Goal: Transaction & Acquisition: Purchase product/service

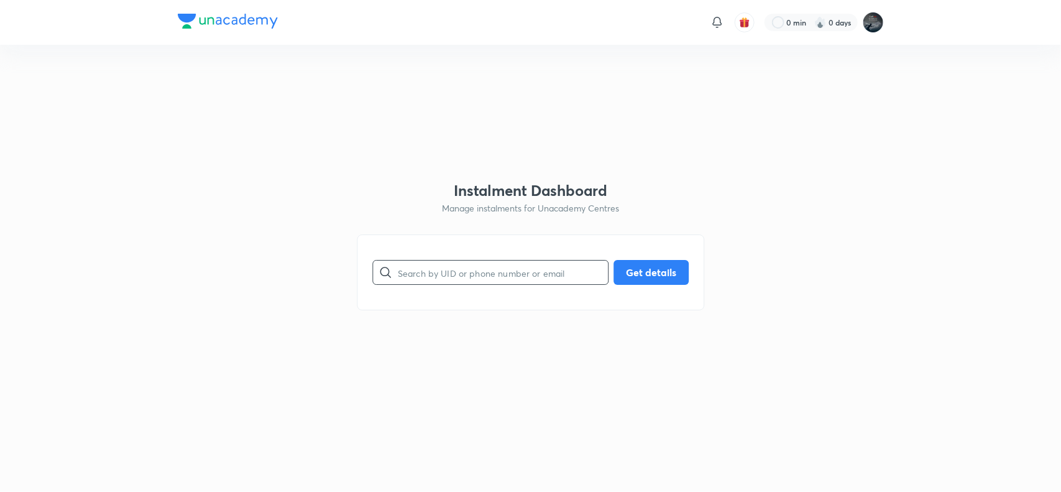
click at [429, 286] on input "text" at bounding box center [503, 273] width 210 height 32
paste input "8639552482"
type input "8639552482"
click at [635, 272] on button "Get details" at bounding box center [651, 271] width 75 height 25
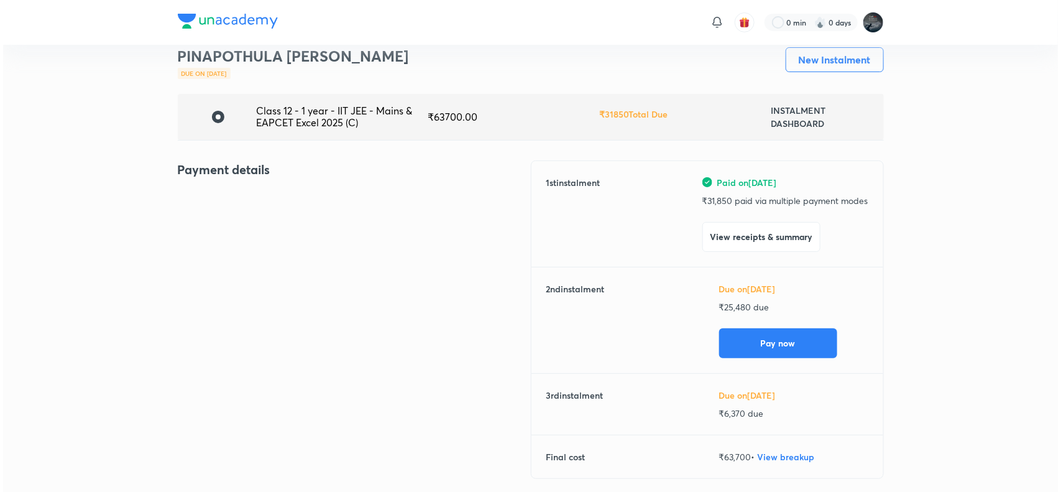
scroll to position [34, 0]
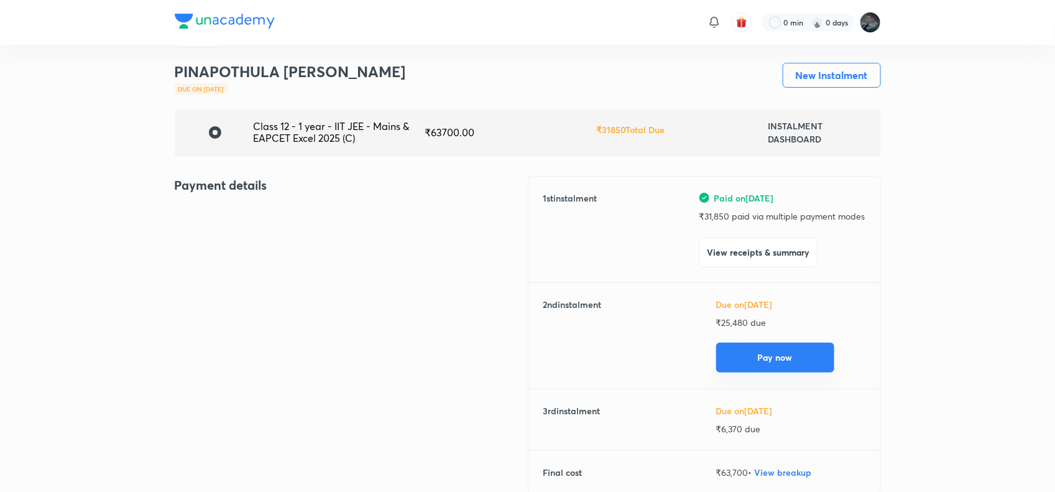
click at [791, 350] on button "Pay now" at bounding box center [775, 358] width 118 height 30
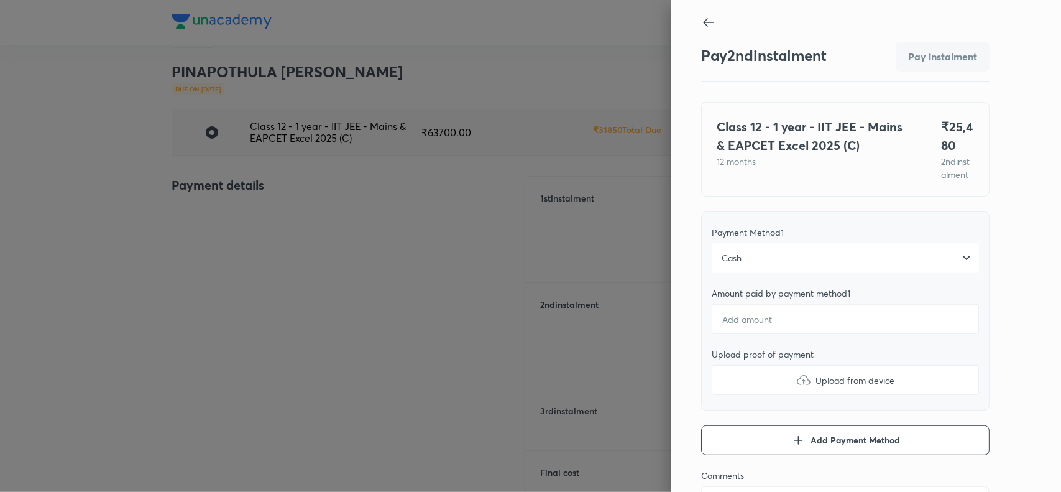
click at [778, 271] on div "Cash" at bounding box center [845, 258] width 267 height 30
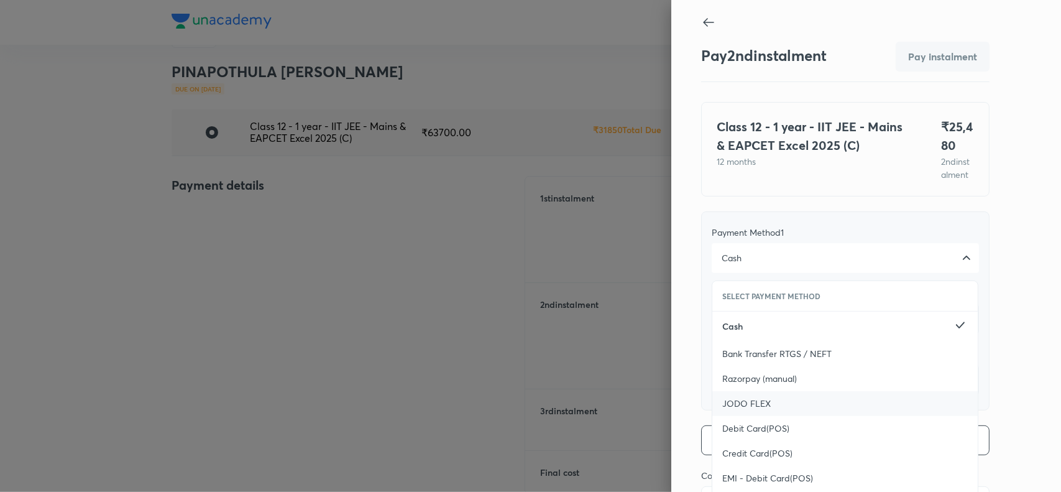
scroll to position [136, 0]
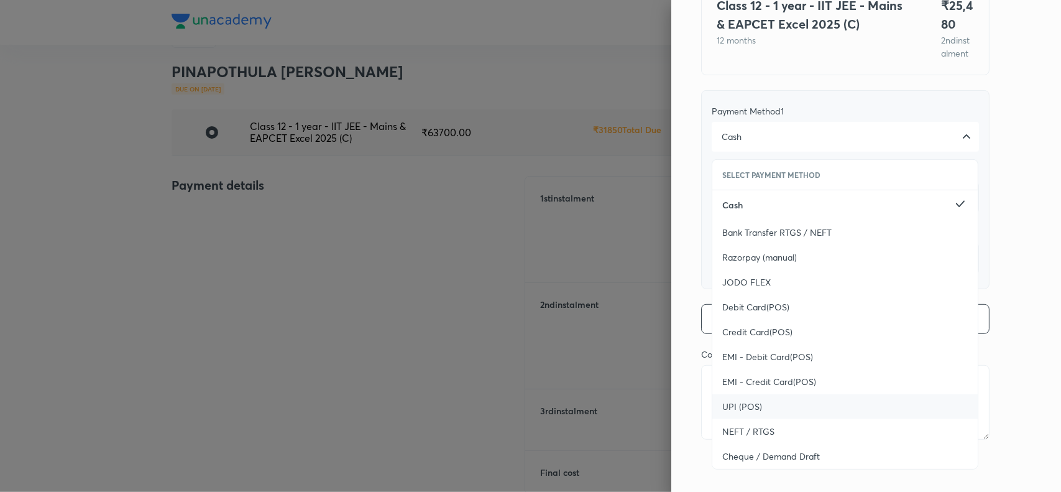
click at [767, 401] on div "UPI (POS)" at bounding box center [845, 406] width 265 height 25
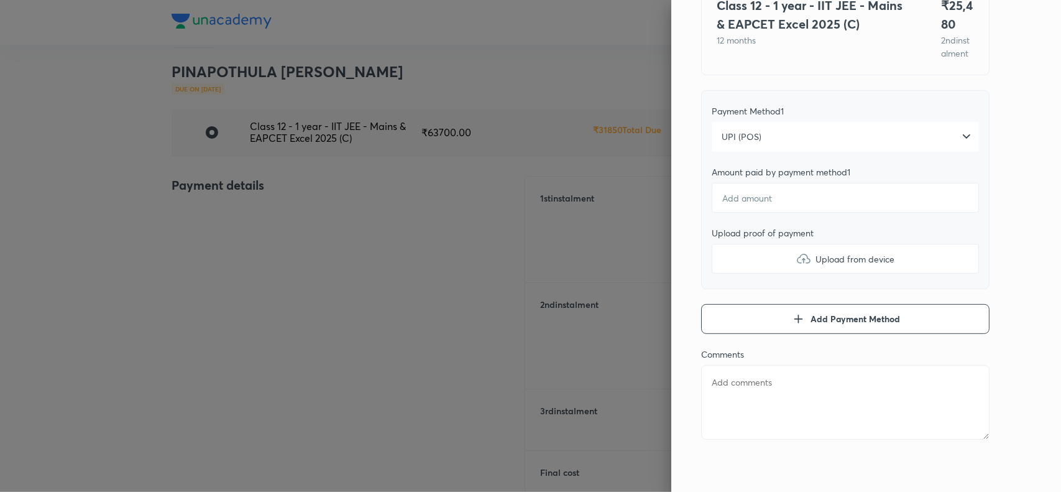
click at [1012, 232] on div "Pay 2 nd instalment Pay instalment Class 12 - 1 year - IIT JEE - Mains & EAPCET…" at bounding box center [866, 246] width 390 height 492
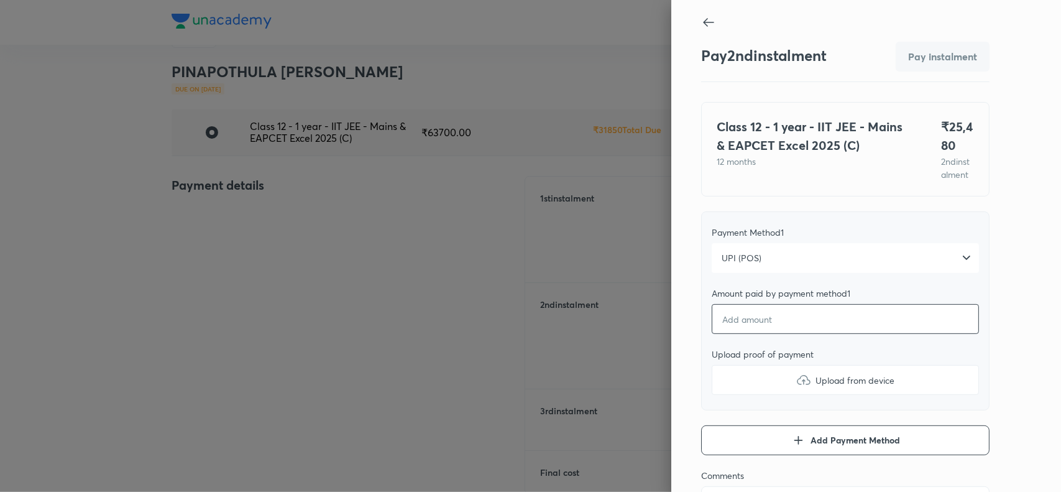
click at [759, 330] on input "number" at bounding box center [845, 319] width 267 height 30
type textarea "x"
type input "2"
type textarea "x"
type input "25"
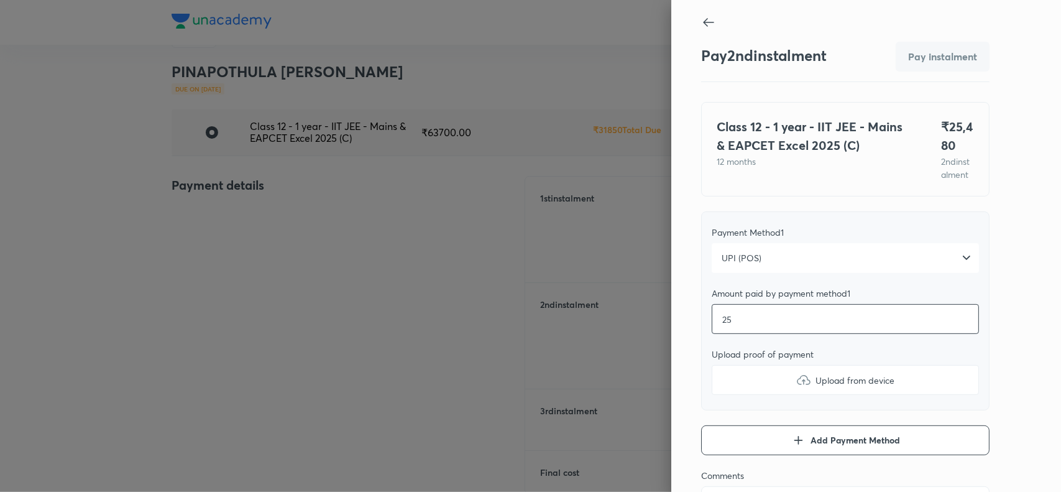
type textarea "x"
type input "254"
type textarea "x"
type input "2548"
type textarea "x"
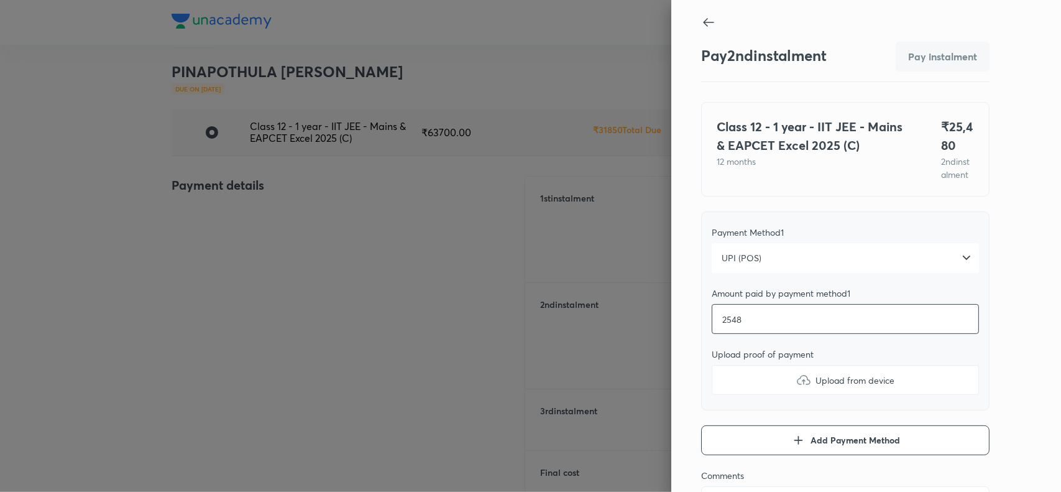
type input "25480"
type textarea "x"
type input "25480"
click at [998, 387] on div "Pay 2 nd instalment Pay instalment Class 12 - 1 year - IIT JEE - Mains & EAPCET…" at bounding box center [866, 246] width 390 height 492
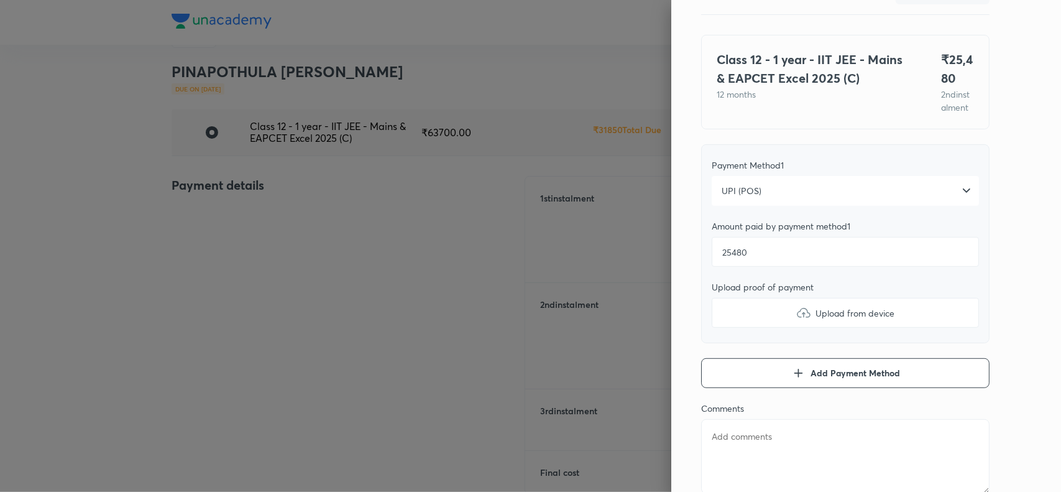
scroll to position [69, 0]
click at [778, 325] on label "Upload from device" at bounding box center [845, 311] width 267 height 30
click at [0, 0] on input "Upload from device" at bounding box center [0, 0] width 0 height 0
type textarea "x"
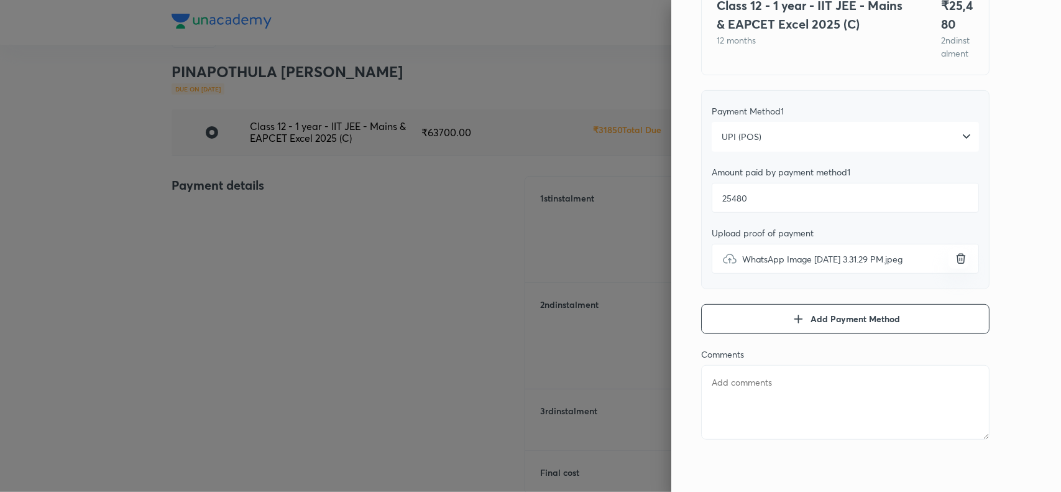
click at [720, 390] on textarea at bounding box center [845, 402] width 288 height 75
paste textarea "PINAPOTHULA HARSHITH"
type textarea "PINAPOTHULA HARSHITH"
type textarea "x"
type textarea "PINAPOTHULA HARSHITH"
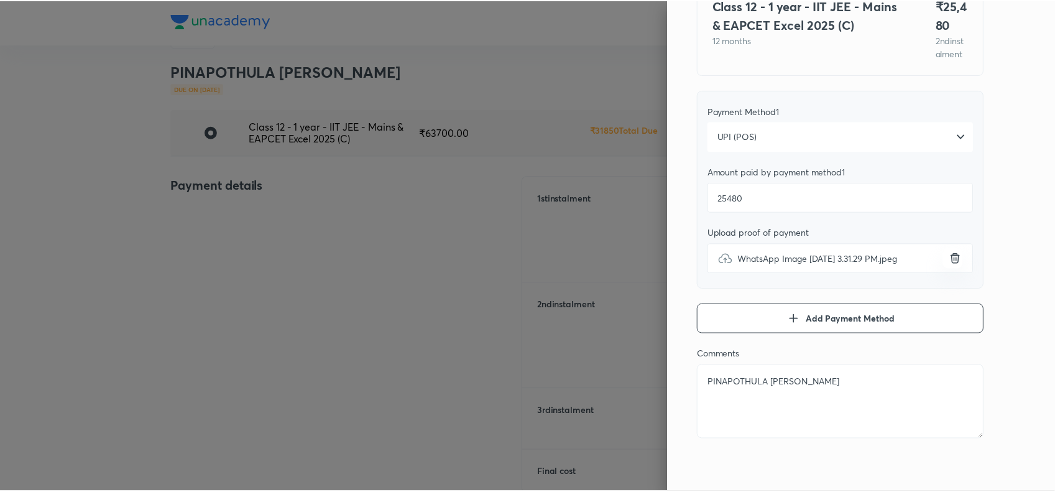
scroll to position [0, 0]
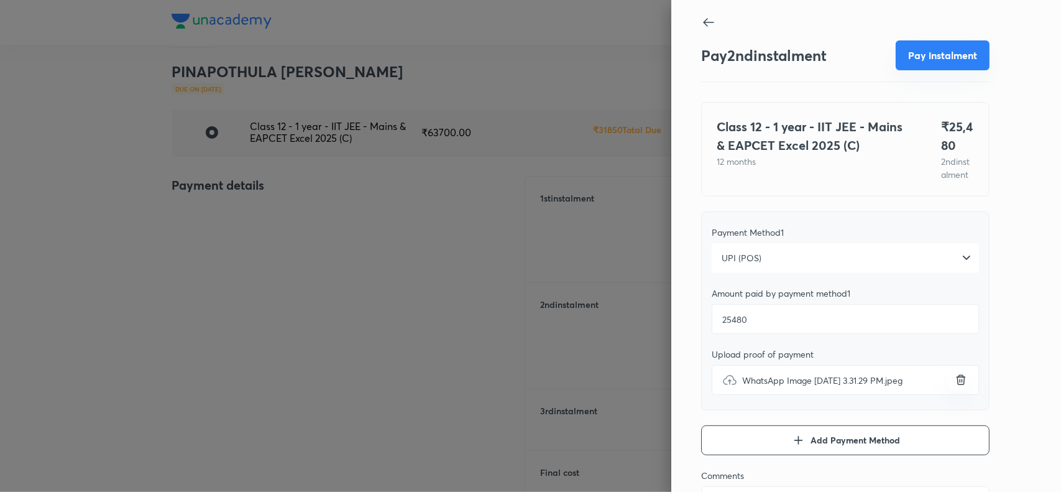
click at [941, 63] on button "Pay instalment" at bounding box center [943, 55] width 94 height 30
type textarea "x"
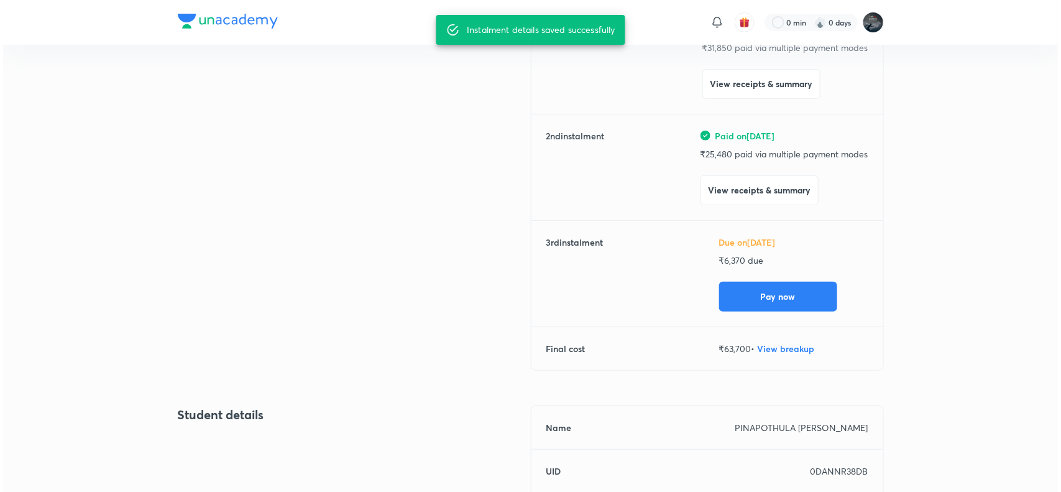
scroll to position [204, 0]
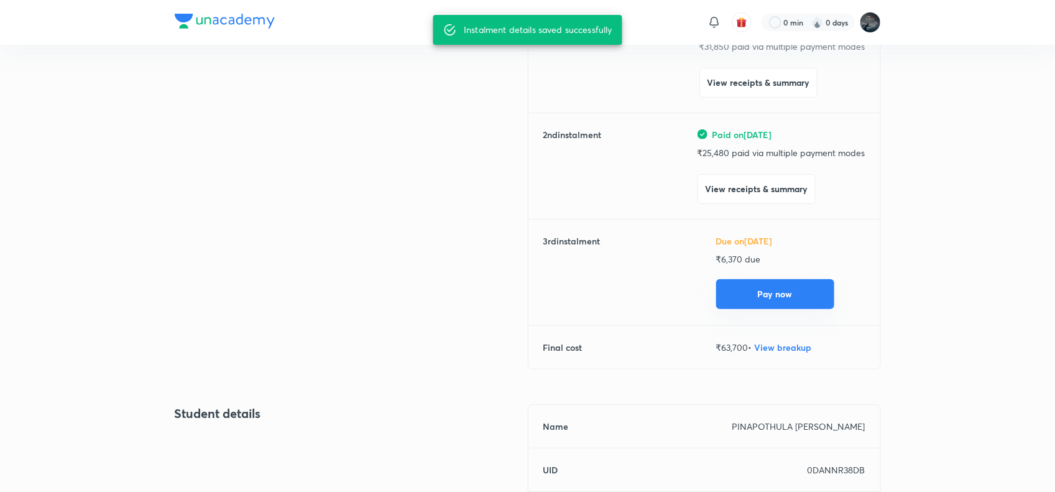
click at [778, 286] on button "Pay now" at bounding box center [775, 294] width 118 height 30
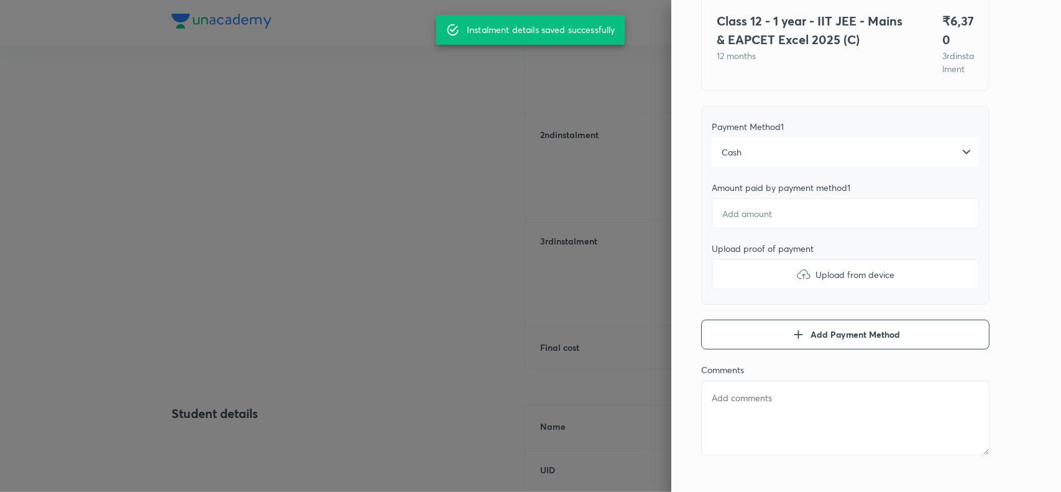
scroll to position [106, 0]
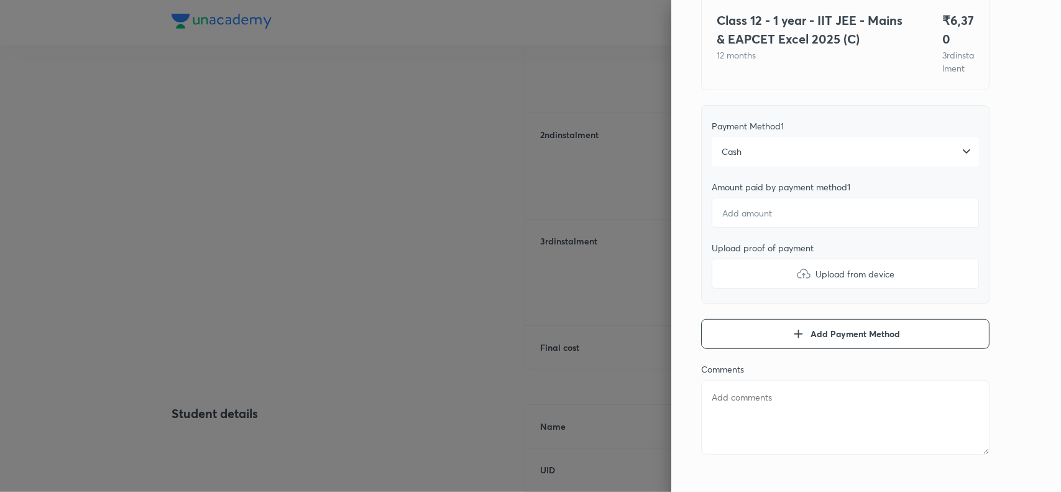
click at [771, 167] on div "Cash" at bounding box center [845, 152] width 267 height 30
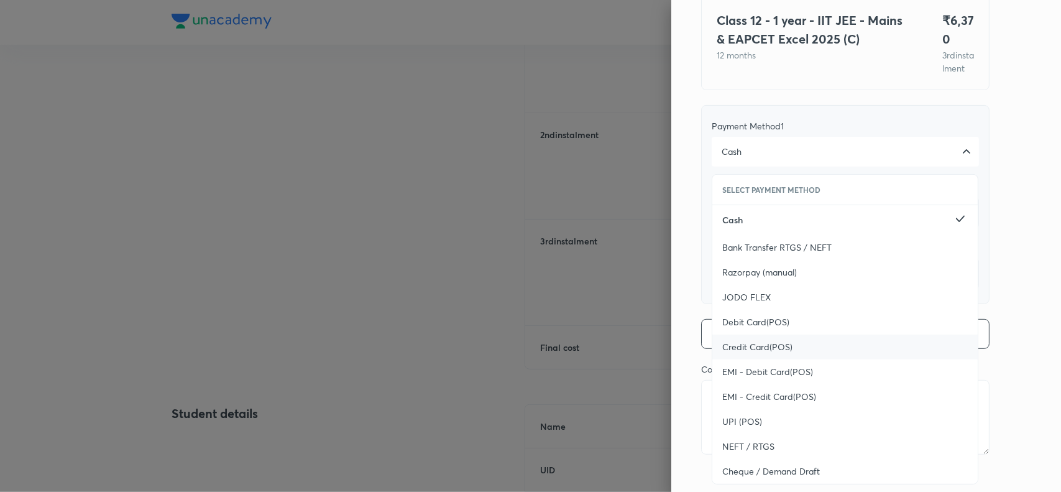
scroll to position [136, 0]
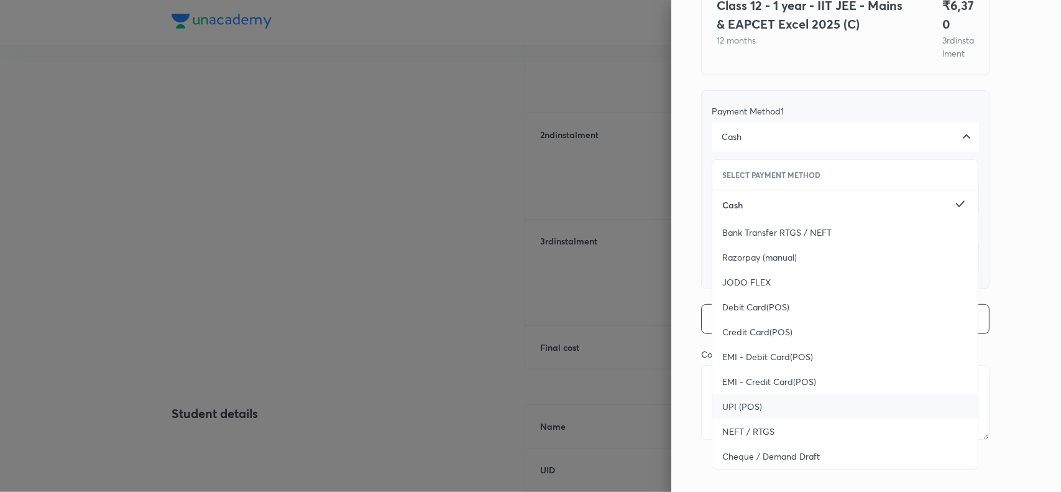
click at [755, 405] on div "UPI (POS)" at bounding box center [845, 406] width 265 height 25
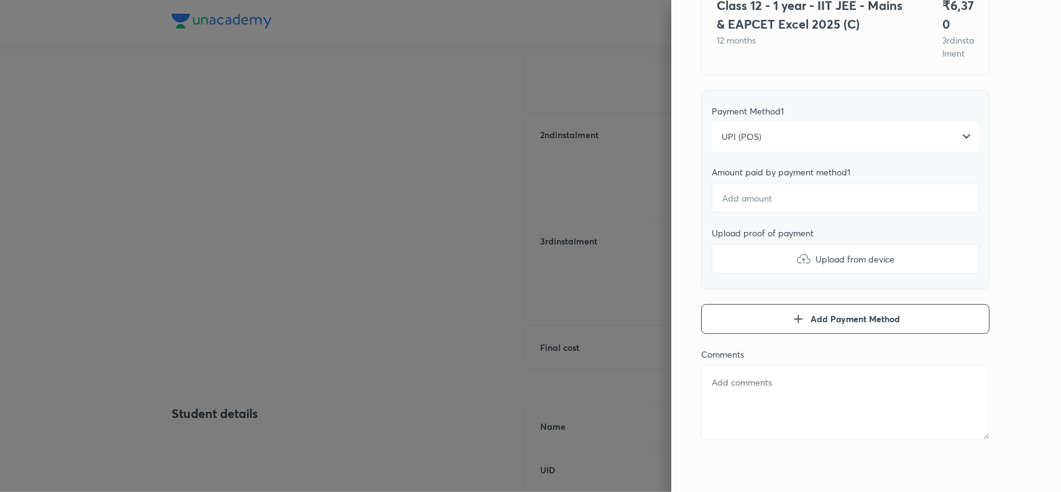
click at [1014, 236] on div "Pay 3 rd instalment Pay instalment Class 12 - 1 year - IIT JEE - Mains & EAPCET…" at bounding box center [866, 246] width 390 height 492
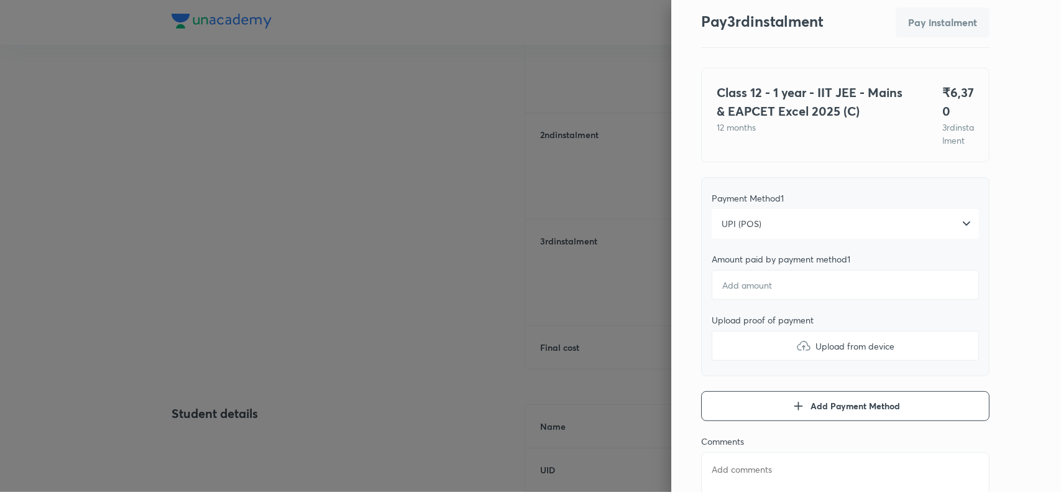
scroll to position [33, 0]
click at [749, 301] on input "number" at bounding box center [845, 286] width 267 height 30
type textarea "x"
type input "6"
type textarea "x"
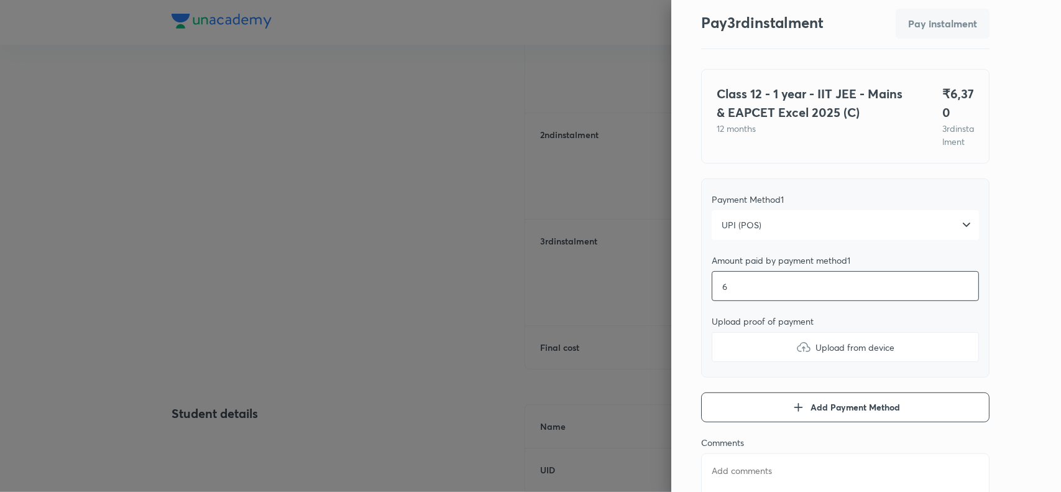
type input "63"
type textarea "x"
type input "637"
type textarea "x"
type input "6370"
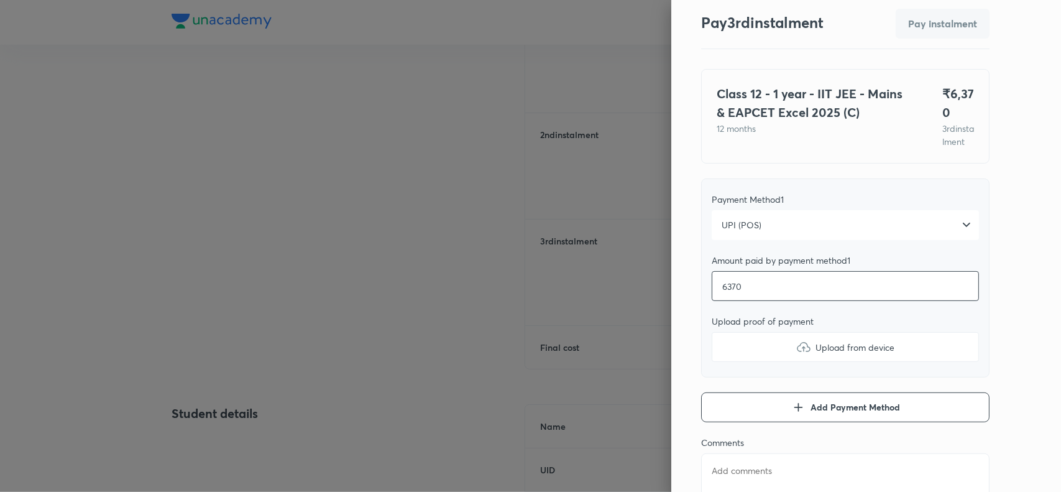
type textarea "x"
type input "6370"
click at [796, 354] on img at bounding box center [803, 346] width 15 height 15
click at [0, 0] on input "Upload from device" at bounding box center [0, 0] width 0 height 0
type textarea "x"
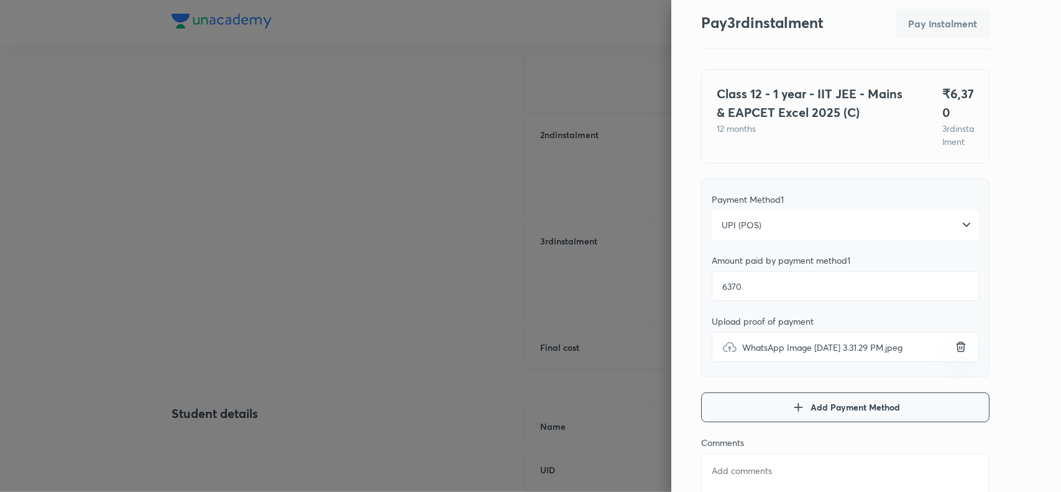
scroll to position [136, 0]
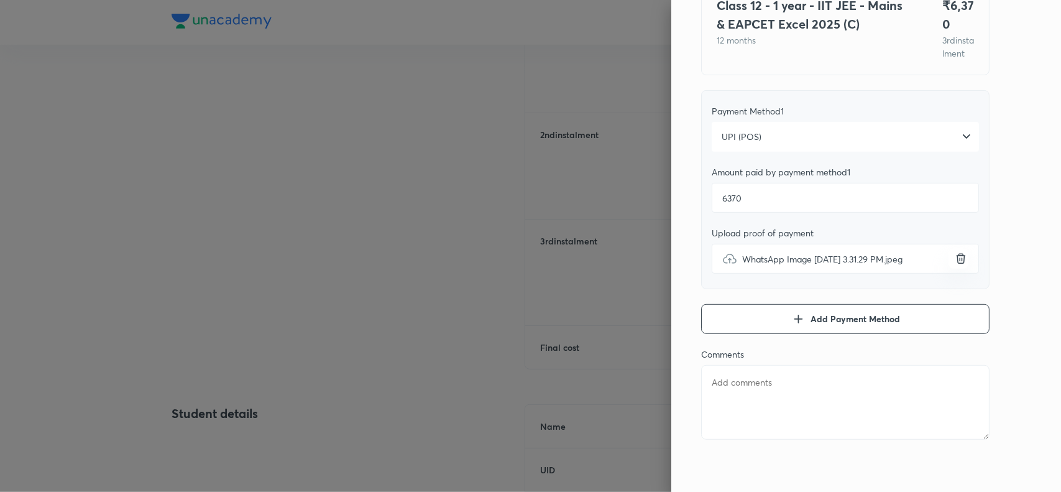
click at [738, 402] on textarea at bounding box center [845, 402] width 288 height 75
paste textarea "PINAPOTHULA HARSHITH"
type textarea "PINAPOTHULA HARSHITH"
type textarea "x"
type textarea "PINAPOTHULA HARSHITH"
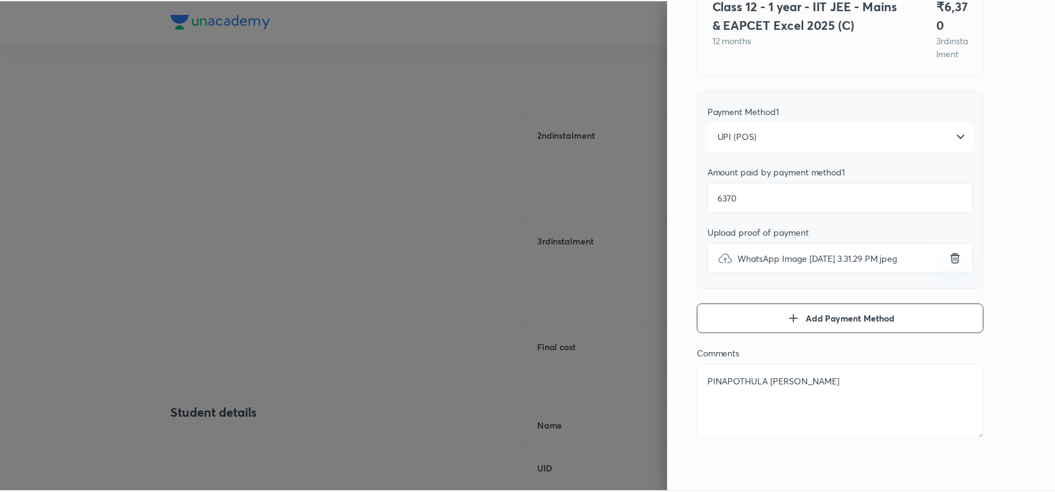
scroll to position [0, 0]
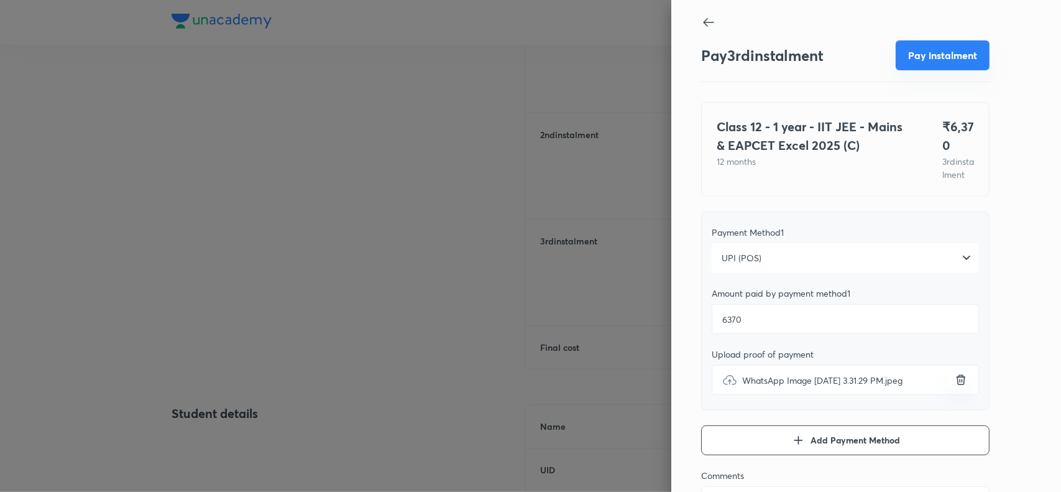
click at [911, 48] on button "Pay instalment" at bounding box center [943, 55] width 94 height 30
type textarea "x"
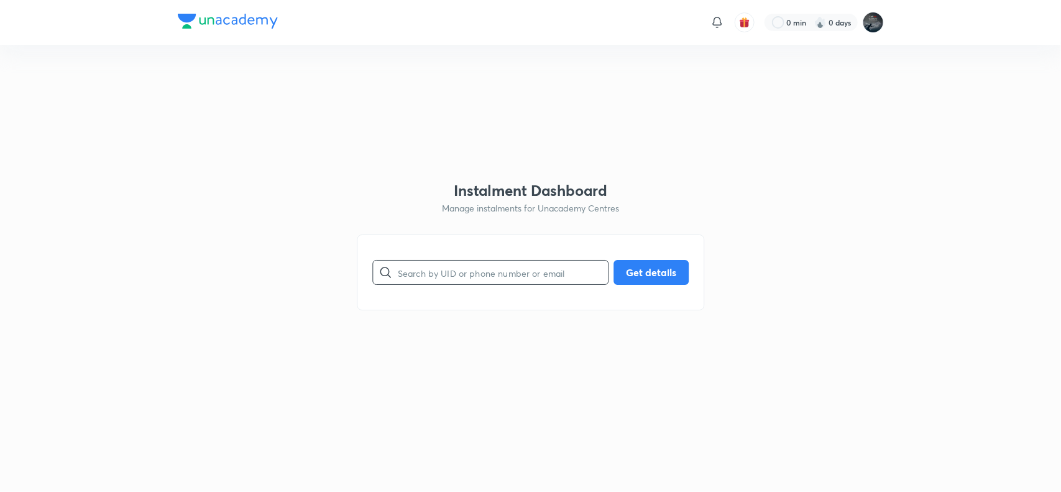
click at [453, 278] on input "text" at bounding box center [503, 273] width 210 height 32
paste input "9440881790"
type input "9440881790"
click at [663, 266] on button "Get details" at bounding box center [651, 271] width 75 height 25
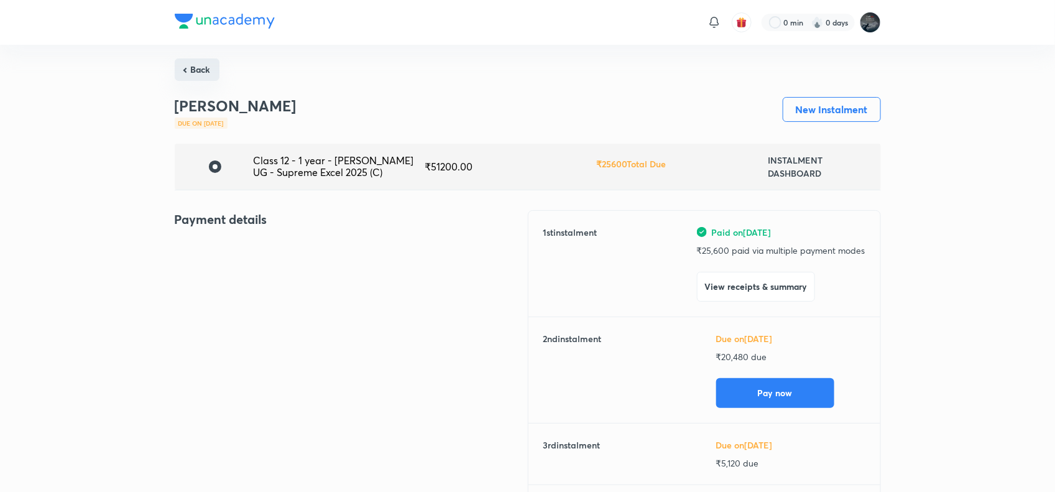
click at [191, 75] on button "Back" at bounding box center [197, 69] width 45 height 22
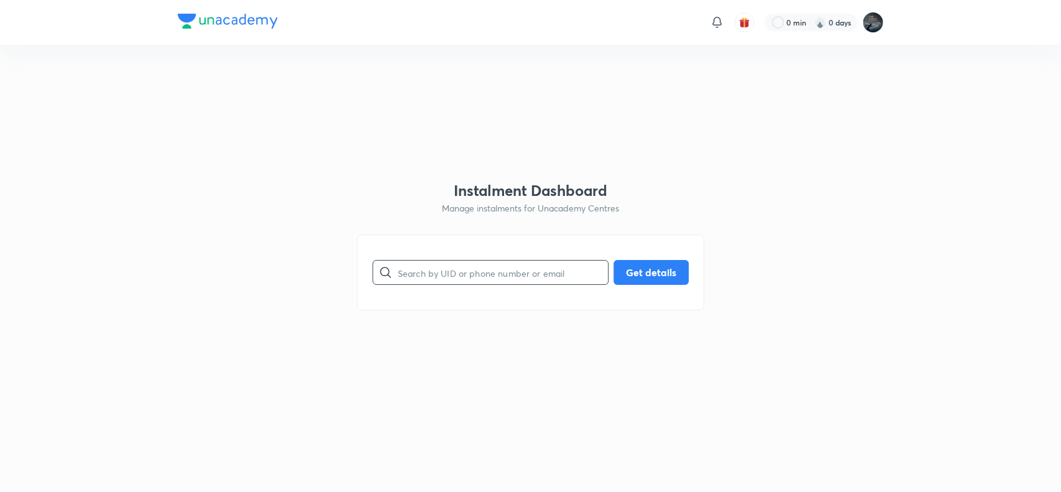
click at [405, 257] on input "text" at bounding box center [503, 273] width 210 height 32
paste input "BRPYB92WCV"
type input "BRPYB92WCV"
click at [663, 275] on button "Get details" at bounding box center [651, 271] width 75 height 25
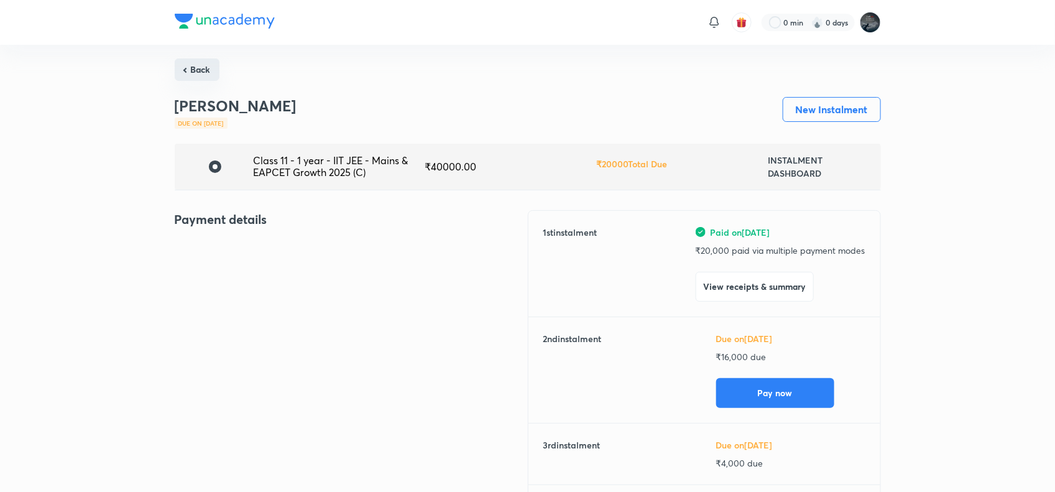
click at [194, 68] on button "Back" at bounding box center [197, 69] width 45 height 22
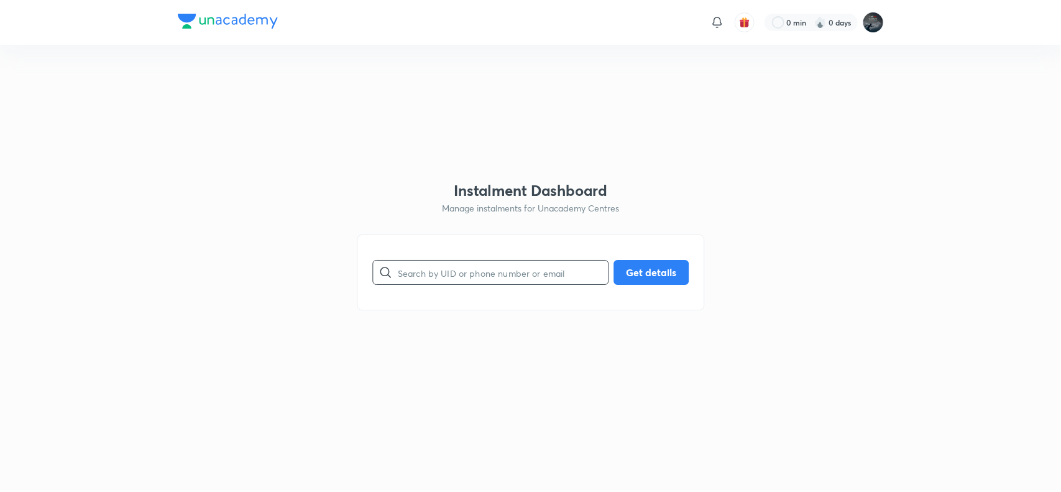
click at [466, 269] on input "text" at bounding box center [503, 273] width 210 height 32
click at [440, 275] on input "text" at bounding box center [503, 273] width 210 height 32
paste input "9908894358 2 installment"
type input "9908894358"
click at [658, 268] on button "Get details" at bounding box center [651, 271] width 75 height 25
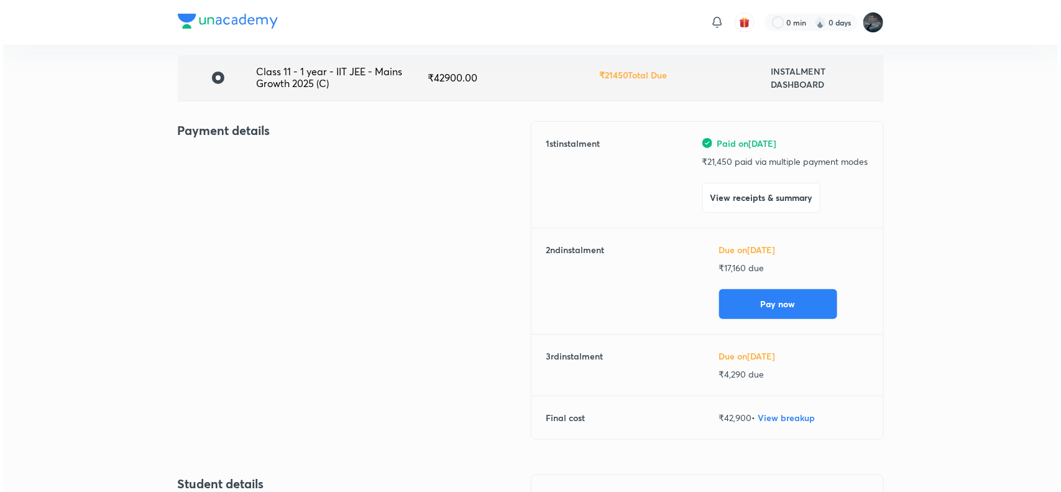
scroll to position [88, 0]
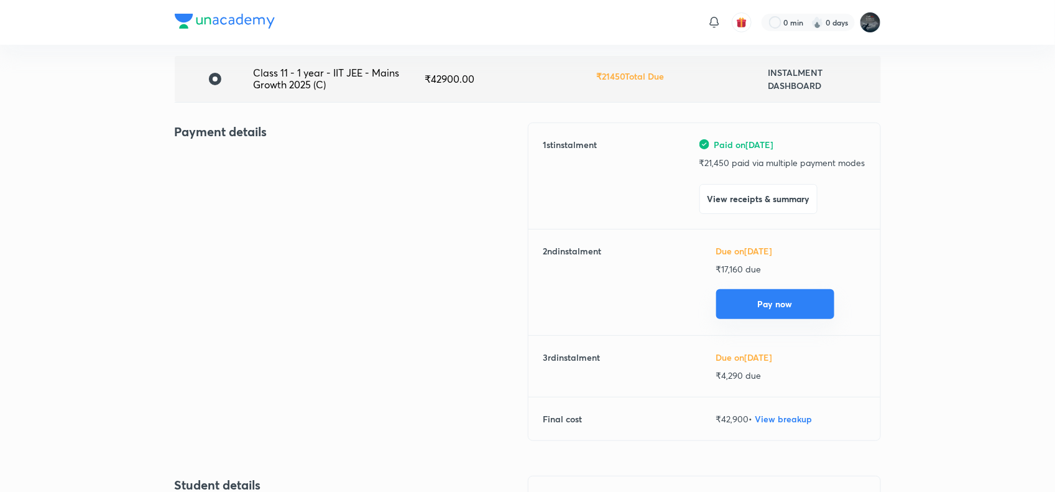
click at [747, 305] on button "Pay now" at bounding box center [775, 304] width 118 height 30
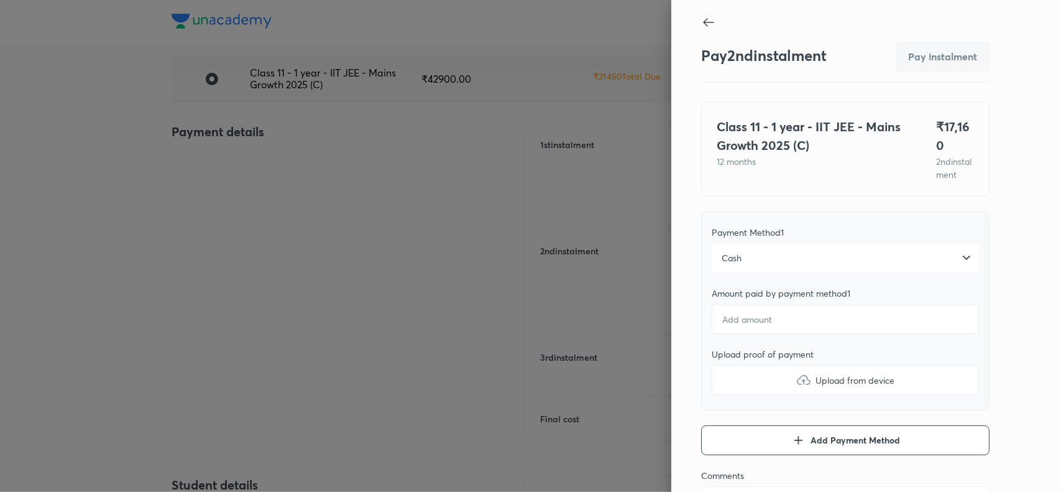
click at [795, 273] on div "Cash" at bounding box center [845, 258] width 267 height 30
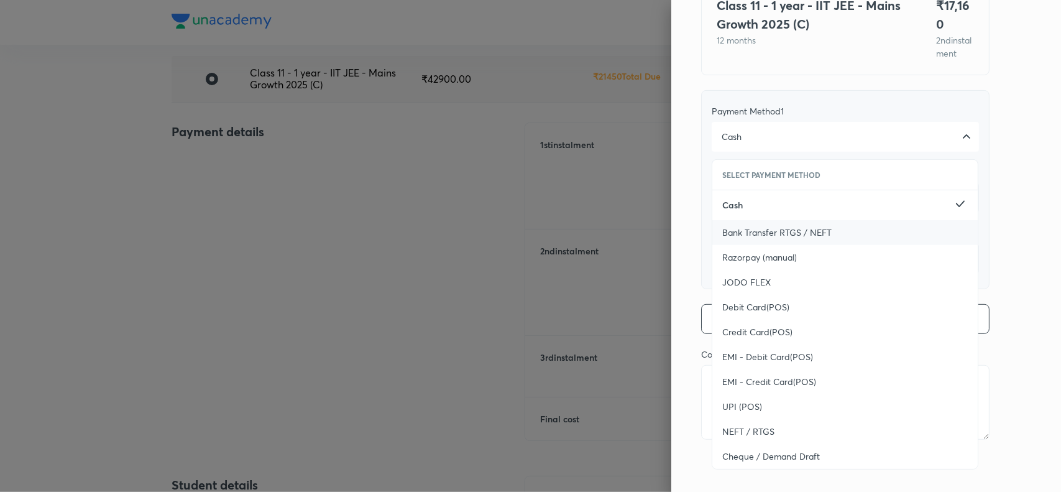
scroll to position [136, 0]
click at [728, 408] on span "UPI (POS)" at bounding box center [742, 406] width 40 height 12
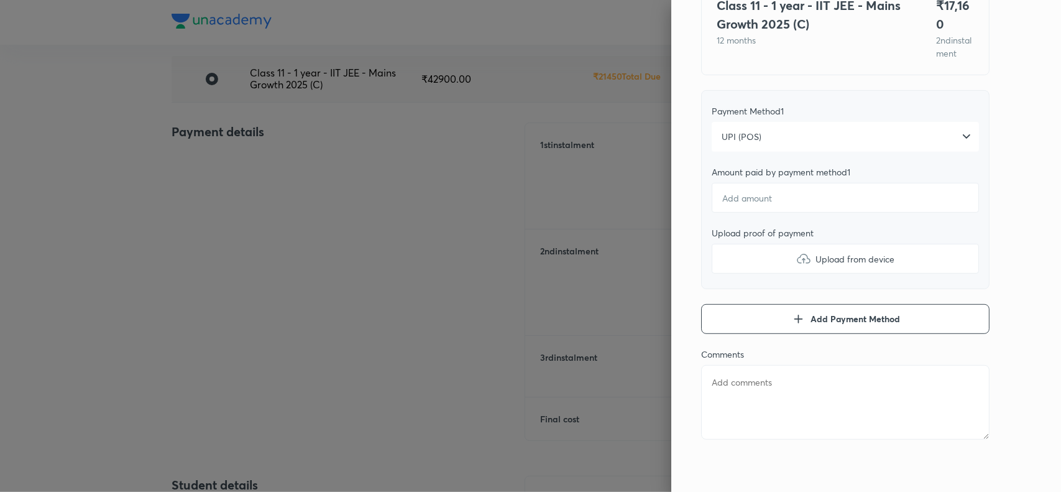
click at [1011, 216] on div "Pay 2 nd instalment Pay instalment Class 11 - 1 year - IIT JEE - Mains Growth 2…" at bounding box center [866, 246] width 390 height 492
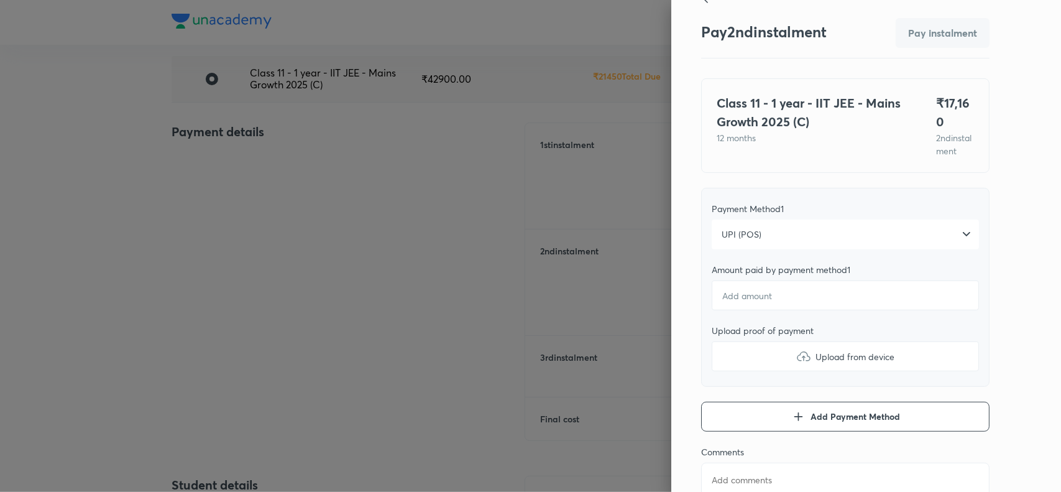
scroll to position [23, 0]
type textarea "x"
type input "1"
click at [799, 303] on input "1" at bounding box center [845, 296] width 267 height 30
type textarea "x"
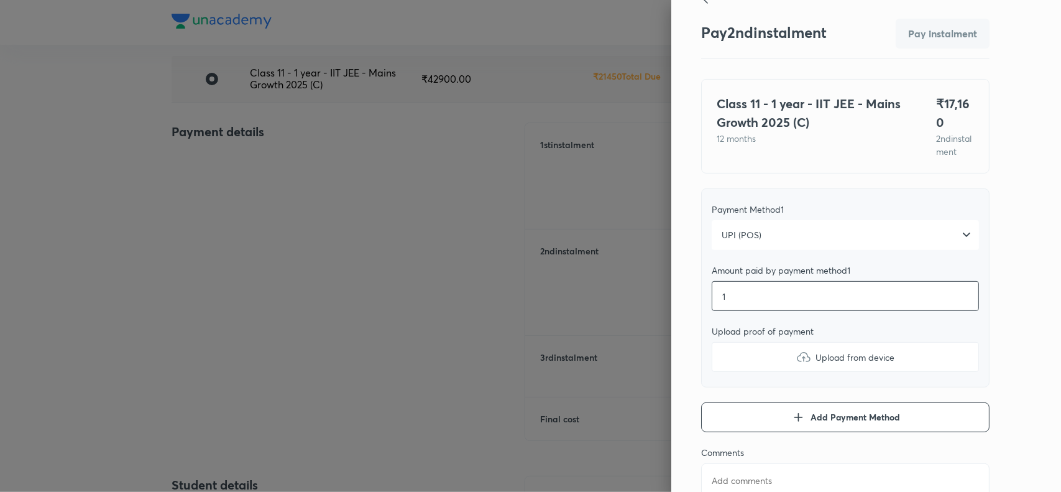
type input "17"
type textarea "x"
type input "171"
type textarea "x"
type input "1716"
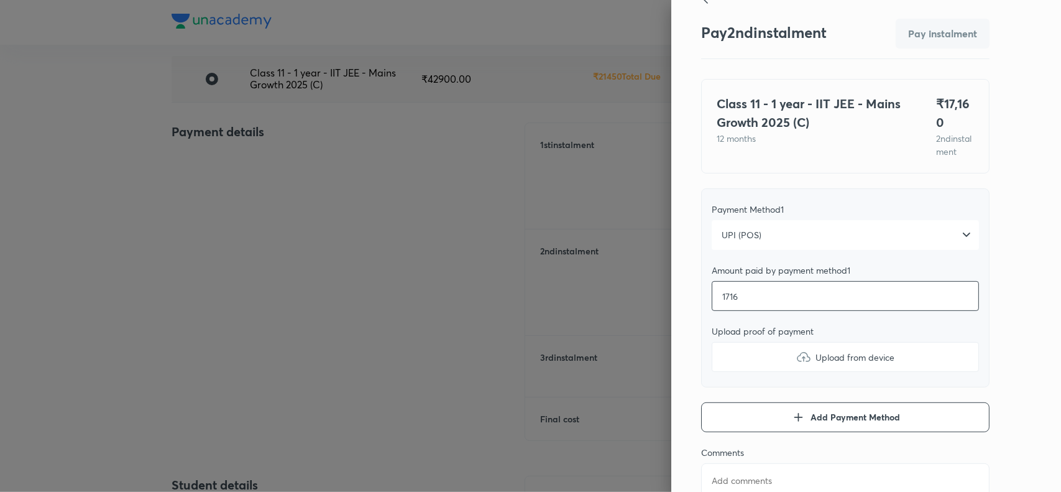
type textarea "x"
type input "17160"
type textarea "x"
type input "17160"
click at [1022, 344] on div "Pay 2 nd instalment Pay instalment Class 11 - 1 year - IIT JEE - Mains Growth 2…" at bounding box center [866, 246] width 390 height 492
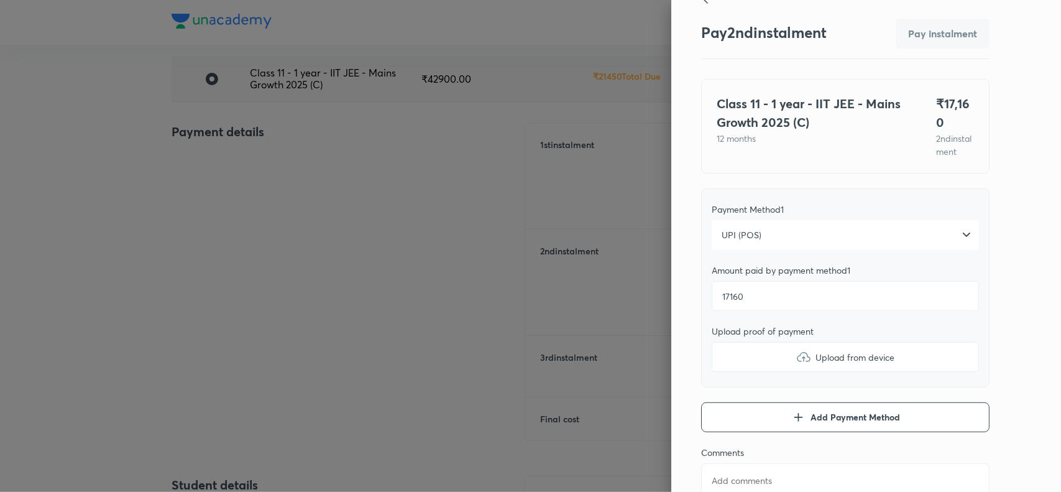
click at [796, 364] on img at bounding box center [803, 356] width 15 height 15
click at [0, 0] on input "Upload from device" at bounding box center [0, 0] width 0 height 0
type textarea "x"
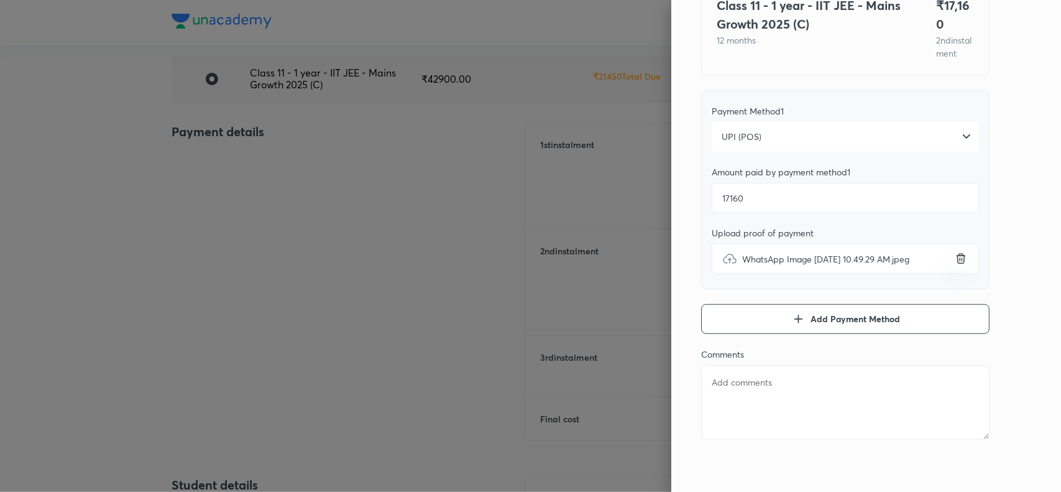
click at [742, 390] on textarea at bounding box center [845, 402] width 288 height 75
paste textarea "Peddireddy Surya Kiran Reddy"
type textarea "Peddireddy Surya Kiran Reddy"
type textarea "x"
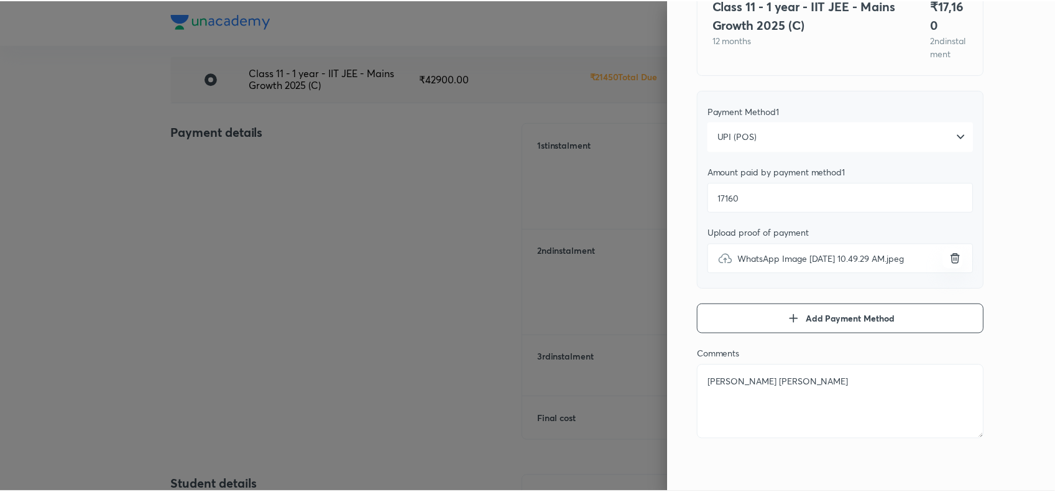
scroll to position [0, 0]
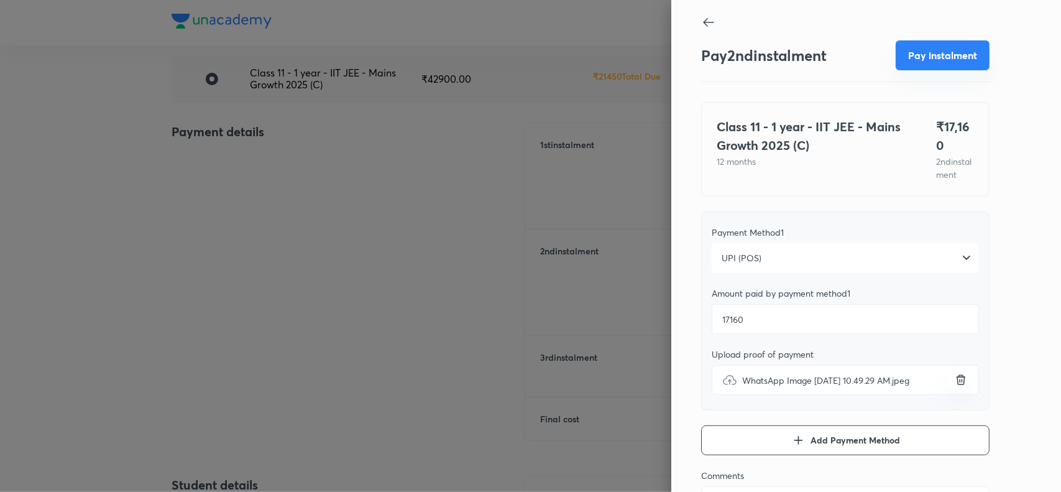
type textarea "Peddireddy Surya Kiran Reddy"
click at [912, 63] on button "Pay instalment" at bounding box center [943, 55] width 94 height 30
type textarea "x"
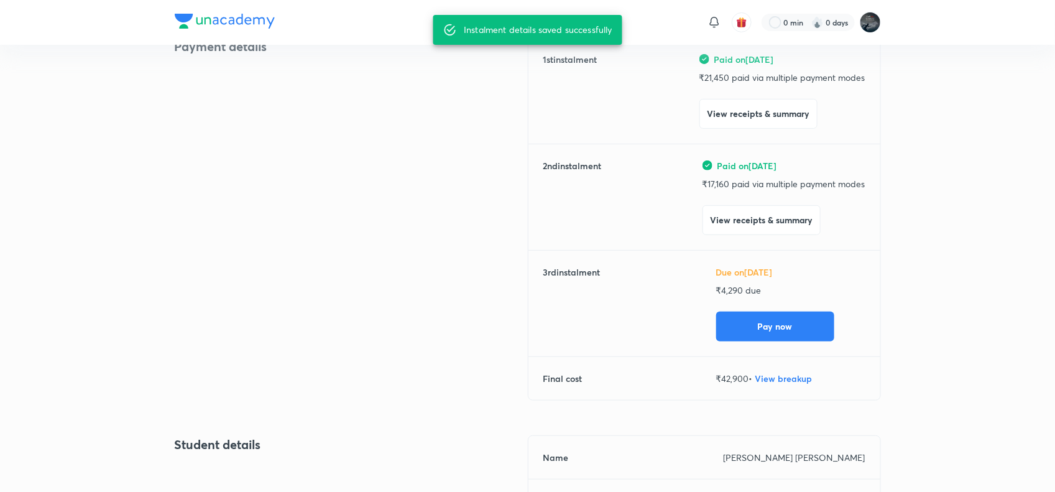
scroll to position [179, 0]
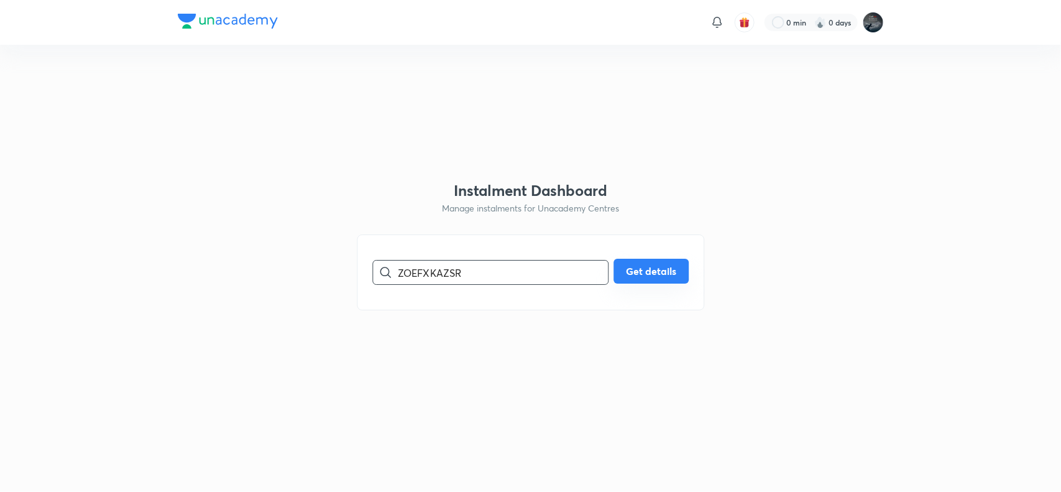
type input "ZOEFXKAZSR"
click at [656, 277] on button "Get details" at bounding box center [651, 271] width 75 height 25
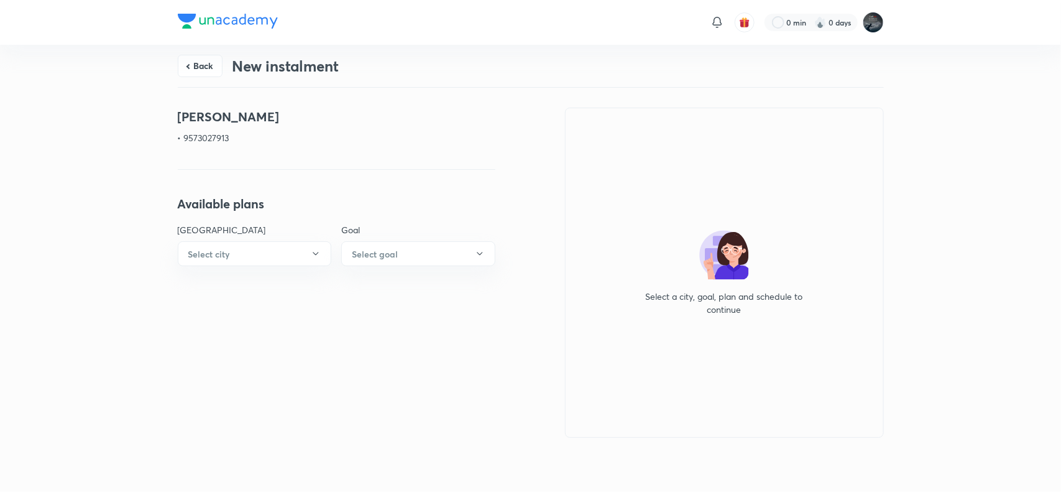
click at [196, 109] on h4 "Ramisetti Indu" at bounding box center [337, 117] width 318 height 19
copy h4 "Ramisetti Indu"
click at [211, 136] on p "• 9573027913" at bounding box center [337, 137] width 318 height 13
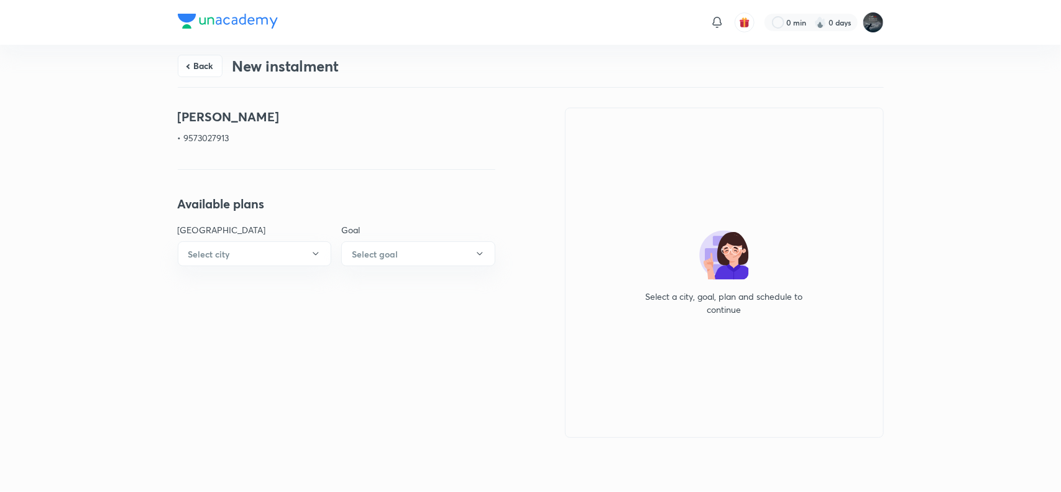
click at [211, 136] on p "• 9573027913" at bounding box center [337, 137] width 318 height 13
copy p "9573027913"
click at [197, 69] on button "Back" at bounding box center [200, 64] width 45 height 22
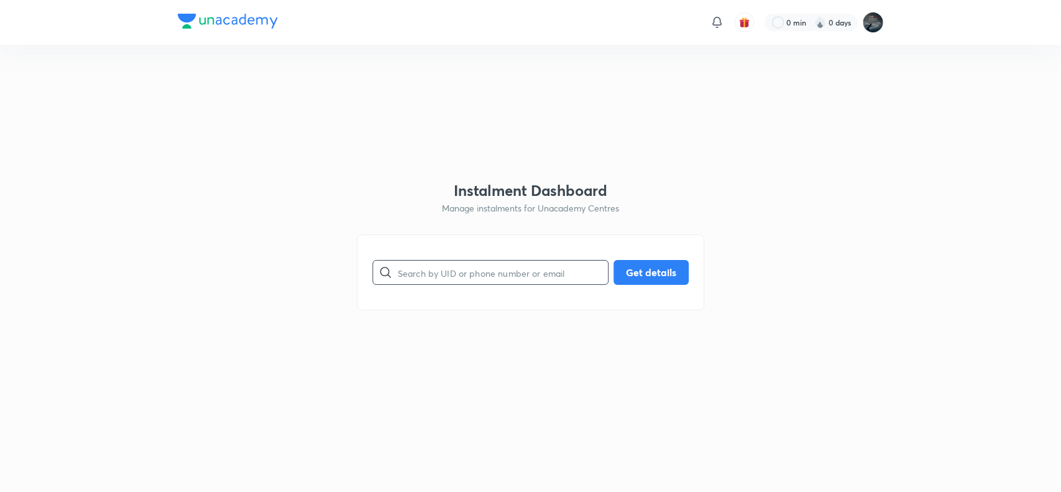
click at [424, 272] on input "text" at bounding box center [503, 273] width 210 height 32
type input "9949947858"
click at [656, 267] on button "Get details" at bounding box center [651, 271] width 75 height 25
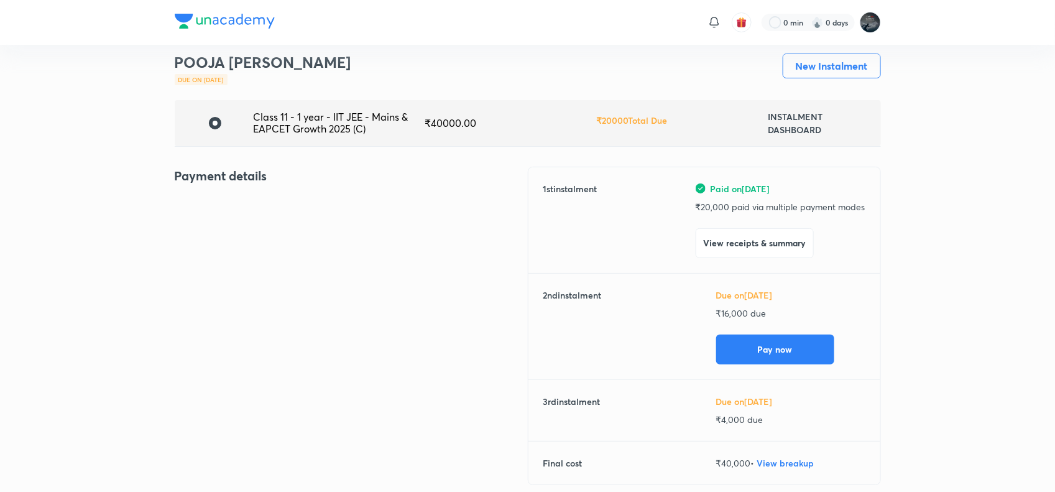
scroll to position [42, 0]
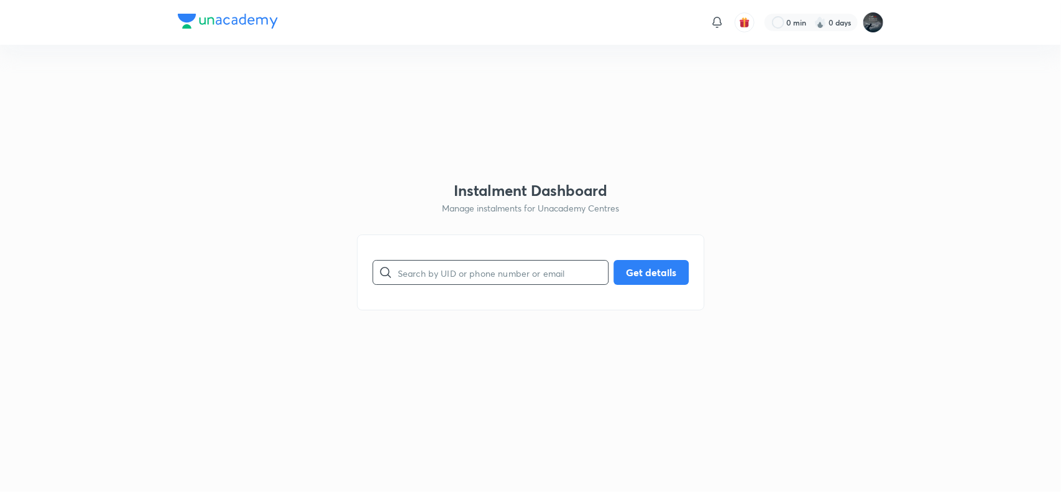
click at [464, 275] on input "text" at bounding box center [503, 273] width 210 height 32
type input "9963042222"
click at [639, 283] on button "Get details" at bounding box center [651, 271] width 75 height 25
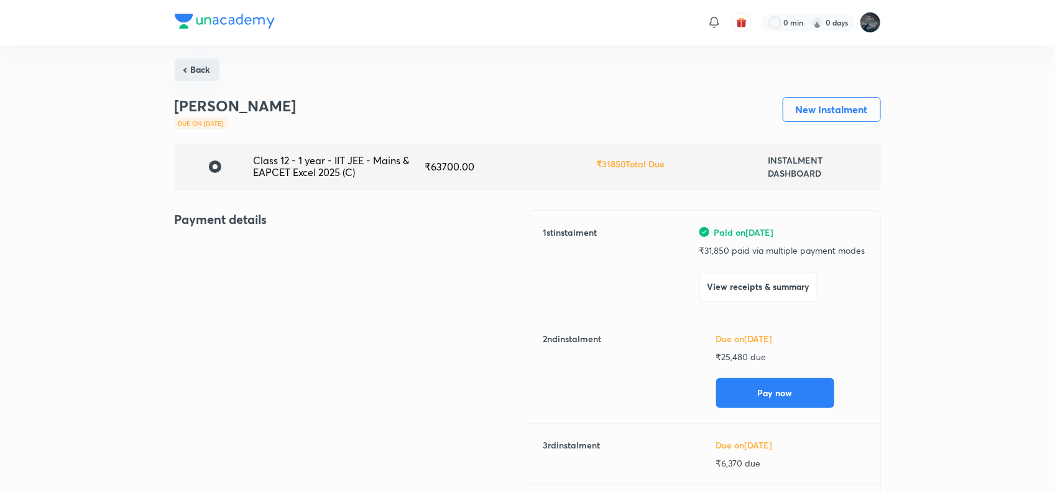
click at [197, 65] on button "Back" at bounding box center [197, 69] width 45 height 22
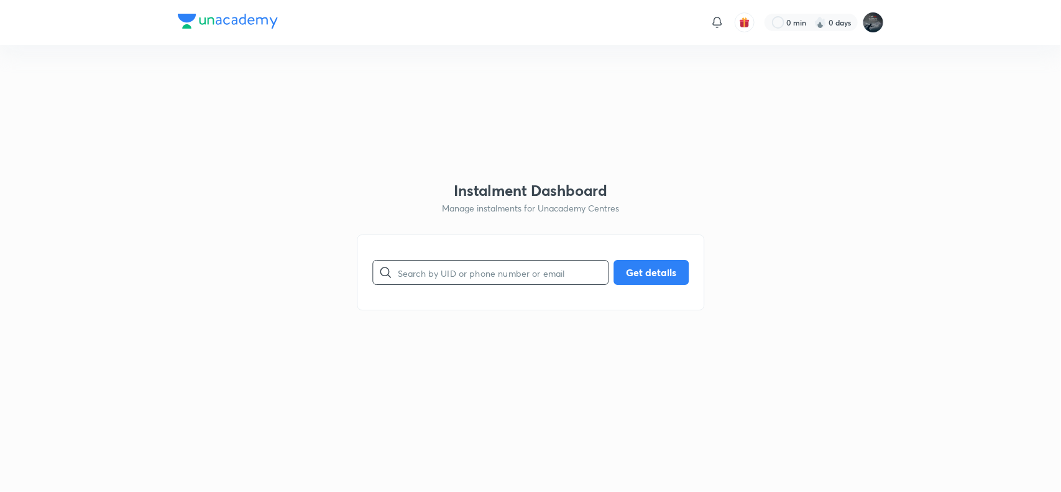
click at [484, 269] on input "text" at bounding box center [503, 273] width 210 height 32
type input "9246481588"
click at [665, 280] on button "Get details" at bounding box center [651, 271] width 75 height 25
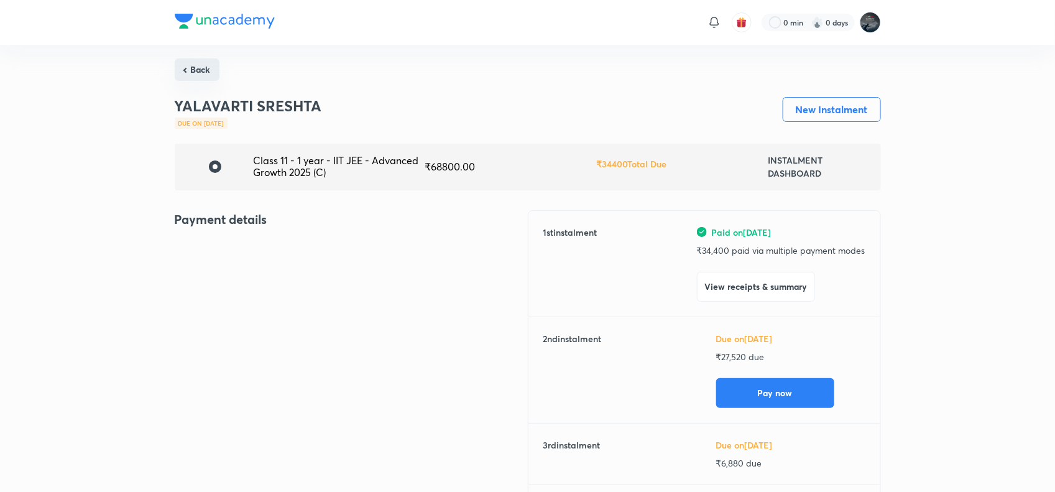
click at [202, 69] on button "Back" at bounding box center [197, 69] width 45 height 22
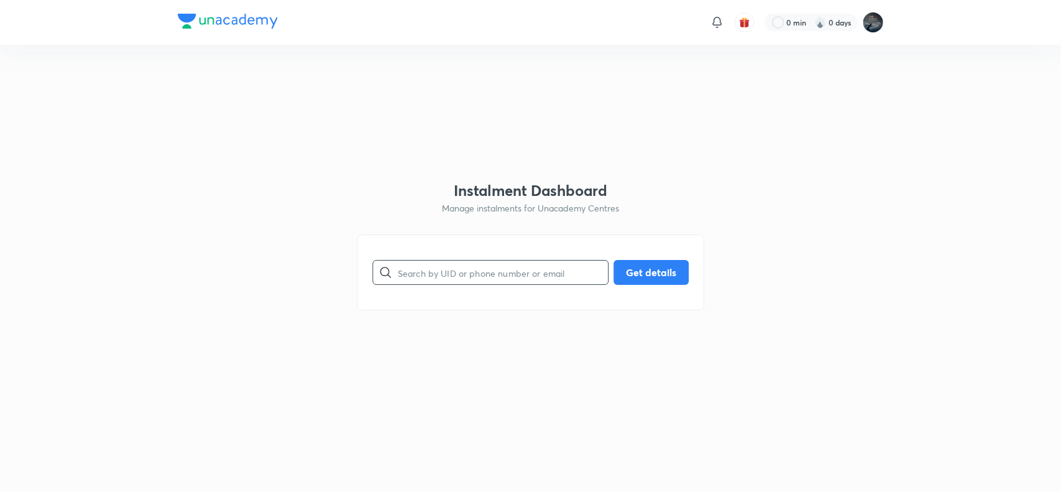
click at [467, 262] on input "text" at bounding box center [503, 273] width 210 height 32
type input "9676513802"
click at [647, 262] on button "Get details" at bounding box center [651, 271] width 75 height 25
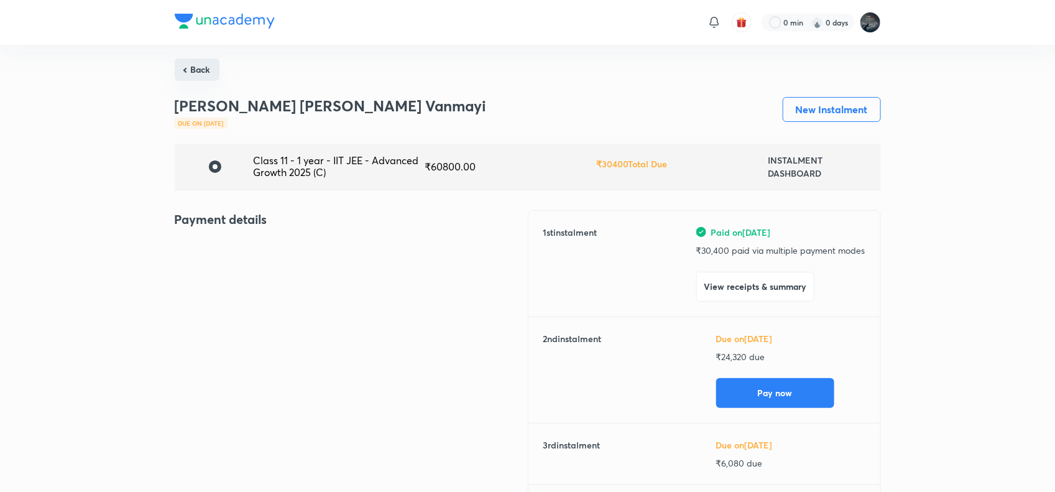
click at [201, 70] on button "Back" at bounding box center [197, 69] width 45 height 22
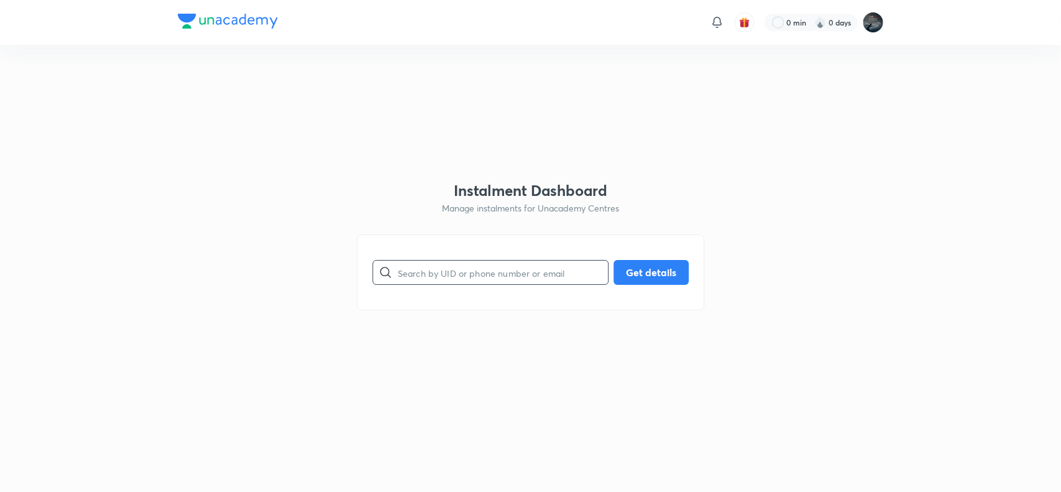
click at [453, 268] on input "text" at bounding box center [503, 273] width 210 height 32
click at [535, 190] on h3 "Instalment Dashboard" at bounding box center [531, 191] width 154 height 18
click at [443, 281] on input "text" at bounding box center [503, 273] width 210 height 32
paste input "7382024030"
type input "7382024030"
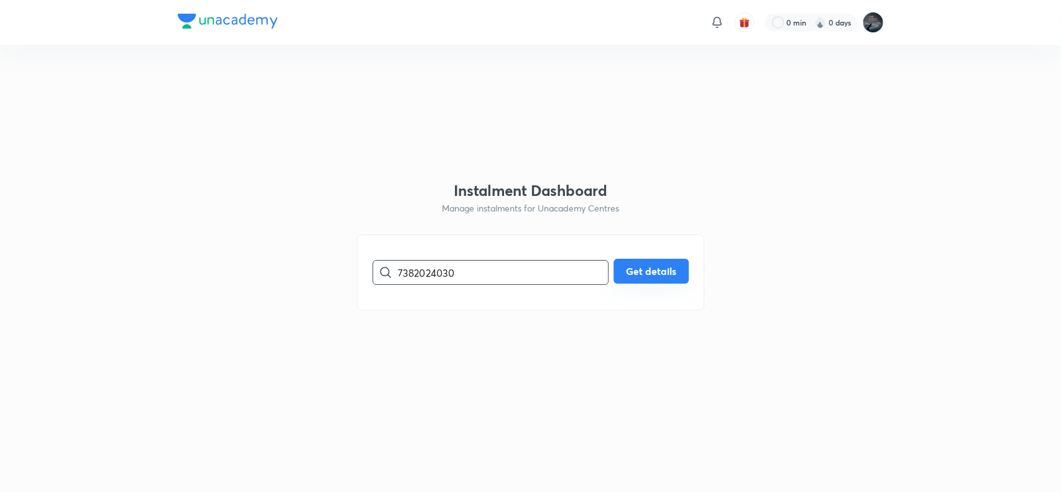
click at [639, 264] on button "Get details" at bounding box center [651, 271] width 75 height 25
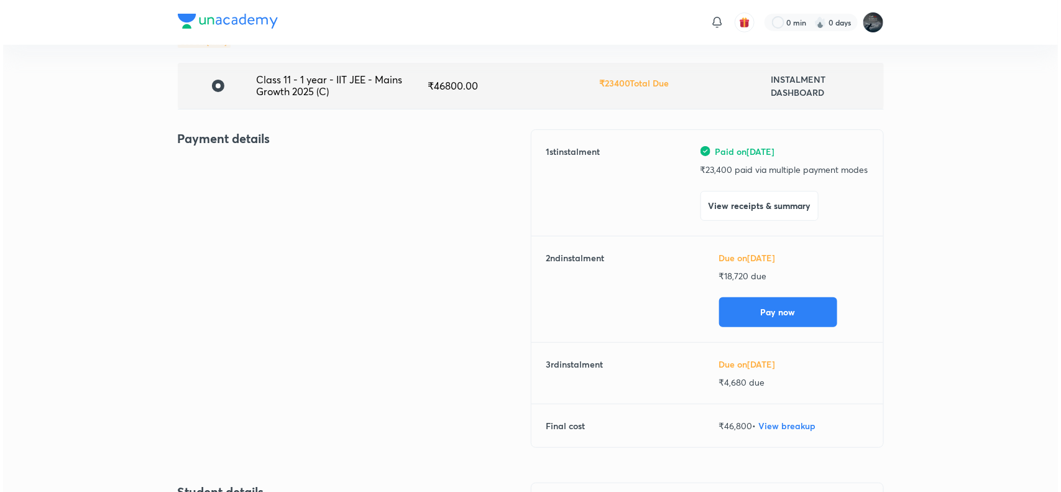
scroll to position [82, 0]
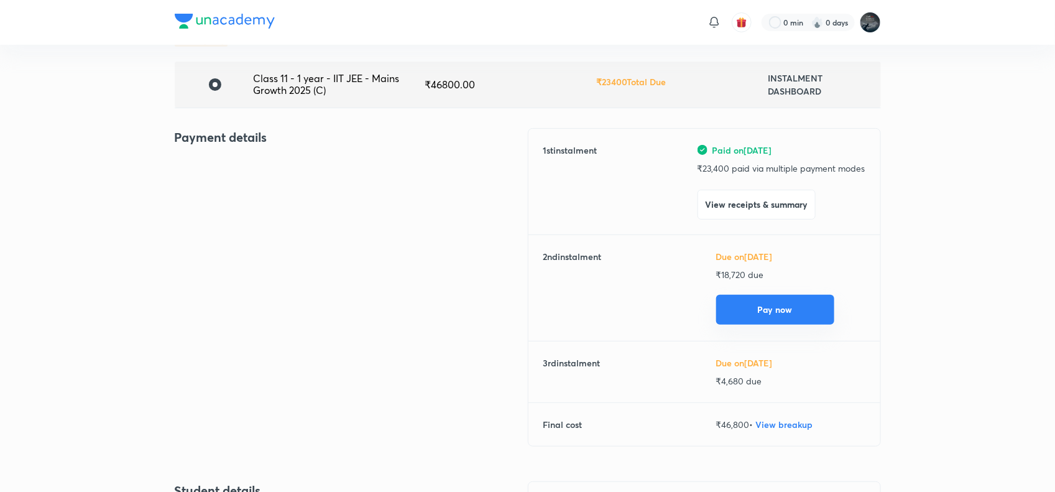
click at [776, 313] on button "Pay now" at bounding box center [775, 310] width 118 height 30
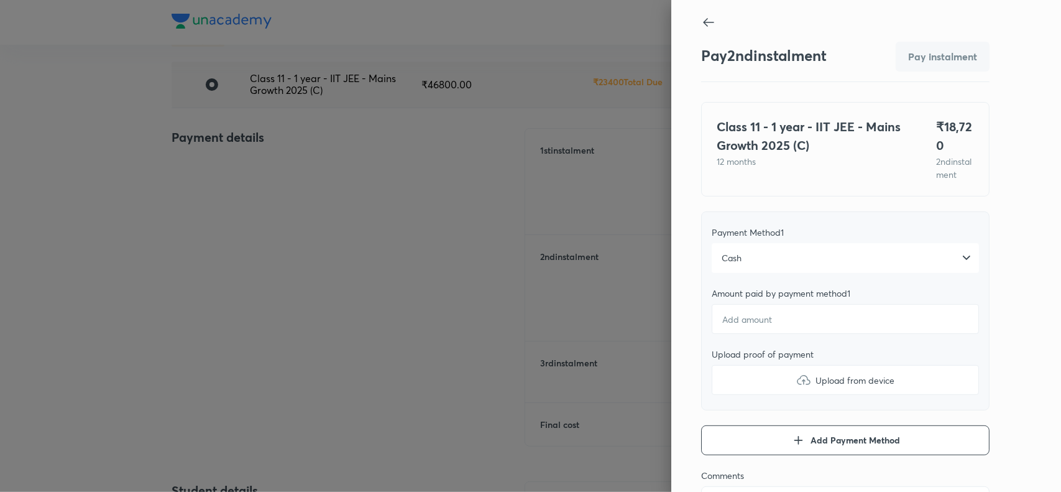
click at [803, 263] on div "Cash" at bounding box center [845, 258] width 267 height 30
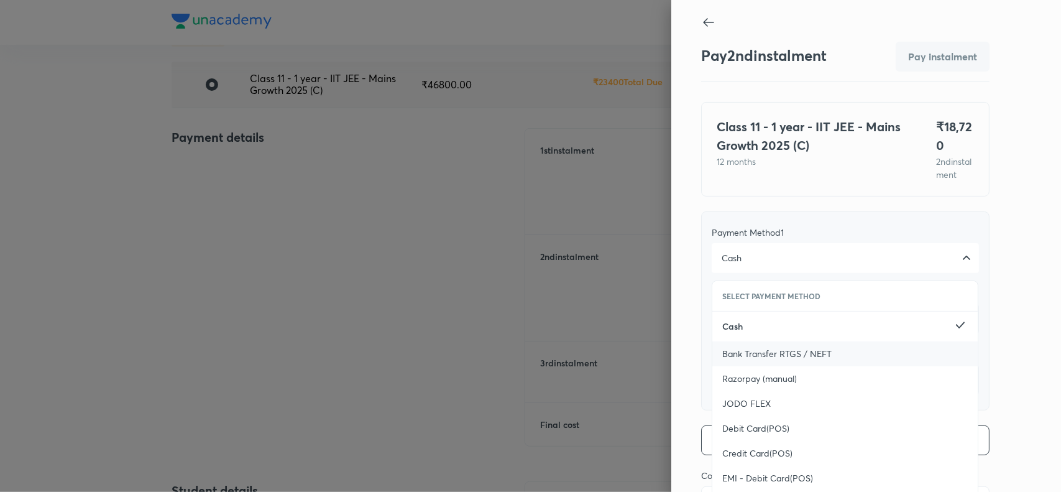
scroll to position [136, 0]
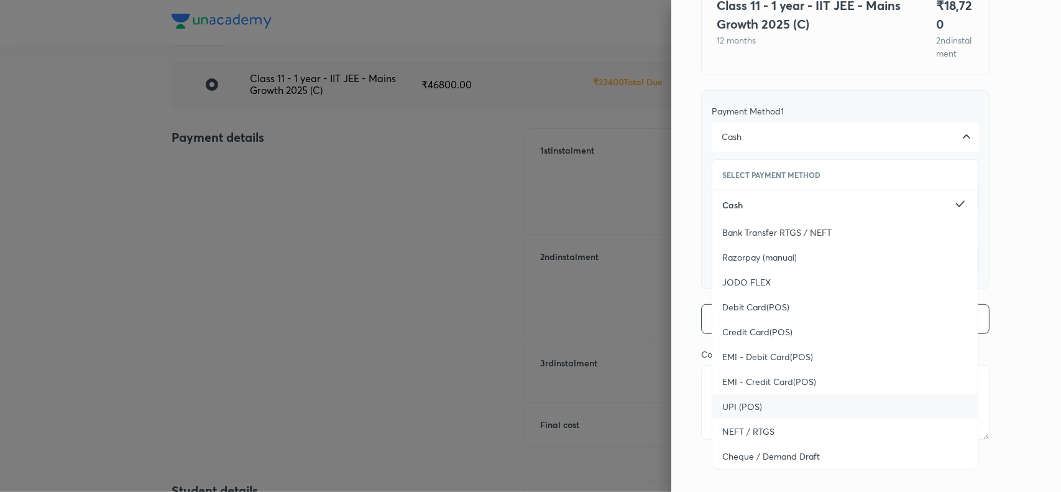
click at [724, 410] on span "UPI (POS)" at bounding box center [742, 406] width 40 height 12
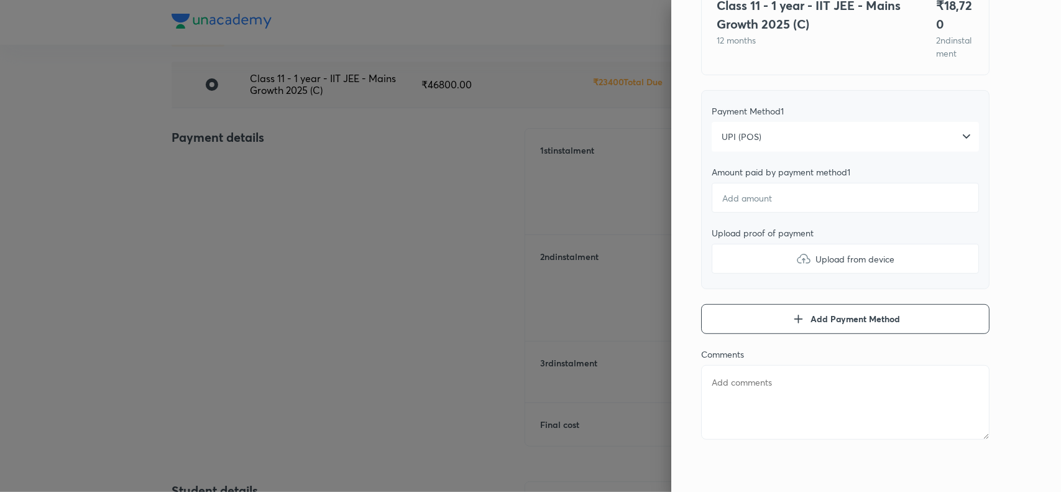
click at [999, 211] on div "Pay 2 nd instalment Pay instalment Class 11 - 1 year - IIT JEE - Mains Growth 2…" at bounding box center [866, 246] width 390 height 492
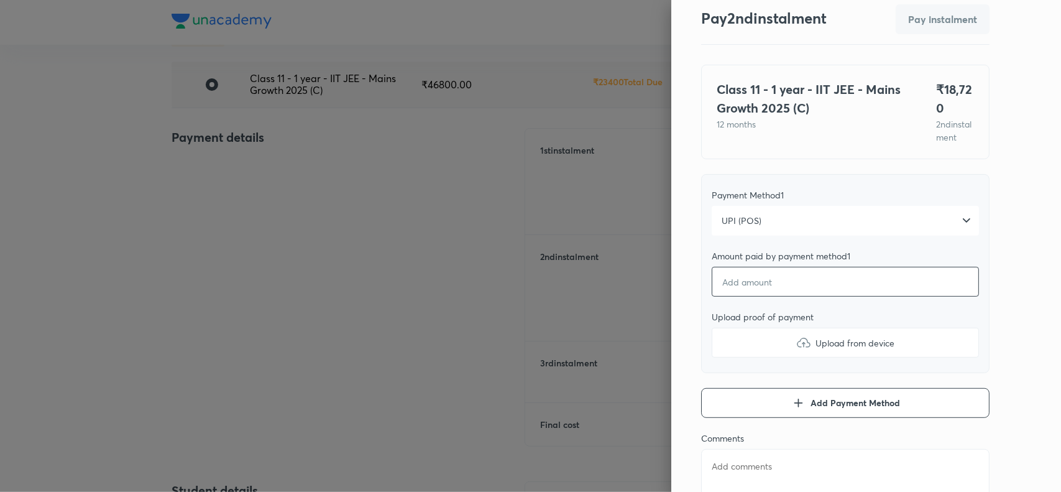
click at [751, 293] on input "number" at bounding box center [845, 282] width 267 height 30
type textarea "x"
type input "1"
type textarea "x"
type input "18"
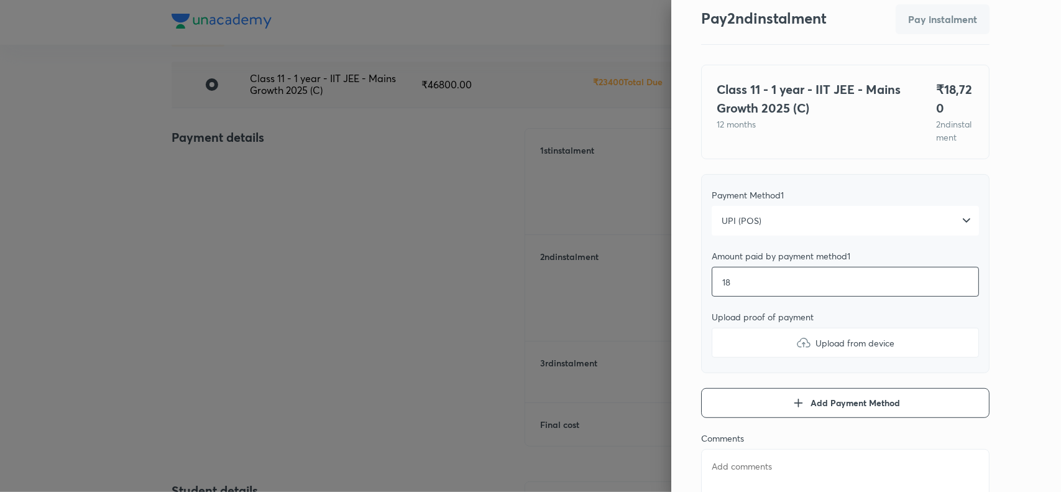
type textarea "x"
type input "187"
type textarea "x"
type input "1872"
type textarea "x"
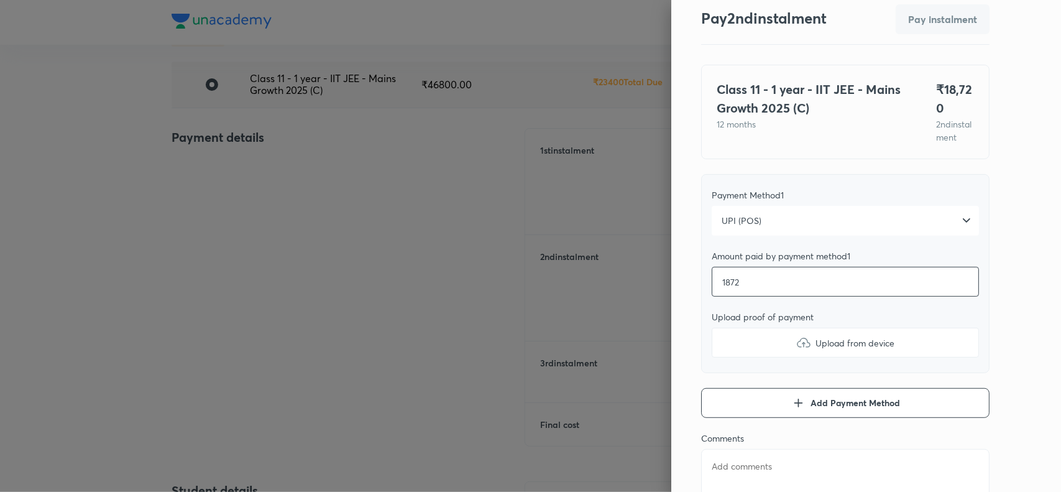
type input "18720"
type textarea "x"
type input "18720"
click at [796, 350] on img at bounding box center [803, 342] width 15 height 15
click at [0, 0] on input "Upload from device" at bounding box center [0, 0] width 0 height 0
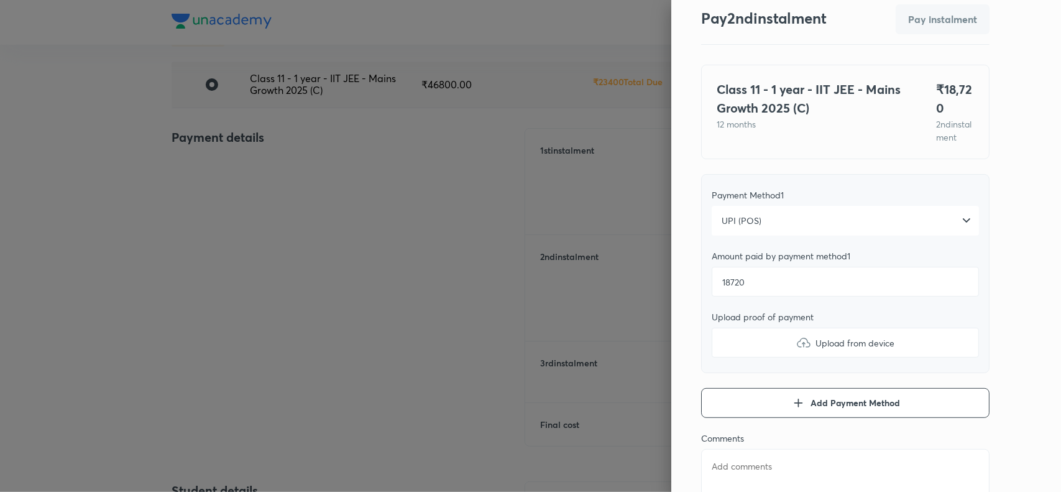
type textarea "x"
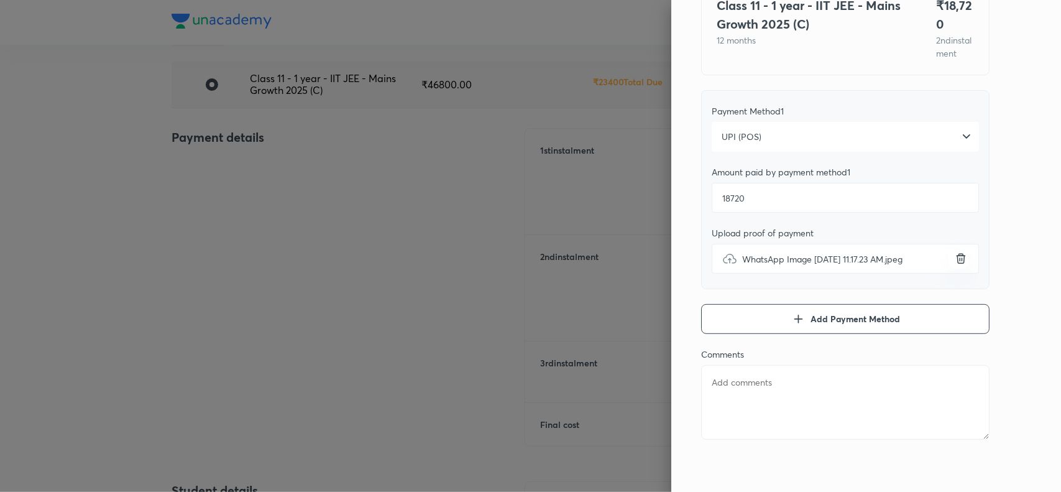
paste textarea "Malepati Yeshwanth"
click at [768, 381] on textarea at bounding box center [845, 402] width 288 height 75
type textarea "Malepati Yeshwanth"
type textarea "x"
click at [768, 381] on textarea "Malepati Yeshwanth" at bounding box center [845, 402] width 288 height 75
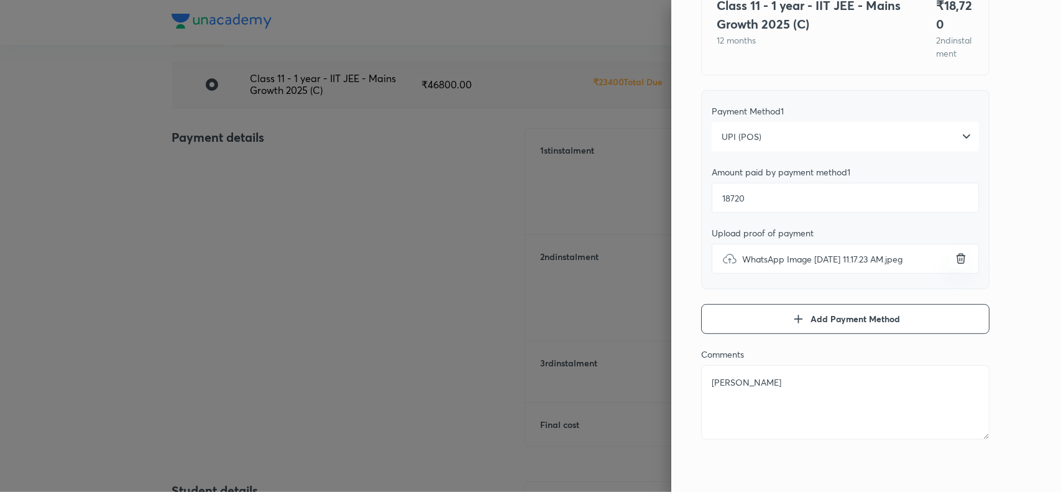
type textarea "Malepati Yeshwanth"
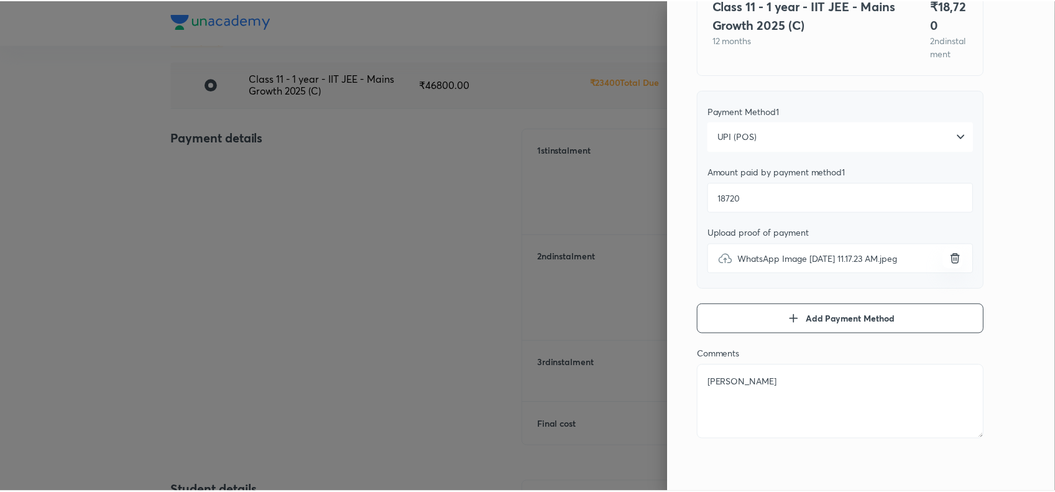
scroll to position [0, 0]
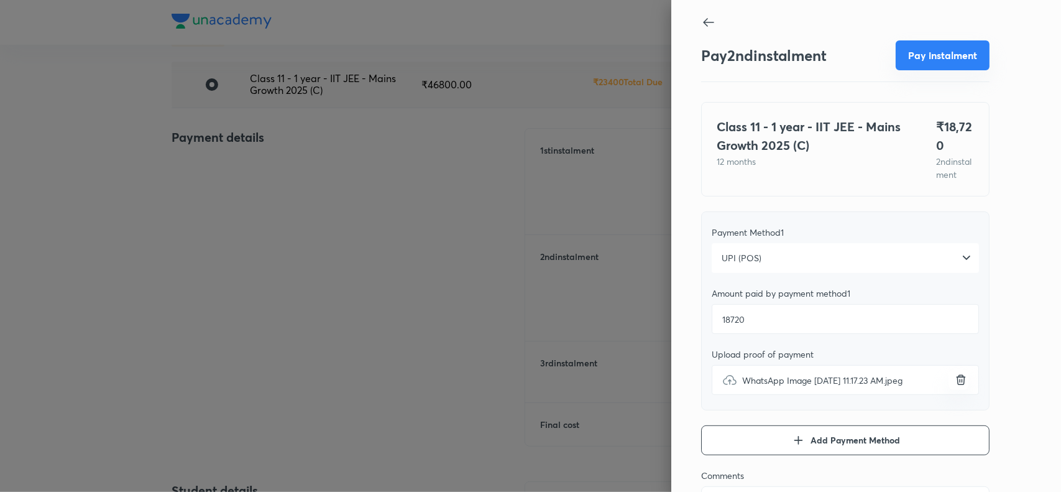
click at [954, 67] on button "Pay instalment" at bounding box center [943, 55] width 94 height 30
type textarea "x"
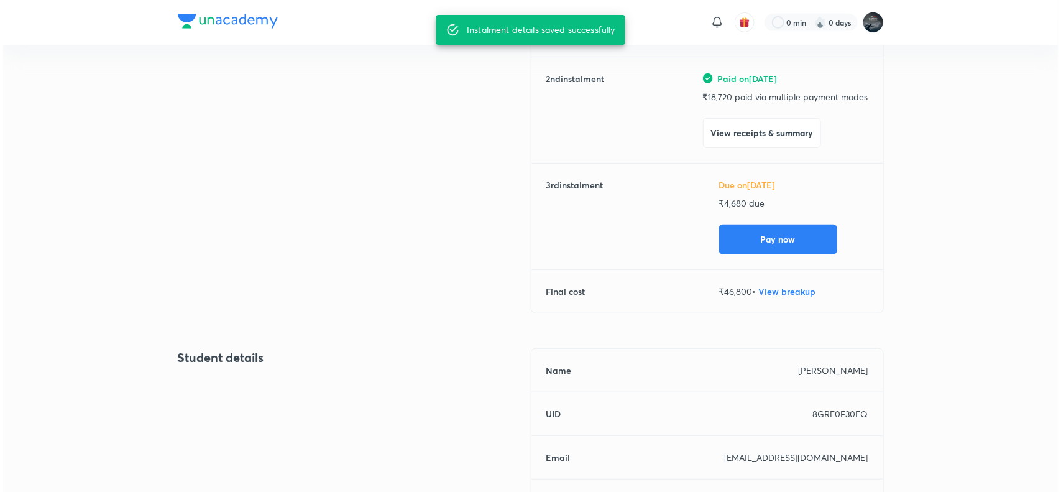
scroll to position [261, 0]
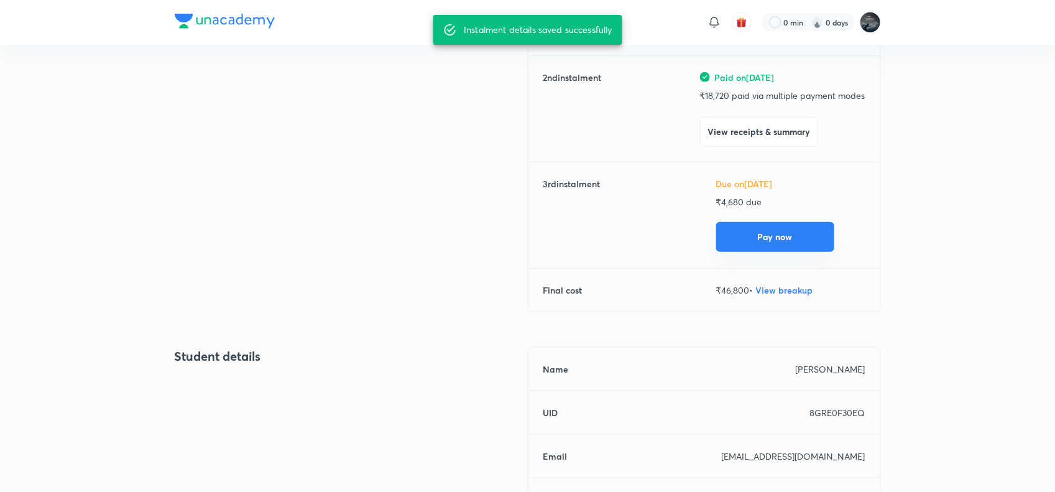
click at [796, 246] on button "Pay now" at bounding box center [775, 237] width 118 height 30
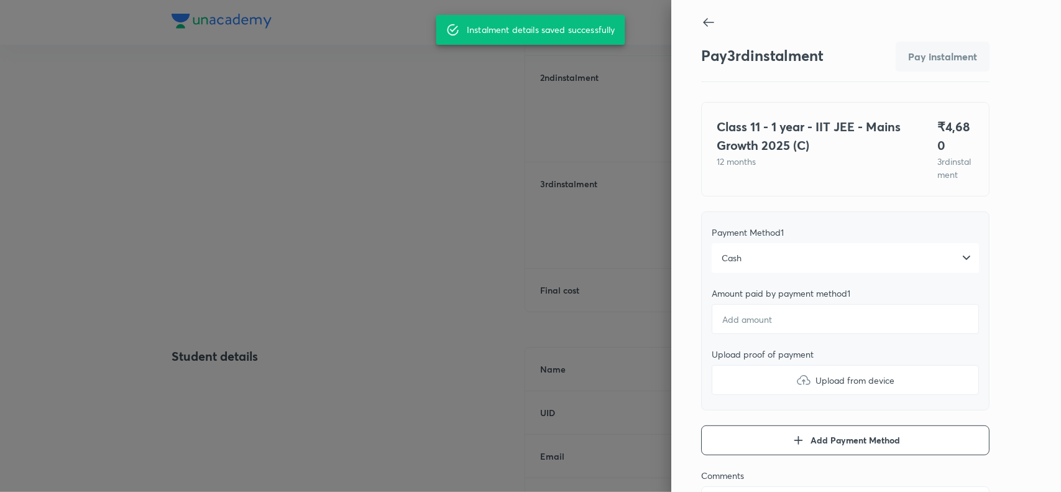
click at [757, 273] on div "Cash" at bounding box center [845, 258] width 267 height 30
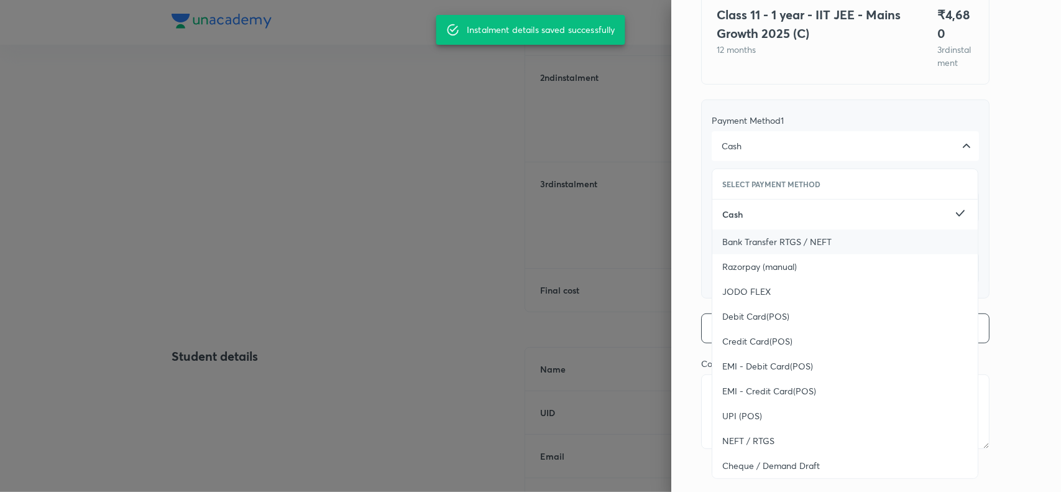
scroll to position [136, 0]
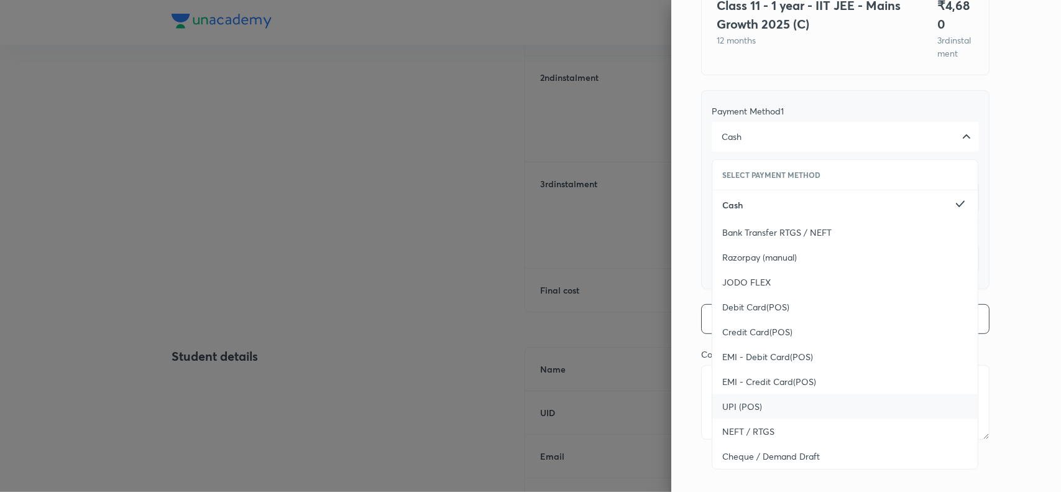
click at [724, 408] on span "UPI (POS)" at bounding box center [742, 406] width 40 height 12
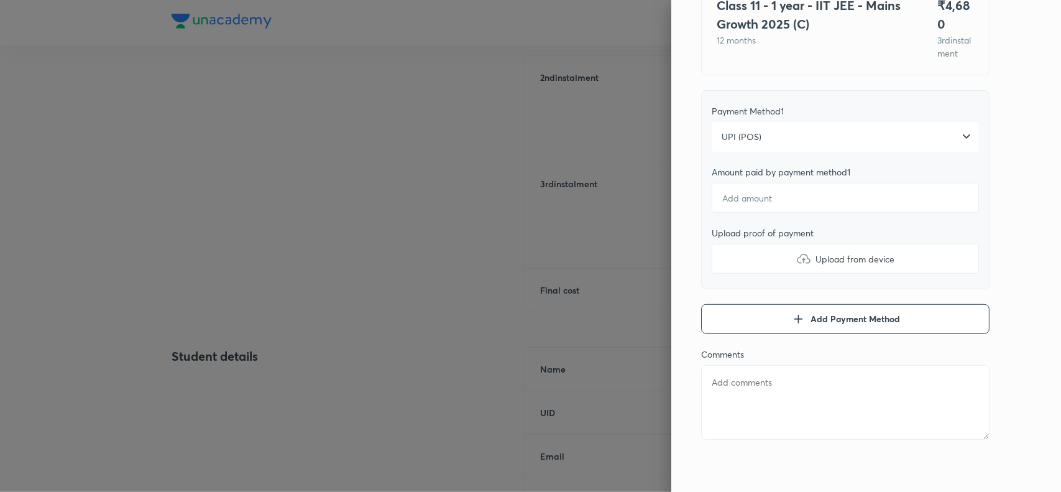
click at [999, 197] on div "Pay 3 rd instalment Pay instalment Class 11 - 1 year - IIT JEE - Mains Growth 2…" at bounding box center [866, 246] width 390 height 492
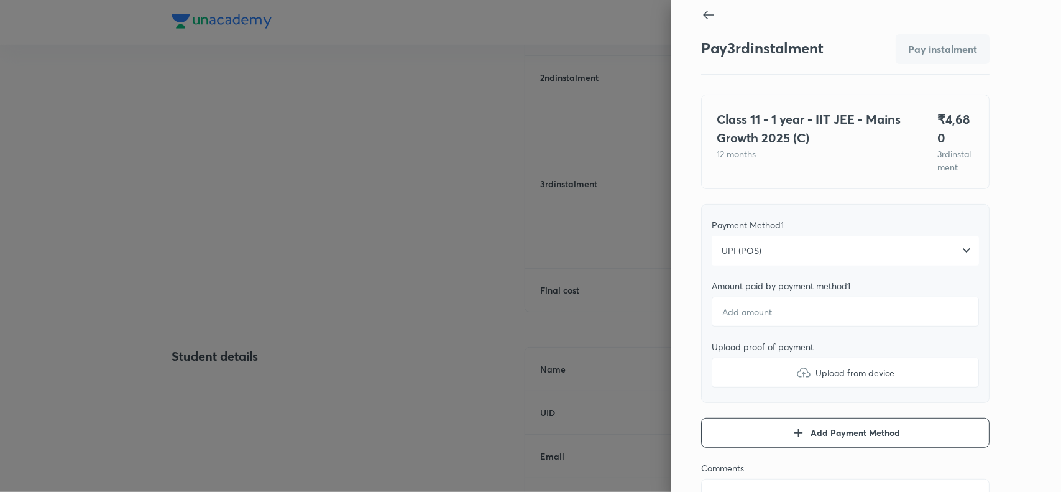
scroll to position [7, 0]
click at [751, 327] on input "number" at bounding box center [845, 312] width 267 height 30
type textarea "x"
type input "4"
type textarea "x"
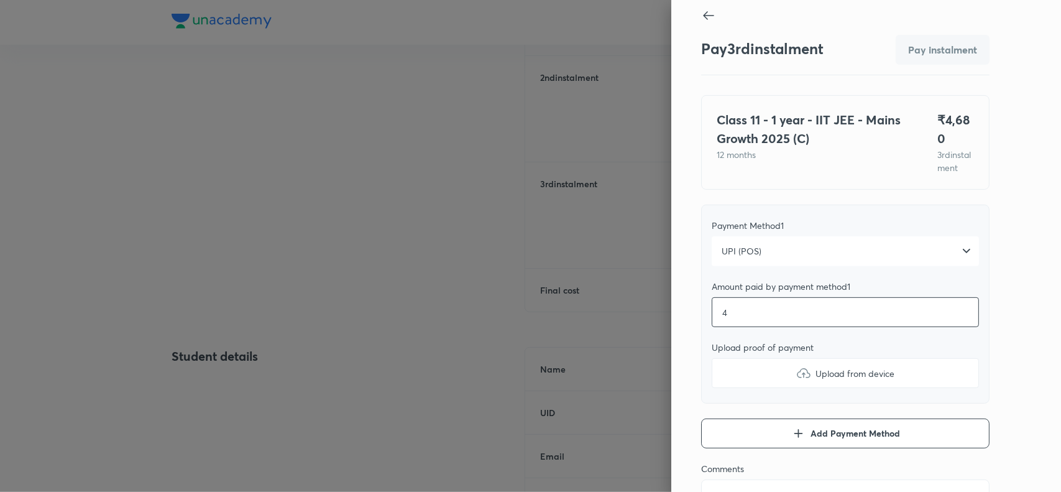
type input "46"
type textarea "x"
type input "468"
type textarea "x"
type input "4680"
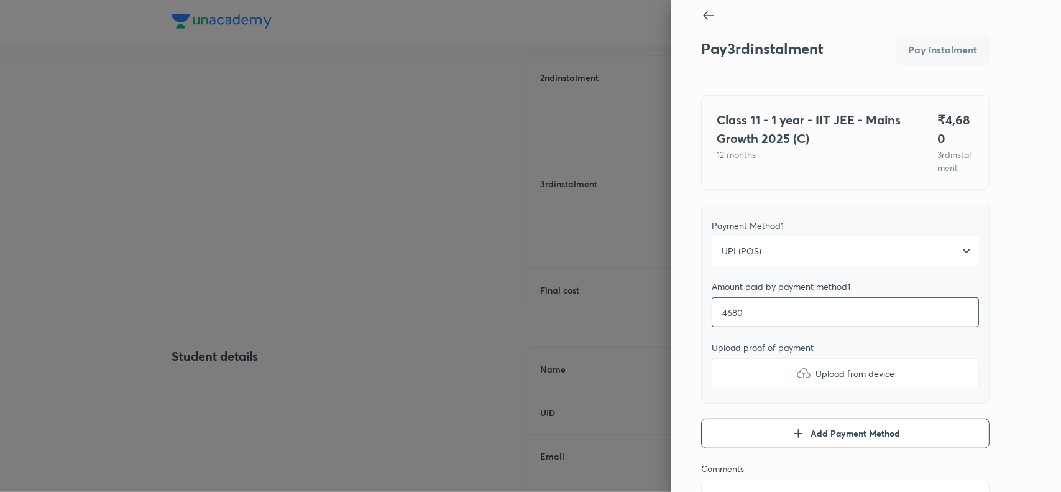
type textarea "x"
type input "4680"
click at [796, 381] on img at bounding box center [803, 373] width 15 height 15
click at [0, 0] on input "Upload from device" at bounding box center [0, 0] width 0 height 0
type textarea "x"
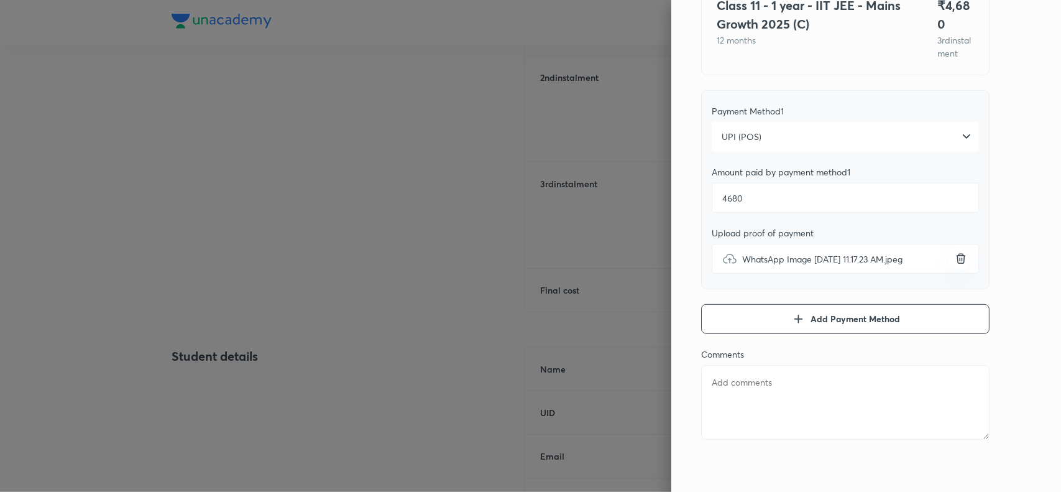
scroll to position [136, 0]
click at [737, 399] on textarea at bounding box center [845, 402] width 288 height 75
paste textarea "Malepati Yeshwanth"
type textarea "Malepati Yeshwanth"
type textarea "x"
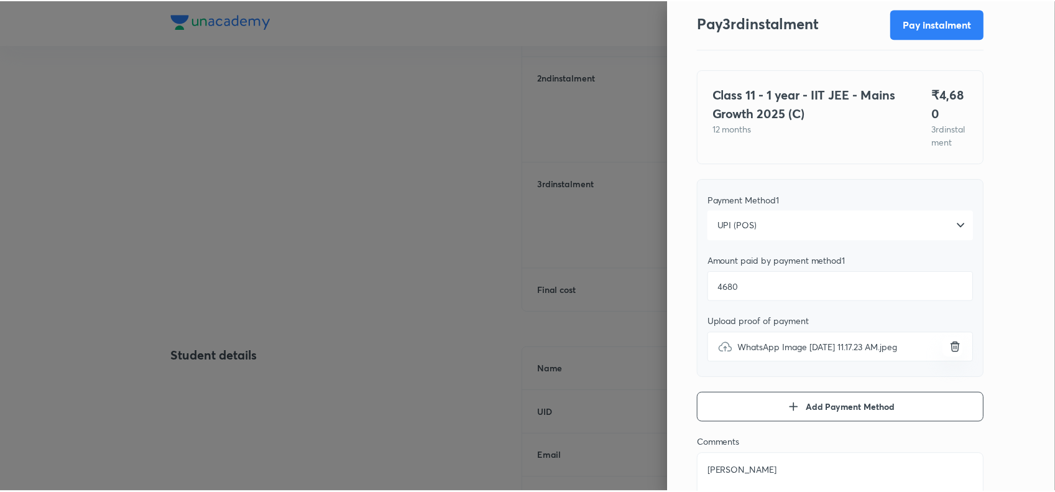
scroll to position [0, 0]
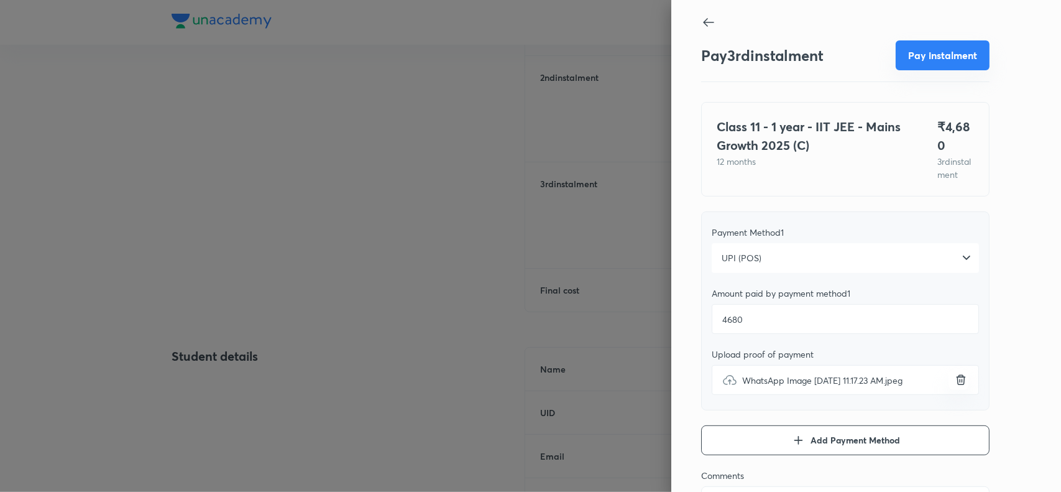
type textarea "Malepati Yeshwanth"
click at [936, 55] on button "Pay instalment" at bounding box center [943, 55] width 94 height 30
type textarea "x"
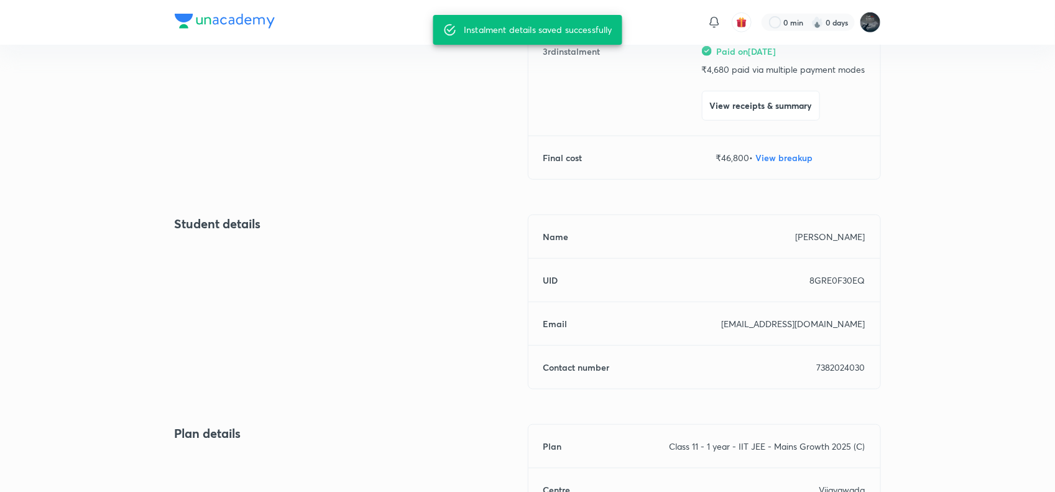
scroll to position [396, 0]
click at [832, 362] on p "7382024030" at bounding box center [841, 364] width 48 height 13
copy p "7382024030"
click at [832, 362] on p "7382024030" at bounding box center [841, 364] width 48 height 13
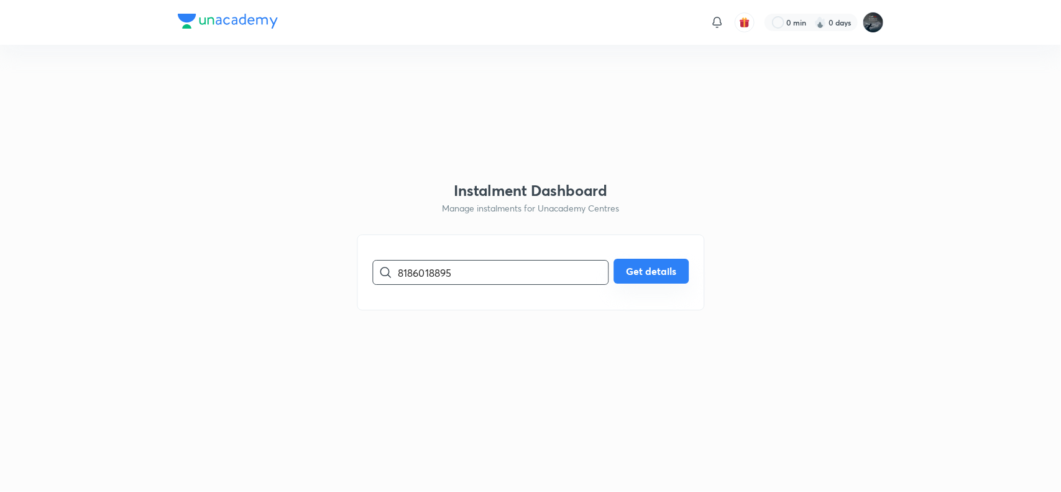
type input "8186018895"
click at [642, 272] on button "Get details" at bounding box center [651, 271] width 75 height 25
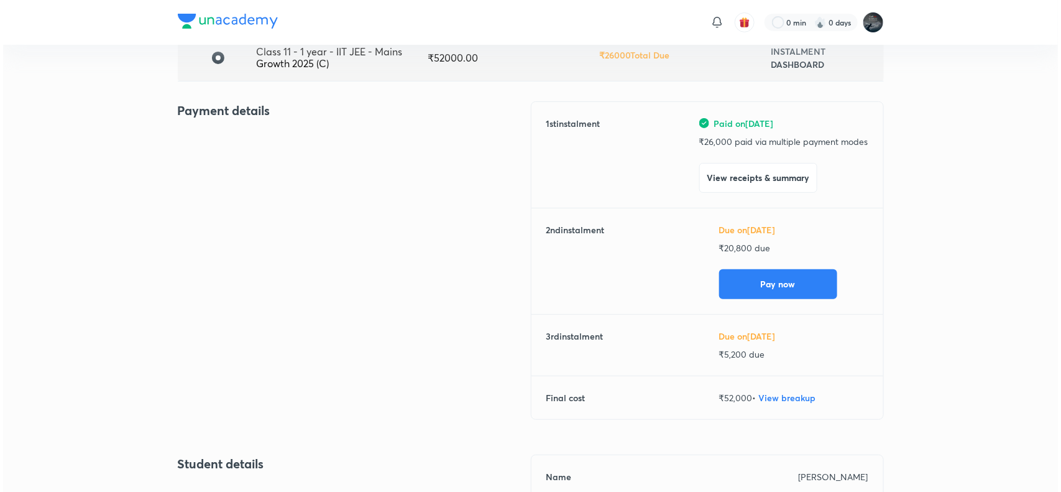
scroll to position [109, 0]
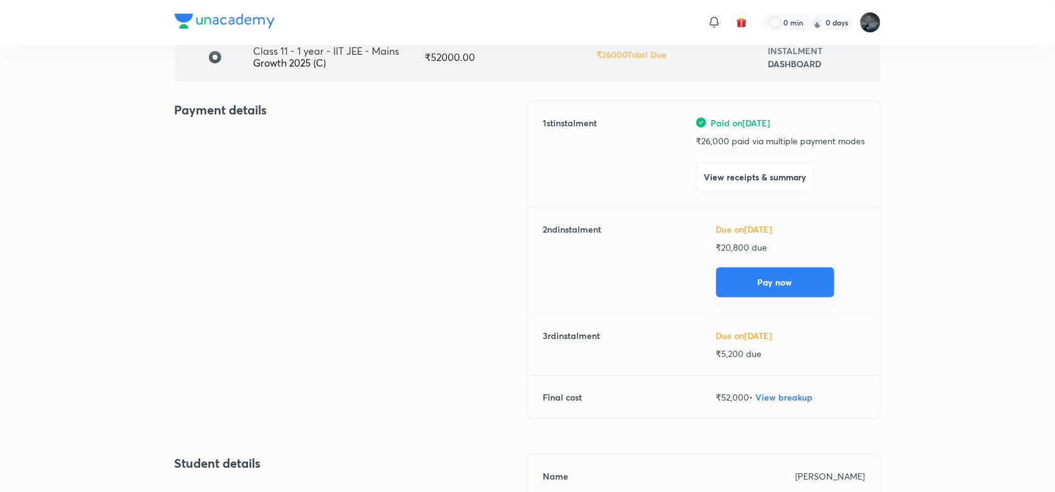
click at [778, 277] on button "Pay now" at bounding box center [775, 282] width 118 height 30
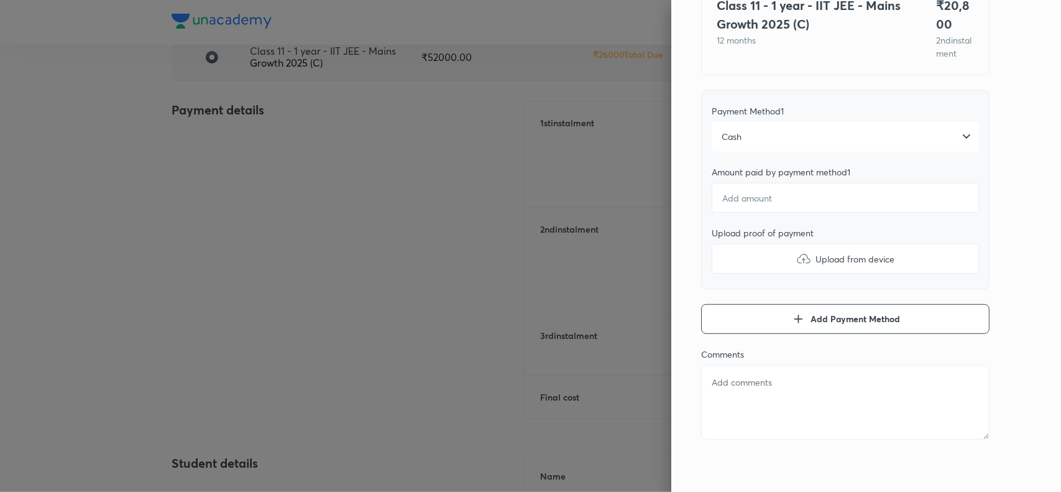
scroll to position [126, 0]
click at [811, 144] on div "Cash" at bounding box center [845, 137] width 267 height 30
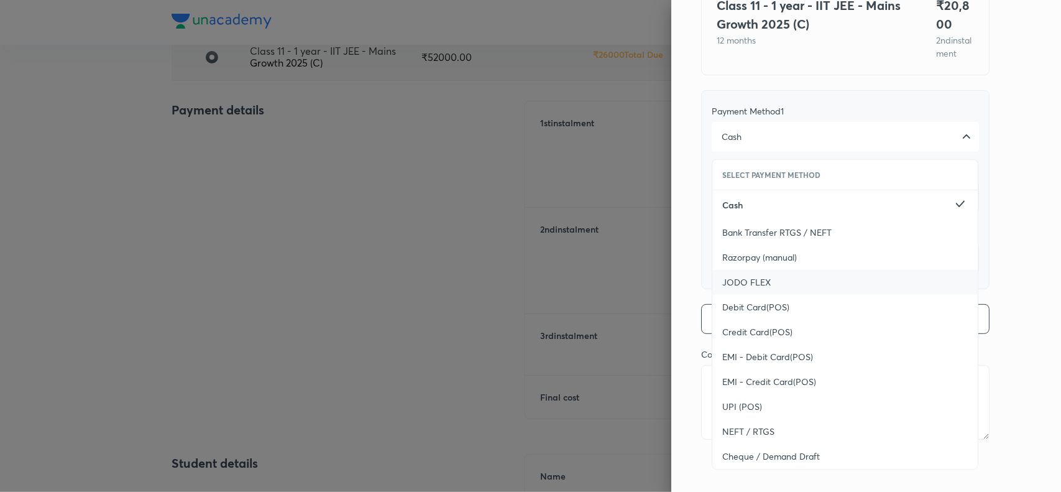
scroll to position [136, 0]
click at [723, 405] on span "UPI (POS)" at bounding box center [742, 406] width 40 height 12
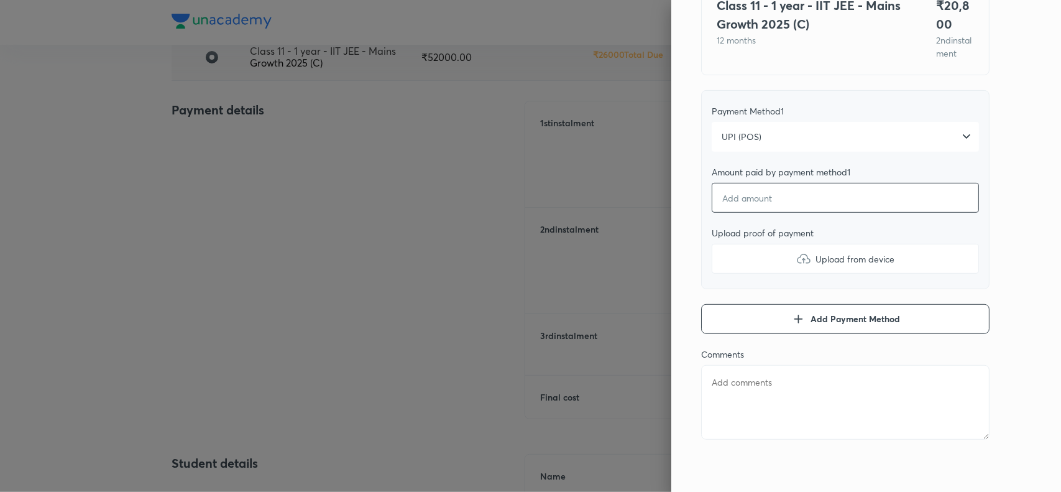
click at [763, 199] on input "number" at bounding box center [845, 198] width 267 height 30
type textarea "x"
type input "2"
type textarea "x"
type input "20"
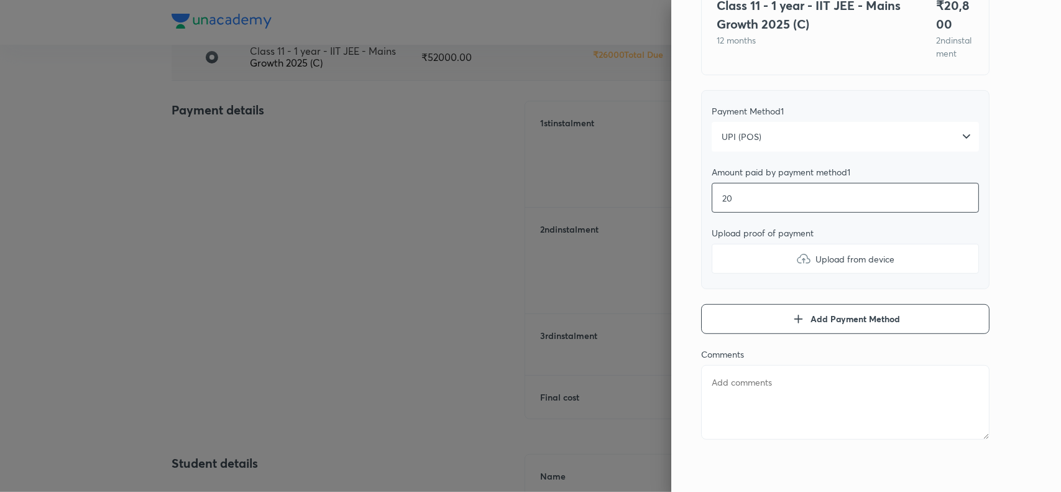
type textarea "x"
type input "208"
type textarea "x"
type input "2080"
type textarea "x"
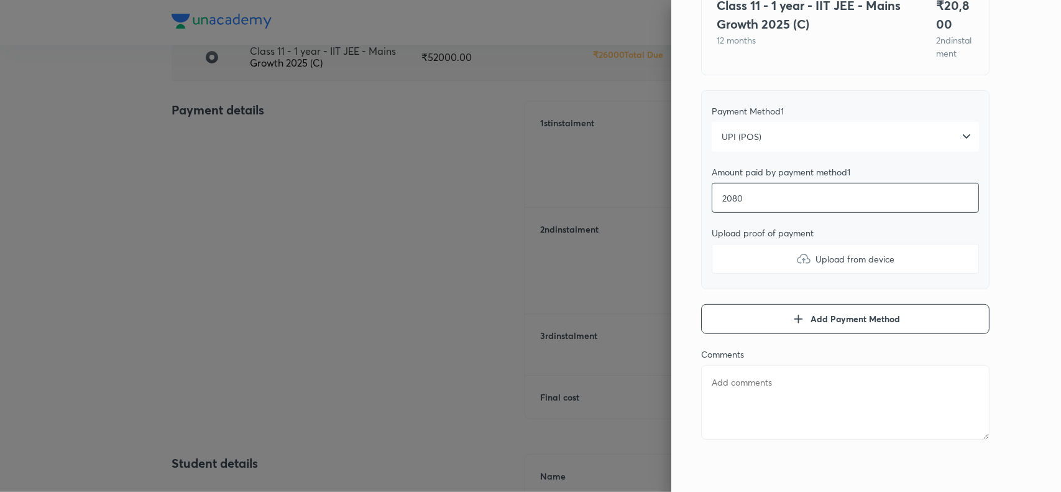
type input "20800"
type textarea "x"
type input "20800"
click at [796, 255] on img at bounding box center [803, 258] width 15 height 15
click at [0, 0] on input "Upload from device" at bounding box center [0, 0] width 0 height 0
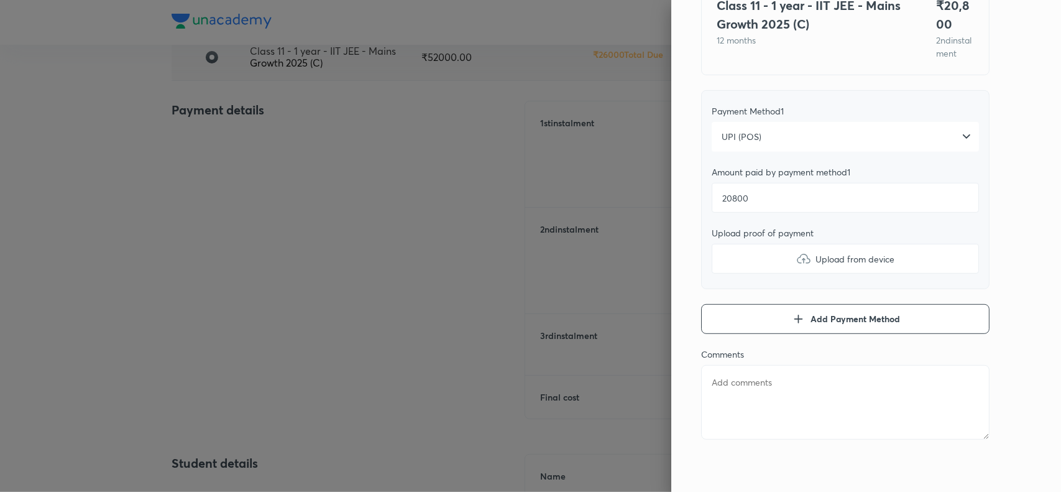
type textarea "x"
click at [706, 379] on textarea at bounding box center [845, 402] width 288 height 75
paste textarea "Tejaswi chowdary"
type textarea "Tejaswi chowdary"
type textarea "x"
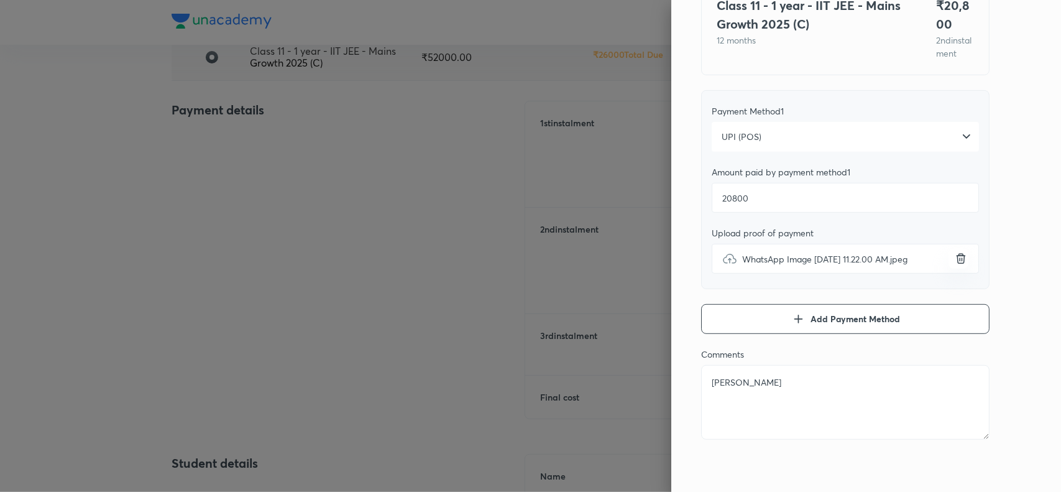
scroll to position [0, 0]
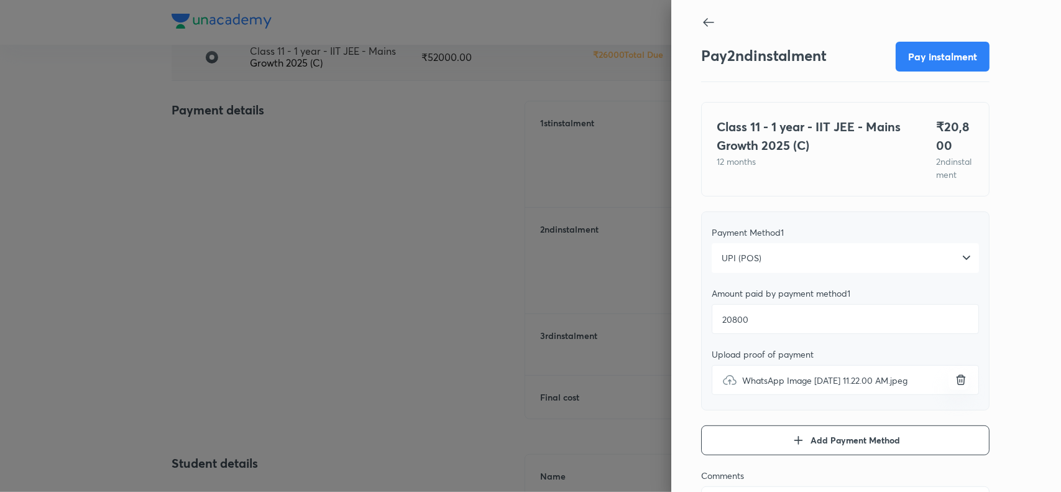
type textarea "Tejaswi chowdary"
click at [921, 63] on button "Pay instalment" at bounding box center [943, 55] width 94 height 30
type textarea "x"
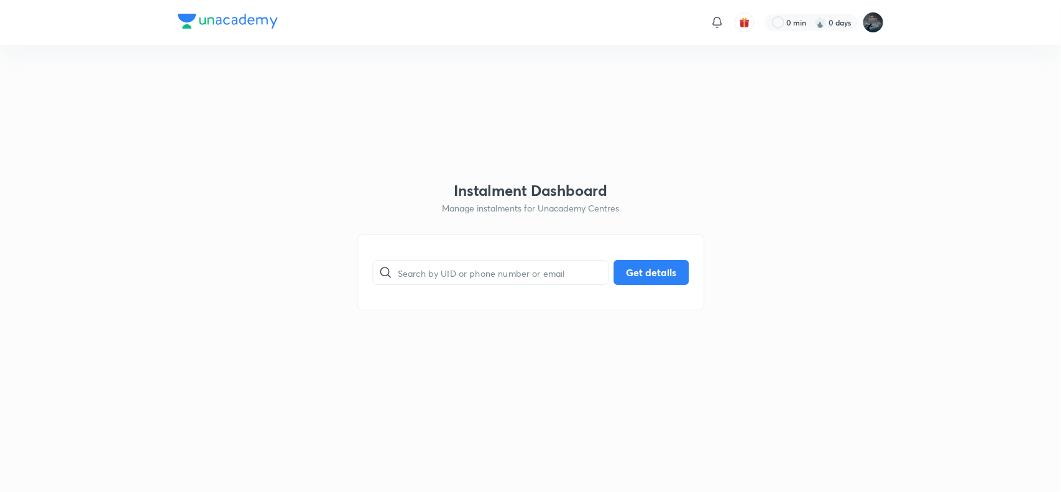
click at [445, 45] on html "0 min 0 days Instalment Dashboard Manage instalments for Unacademy Centres ​ Ge…" at bounding box center [530, 22] width 1061 height 45
click at [415, 45] on html "0 min 0 days Instalment Dashboard Manage instalments for Unacademy Centres ​ Ge…" at bounding box center [530, 22] width 1061 height 45
click at [399, 45] on html "0 min 0 days Instalment Dashboard Manage instalments for Unacademy Centres ​ Ge…" at bounding box center [530, 22] width 1061 height 45
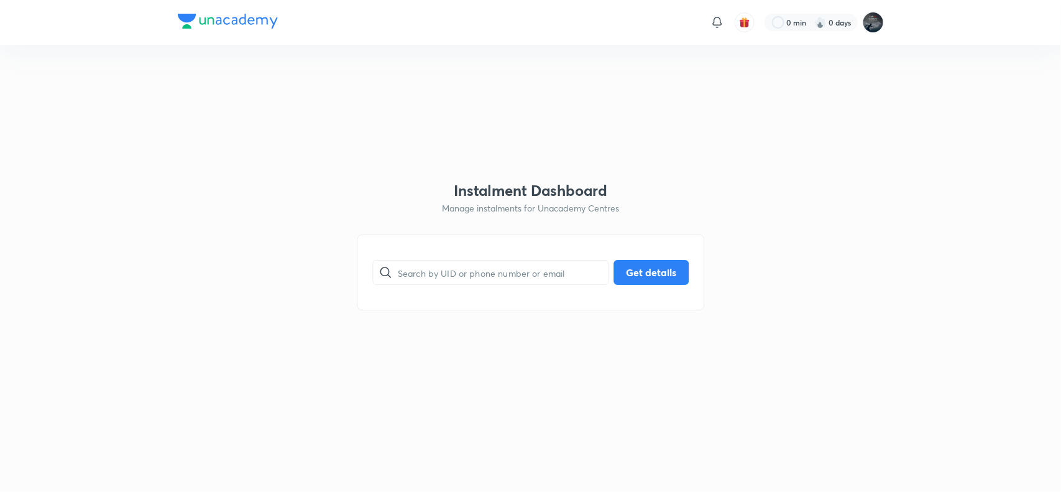
click at [399, 45] on html "0 min 0 days Instalment Dashboard Manage instalments for Unacademy Centres ​ Ge…" at bounding box center [530, 22] width 1061 height 45
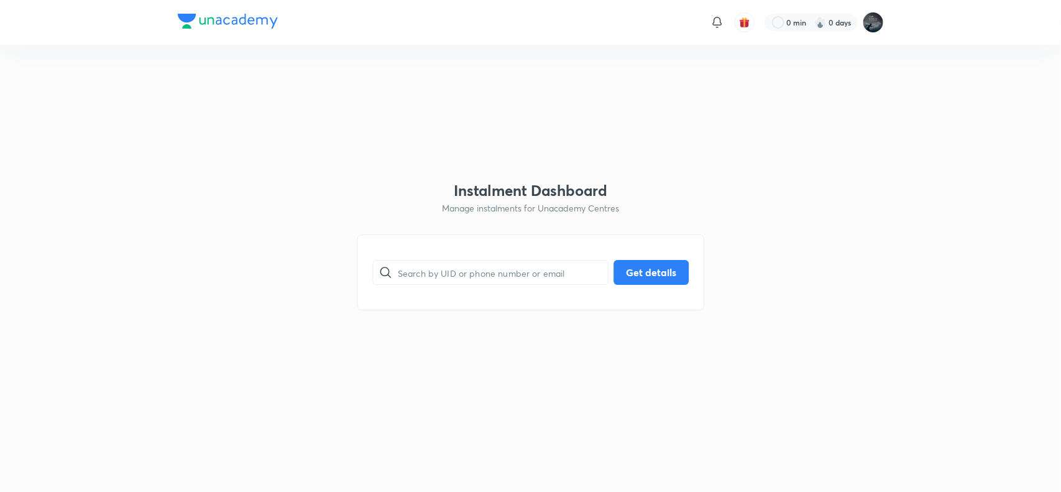
click at [399, 45] on html "0 min 0 days Instalment Dashboard Manage instalments for Unacademy Centres ​ Ge…" at bounding box center [530, 22] width 1061 height 45
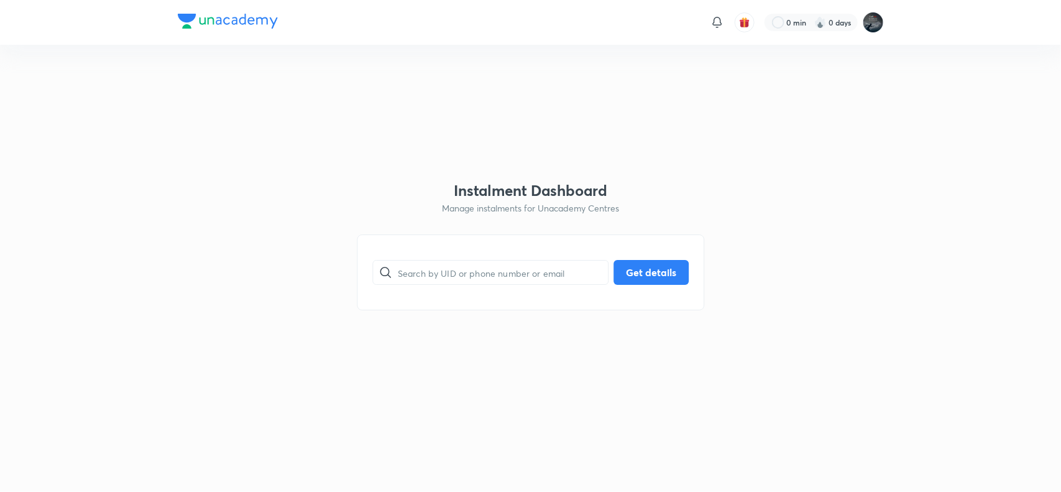
click at [399, 45] on html "0 min 0 days Instalment Dashboard Manage instalments for Unacademy Centres ​ Ge…" at bounding box center [530, 22] width 1061 height 45
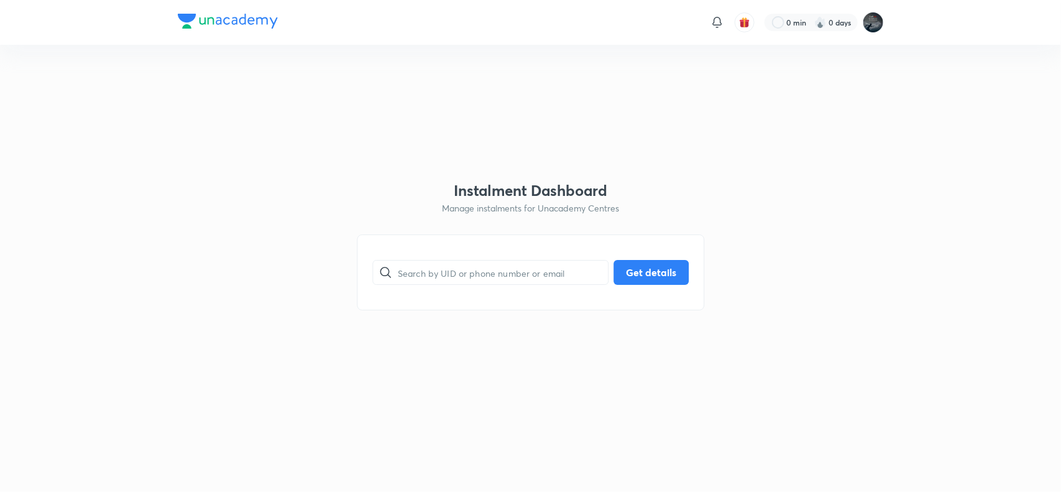
click at [399, 45] on html "0 min 0 days Instalment Dashboard Manage instalments for Unacademy Centres ​ Ge…" at bounding box center [530, 22] width 1061 height 45
click at [468, 284] on input "text" at bounding box center [503, 273] width 210 height 32
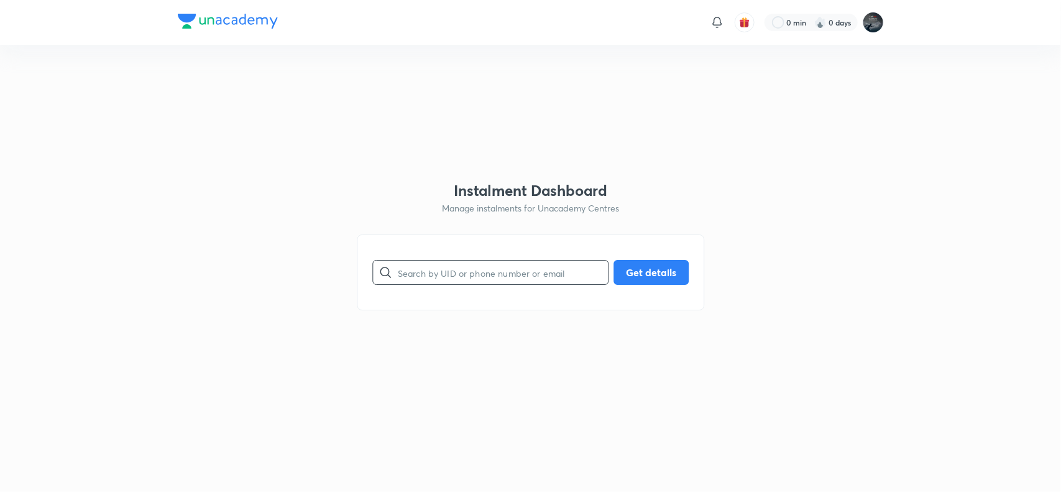
click at [504, 266] on input "text" at bounding box center [503, 273] width 210 height 32
click at [490, 282] on input "text" at bounding box center [503, 273] width 210 height 32
click at [551, 280] on input "text" at bounding box center [503, 273] width 210 height 32
click at [424, 267] on input "text" at bounding box center [503, 273] width 210 height 32
paste input "9292202221"
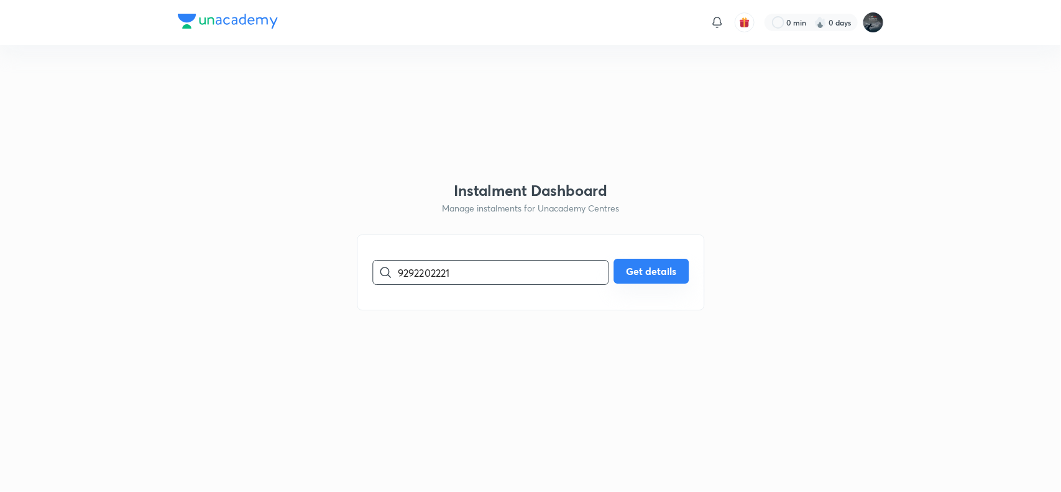
type input "9292202221"
click at [664, 269] on button "Get details" at bounding box center [651, 271] width 75 height 25
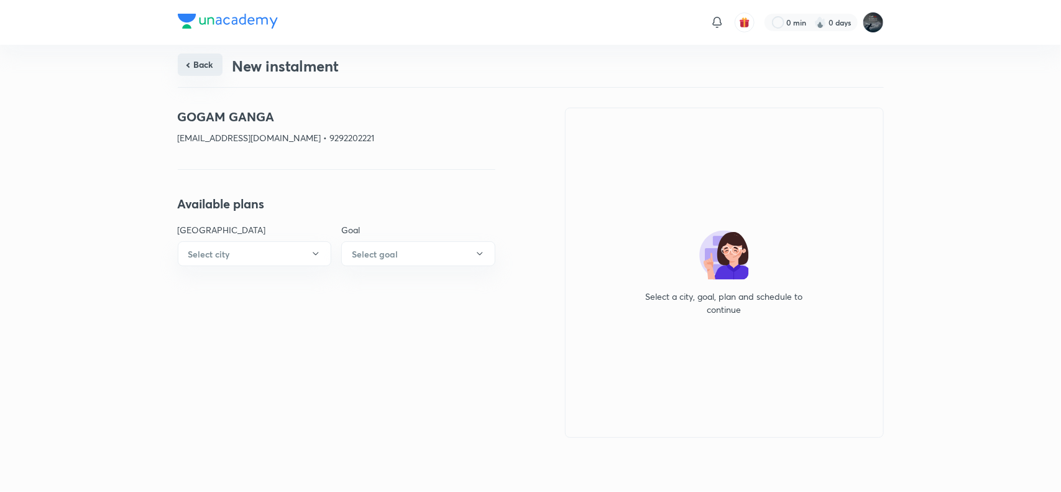
click at [198, 55] on button "Back" at bounding box center [200, 64] width 45 height 22
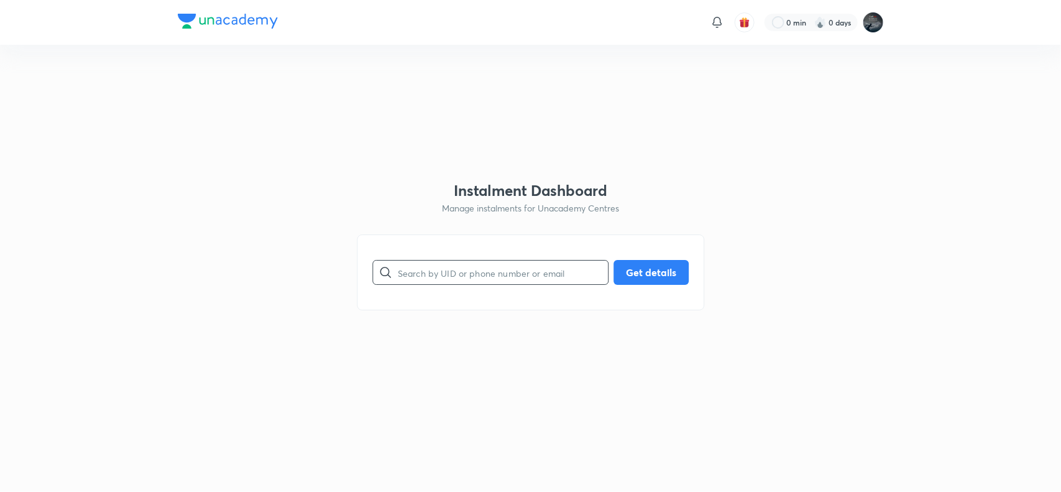
click at [423, 267] on input "text" at bounding box center [503, 273] width 210 height 32
paste input "9110717560"
type input "9110717560"
click at [655, 277] on button "Get details" at bounding box center [651, 271] width 75 height 25
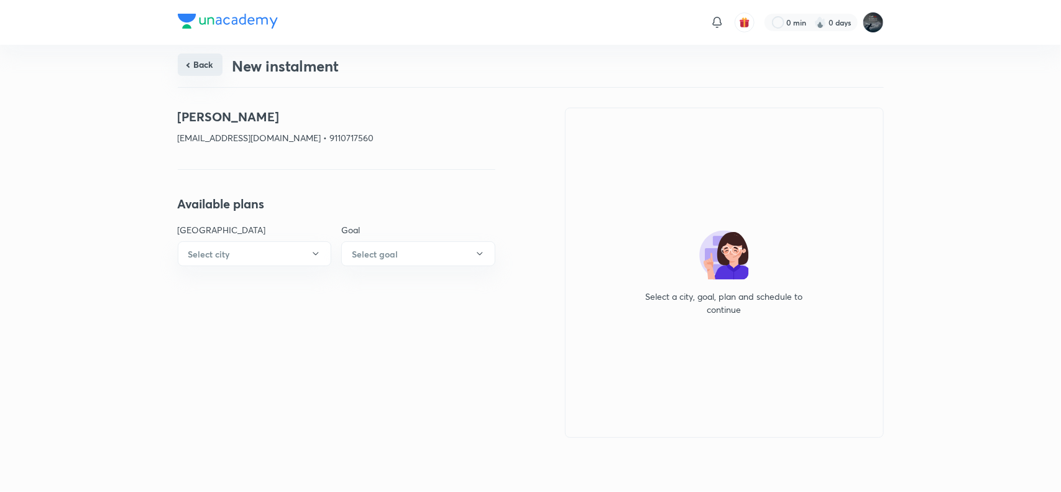
click at [199, 60] on button "Back" at bounding box center [200, 64] width 45 height 22
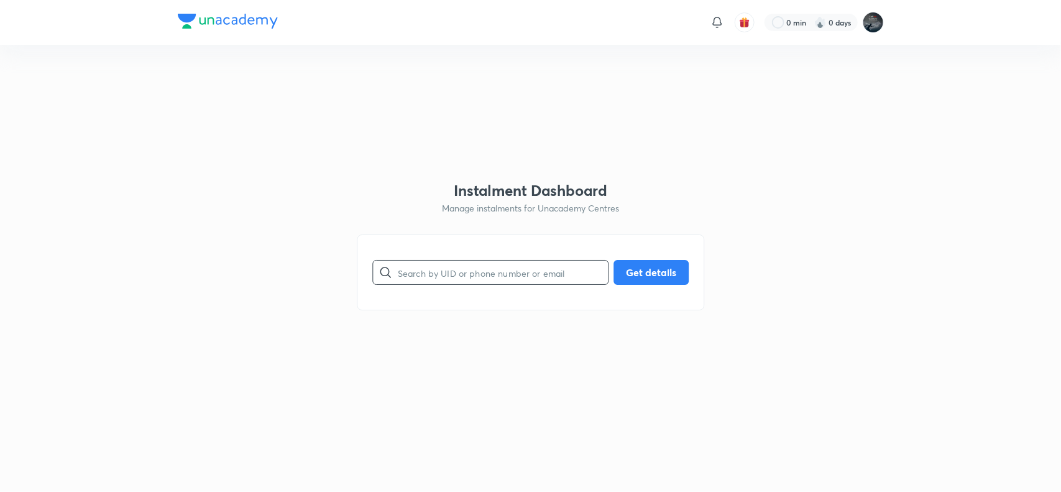
click at [468, 260] on input "text" at bounding box center [503, 273] width 210 height 32
paste input "9398088129"
type input "9398088129"
click at [672, 270] on button "Get details" at bounding box center [651, 271] width 75 height 25
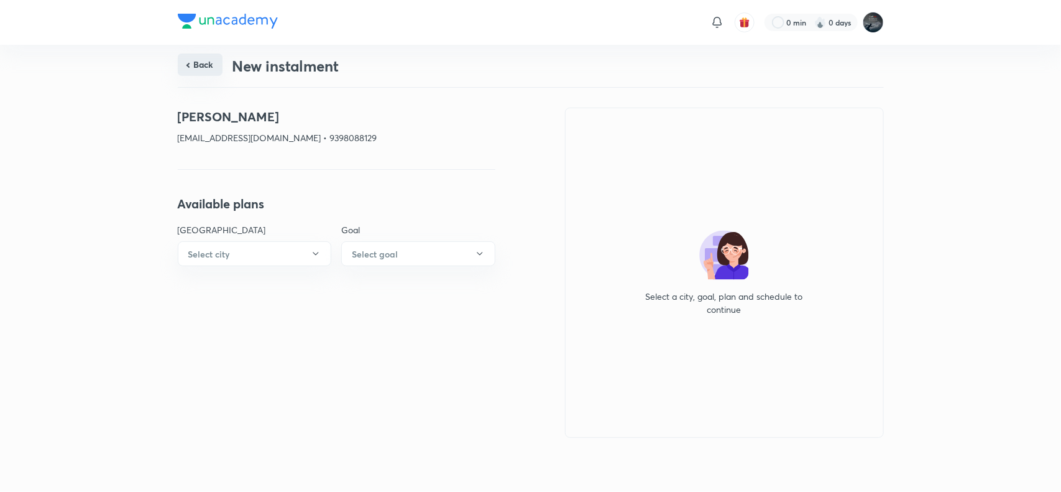
click at [196, 63] on button "Back" at bounding box center [200, 64] width 45 height 22
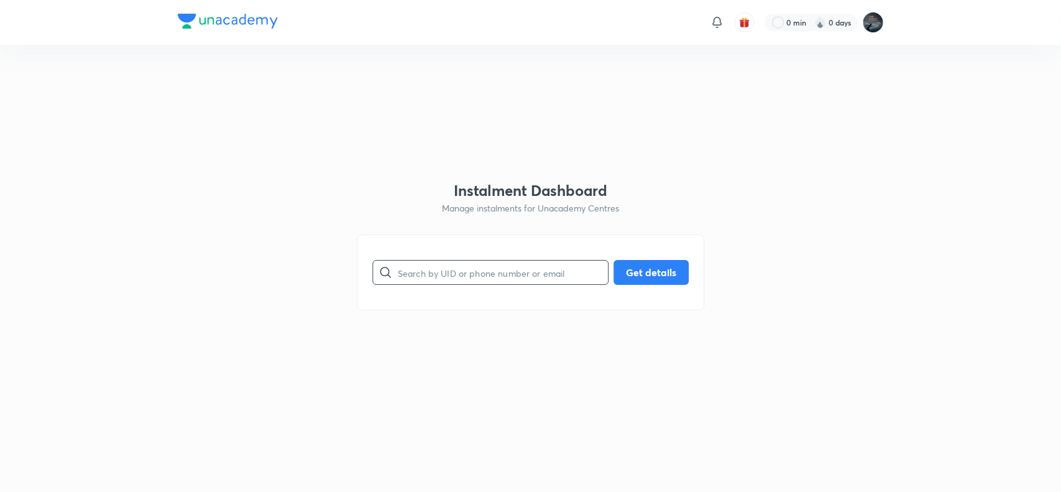
click at [441, 275] on input "text" at bounding box center [503, 273] width 210 height 32
paste input "8179677171"
type input "8179677171"
click at [650, 262] on button "Get details" at bounding box center [651, 271] width 75 height 25
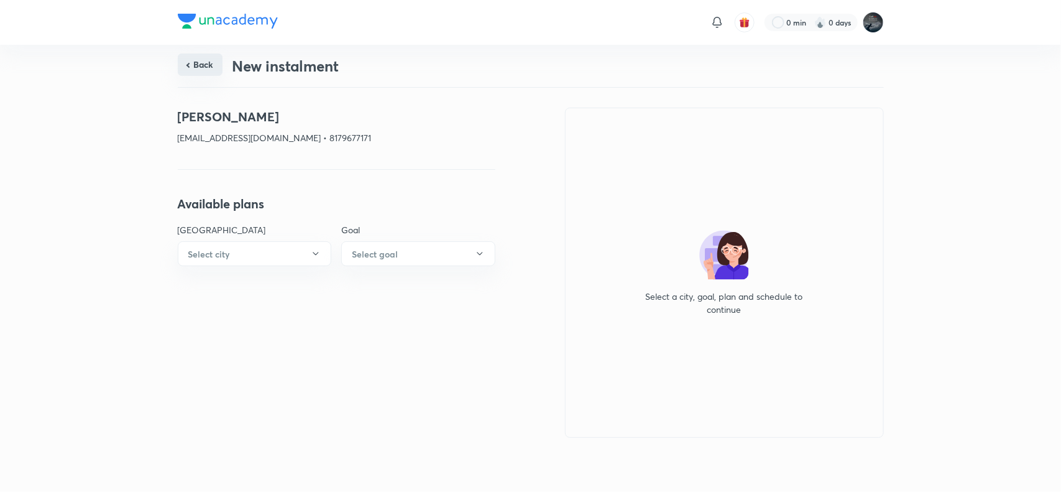
click at [198, 64] on button "Back" at bounding box center [200, 64] width 45 height 22
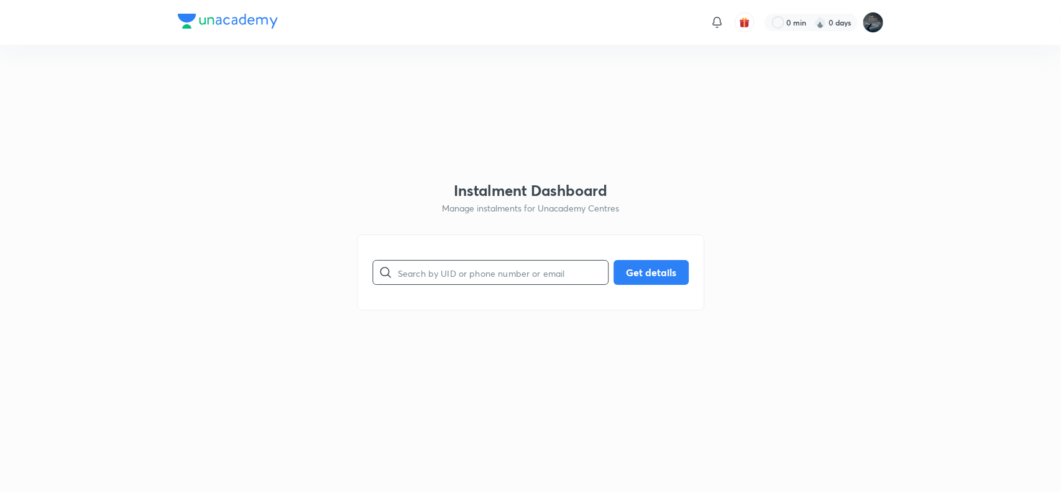
click at [499, 269] on input "text" at bounding box center [503, 273] width 210 height 32
paste input "9490494640"
type input "9490494640"
click at [667, 269] on button "Get details" at bounding box center [651, 271] width 75 height 25
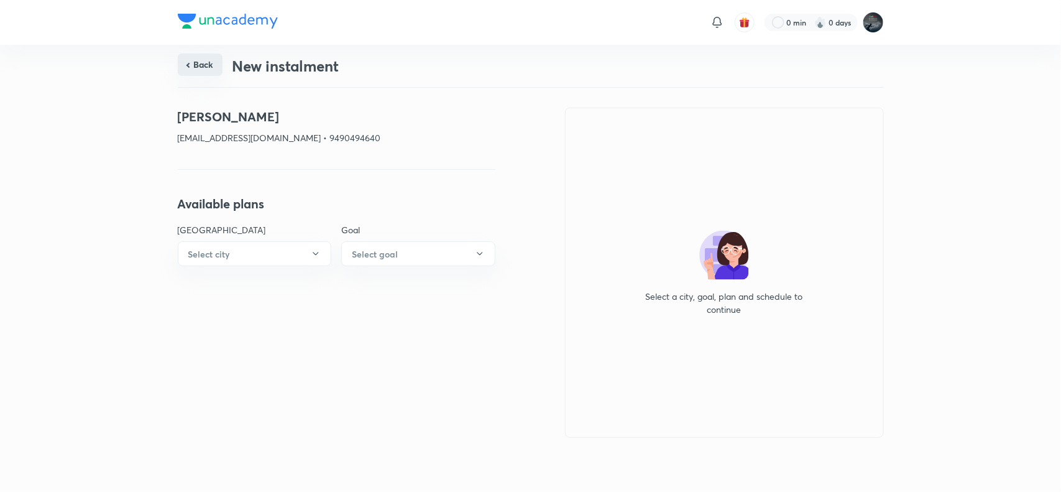
click at [210, 66] on button "Back" at bounding box center [200, 64] width 45 height 22
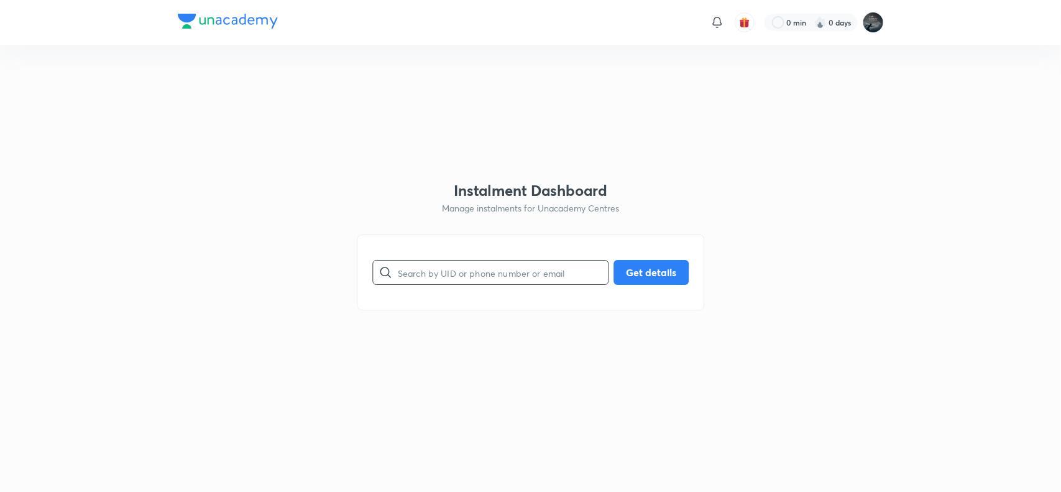
click at [414, 280] on input "text" at bounding box center [503, 273] width 210 height 32
paste input "6301429332"
type input "6301429332"
click at [650, 263] on button "Get details" at bounding box center [651, 271] width 75 height 25
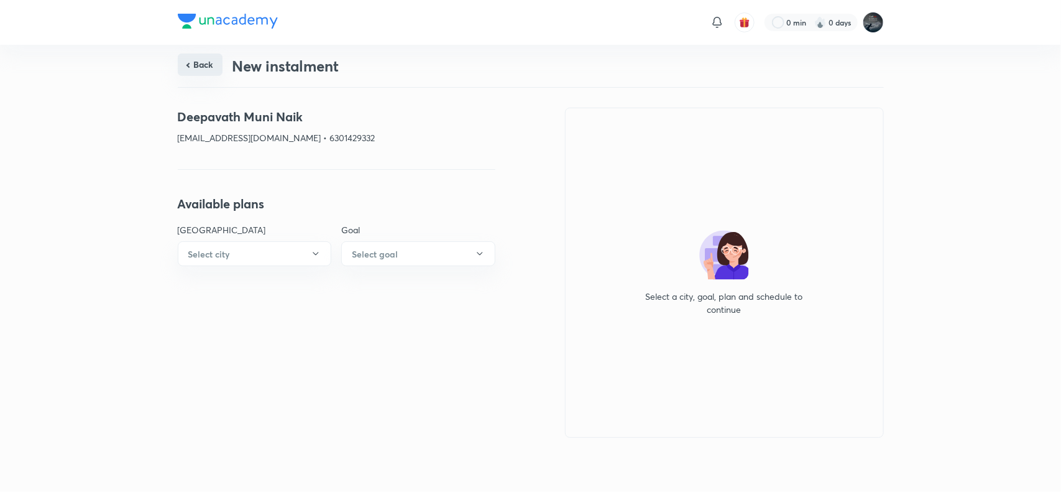
click at [211, 55] on button "Back" at bounding box center [200, 64] width 45 height 22
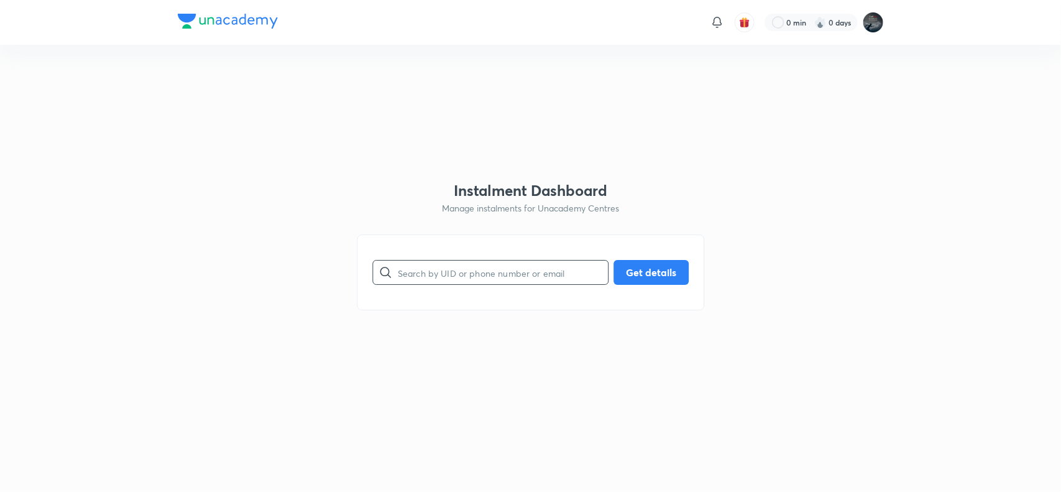
click at [474, 281] on input "text" at bounding box center [503, 273] width 210 height 32
paste input "6301459903"
type input "6301459903"
click at [652, 277] on button "Get details" at bounding box center [651, 271] width 75 height 25
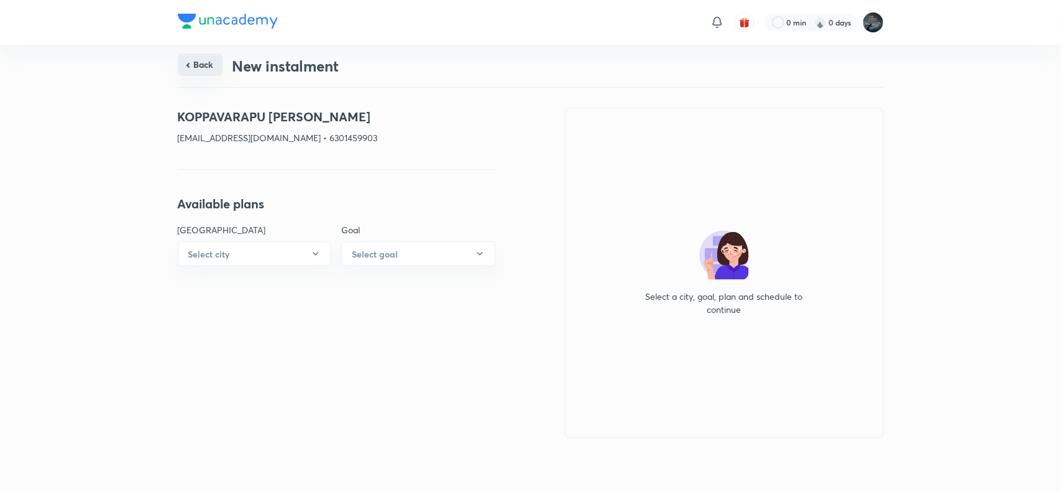
click at [196, 63] on button "Back" at bounding box center [200, 64] width 45 height 22
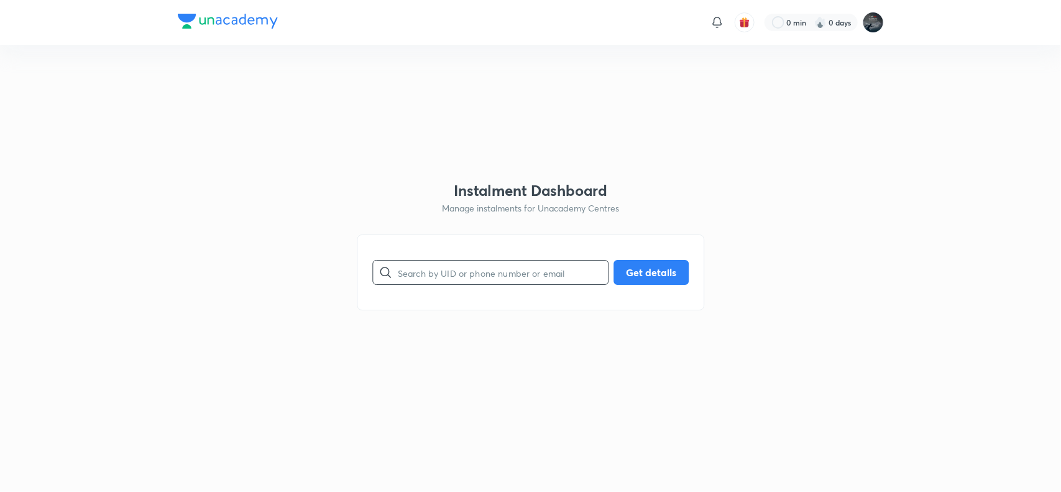
click at [420, 263] on input "text" at bounding box center [503, 273] width 210 height 32
paste input "8374132889"
type input "8374132889"
click at [666, 275] on button "Get details" at bounding box center [651, 271] width 75 height 25
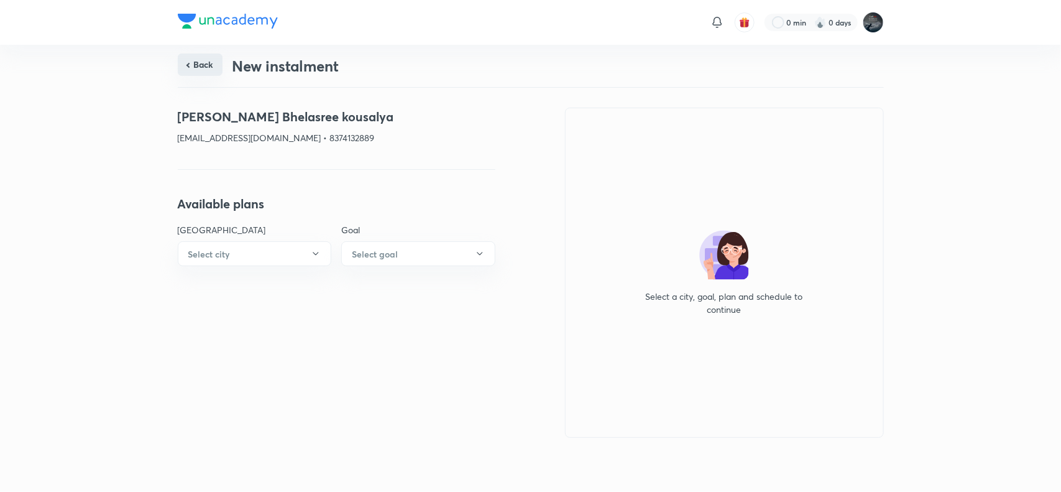
click at [187, 62] on button "Back" at bounding box center [200, 64] width 45 height 22
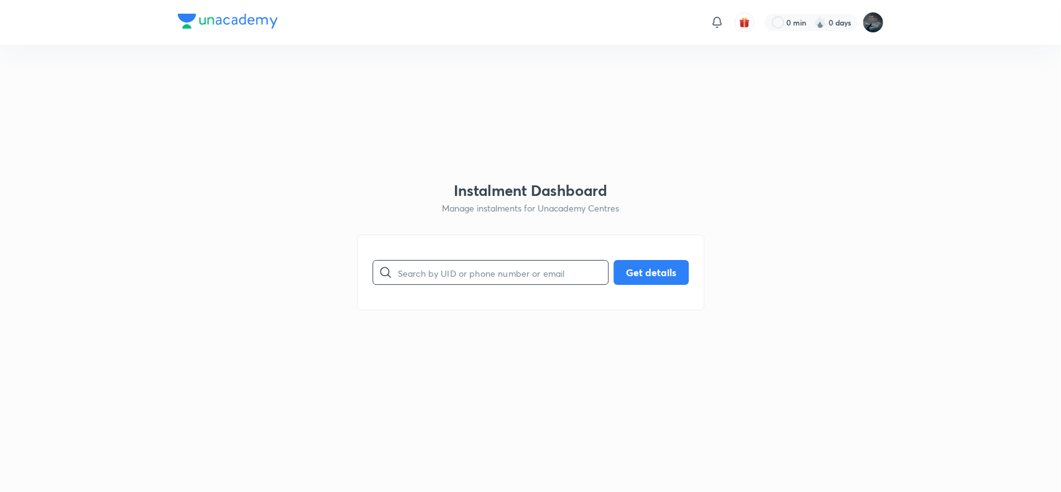
click at [450, 272] on input "text" at bounding box center [503, 273] width 210 height 32
paste input "9848779928"
type input "9848779928"
click at [650, 272] on button "Get details" at bounding box center [651, 271] width 75 height 25
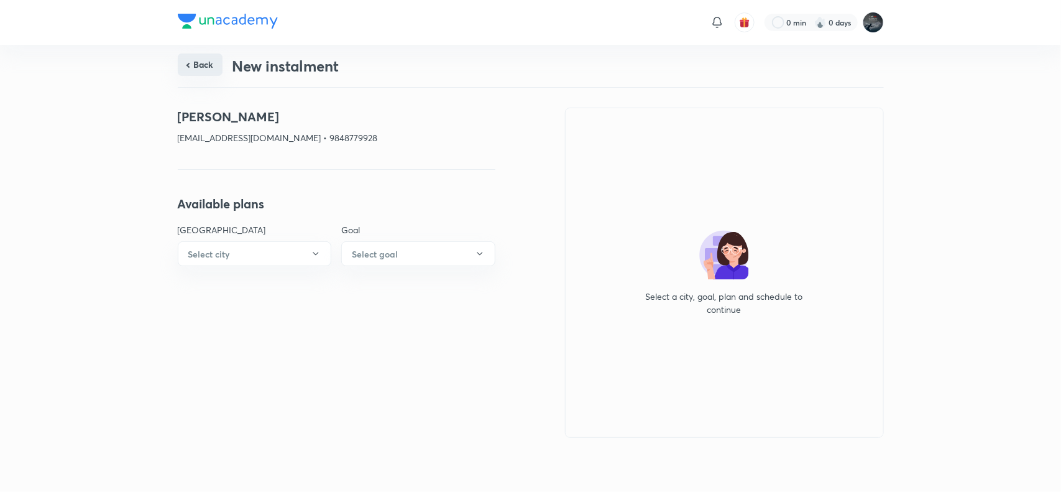
click at [197, 72] on button "Back" at bounding box center [200, 64] width 45 height 22
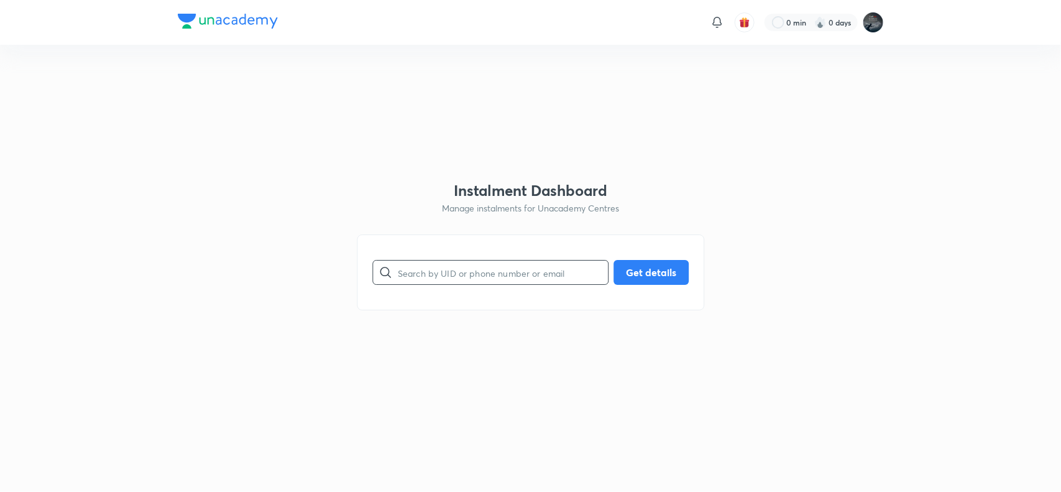
click at [464, 275] on input "text" at bounding box center [503, 273] width 210 height 32
paste input "9985253657"
type input "9985253657"
click at [659, 275] on button "Get details" at bounding box center [651, 271] width 75 height 25
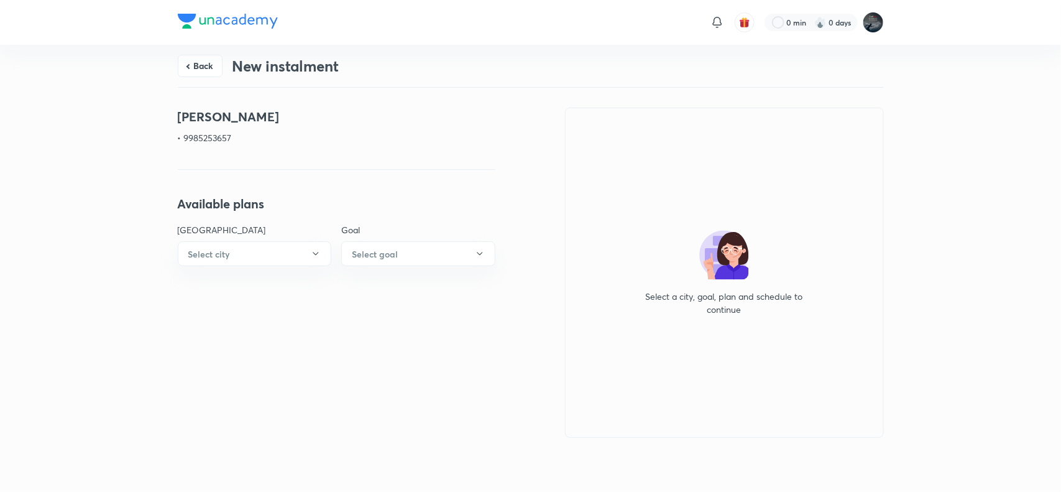
click at [302, 115] on h4 "[PERSON_NAME]" at bounding box center [337, 117] width 318 height 19
copy h4 "[PERSON_NAME]"
click at [200, 69] on button "Back" at bounding box center [200, 64] width 45 height 22
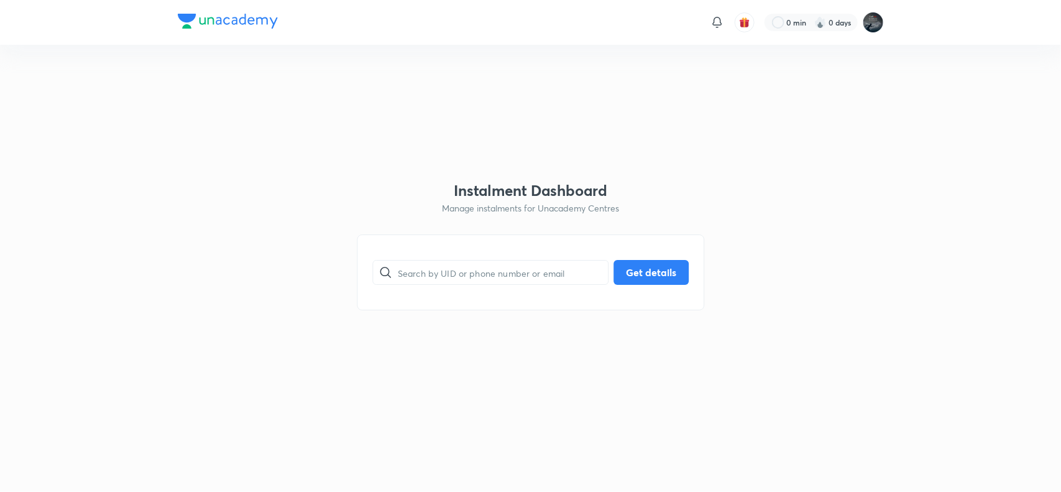
click at [439, 45] on html "0 min 0 days Instalment Dashboard Manage instalments for Unacademy Centres ​ Ge…" at bounding box center [530, 22] width 1061 height 45
drag, startPoint x: 439, startPoint y: 125, endPoint x: 392, endPoint y: 95, distance: 55.7
click at [395, 45] on html "0 min 0 days Instalment Dashboard Manage instalments for Unacademy Centres ​ Ge…" at bounding box center [530, 22] width 1061 height 45
click at [438, 265] on input "text" at bounding box center [503, 273] width 210 height 32
paste input "9985253657"
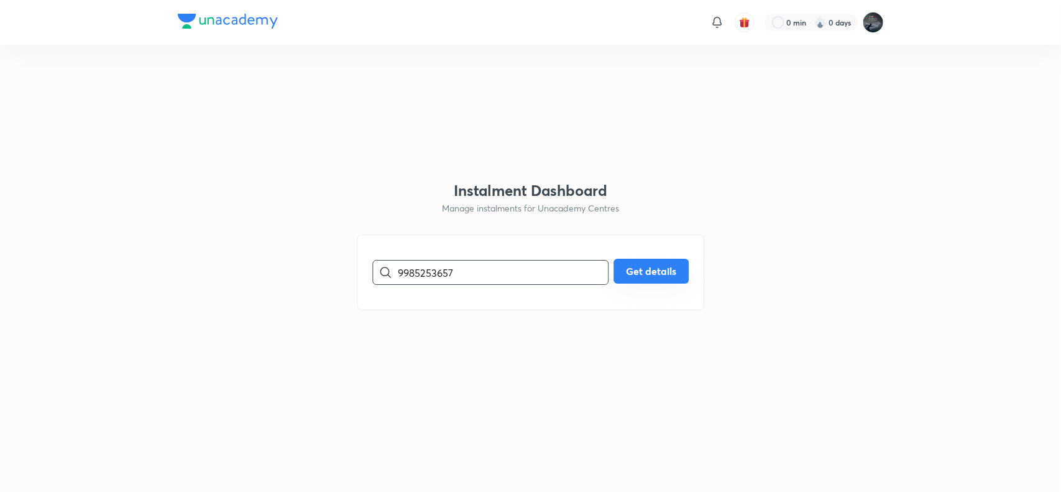
type input "9985253657"
click at [637, 269] on button "Get details" at bounding box center [651, 271] width 75 height 25
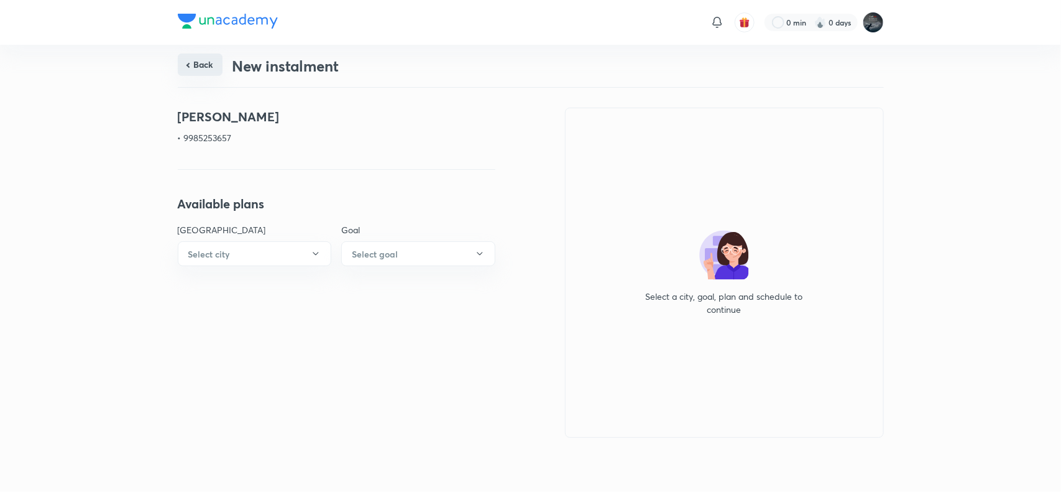
click at [201, 61] on button "Back" at bounding box center [200, 64] width 45 height 22
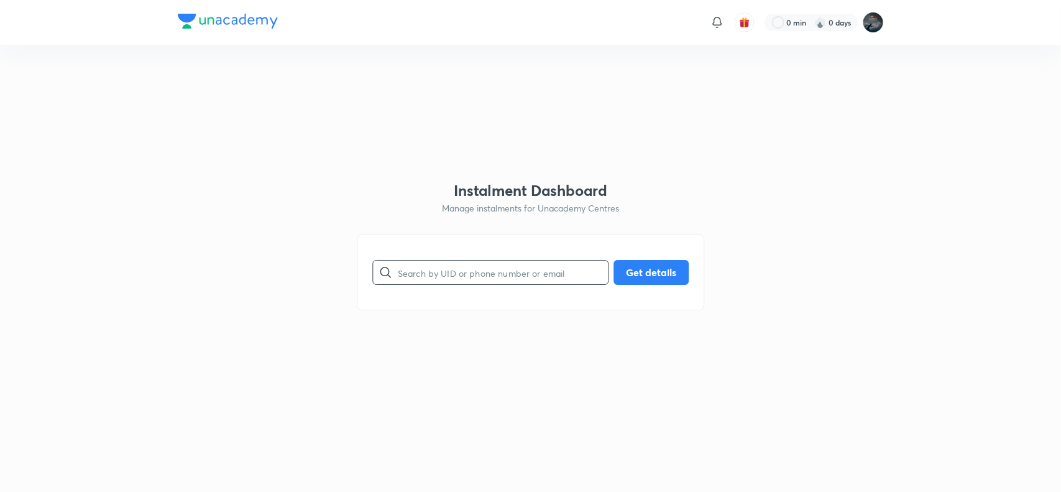
click at [463, 265] on input "text" at bounding box center [503, 273] width 210 height 32
paste input "9676336659"
type input "9676336659"
click at [651, 265] on button "Get details" at bounding box center [651, 271] width 75 height 25
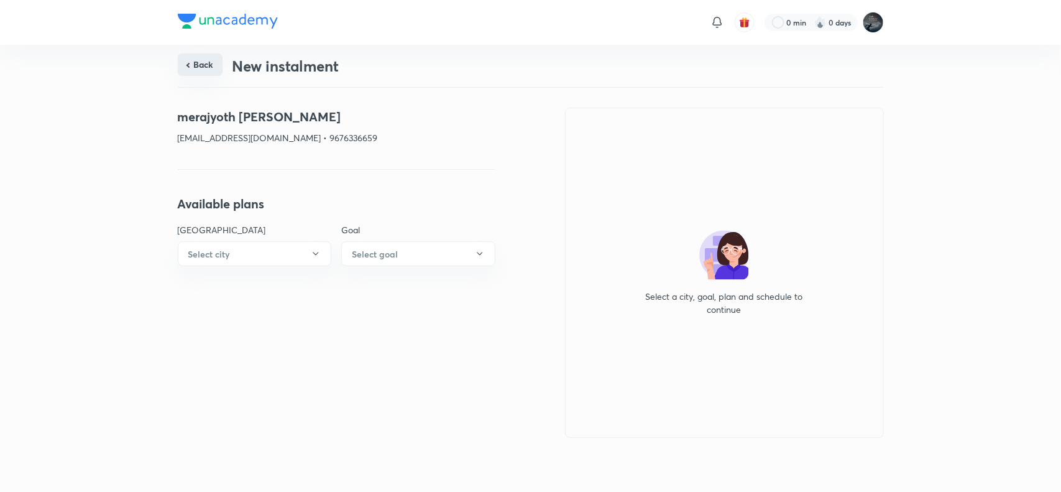
click at [210, 60] on button "Back" at bounding box center [200, 64] width 45 height 22
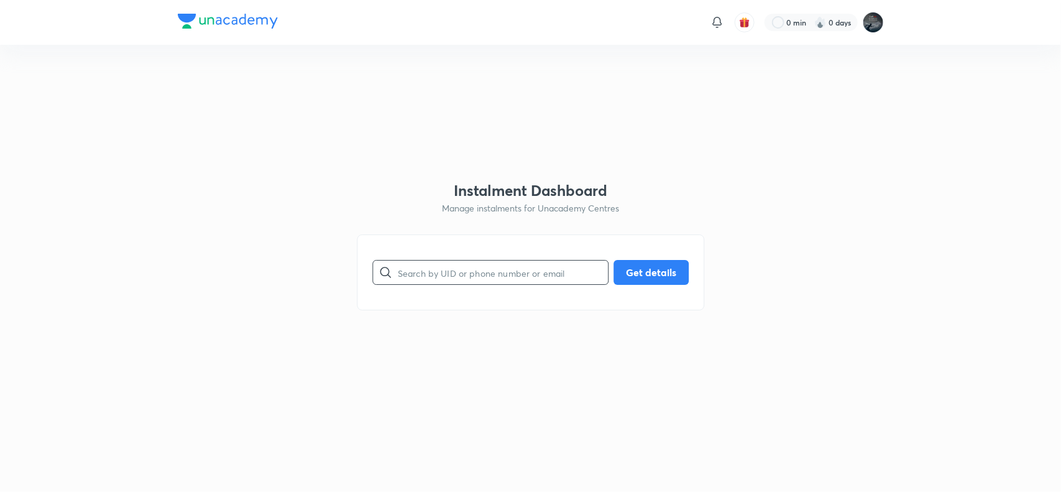
click at [445, 277] on input "text" at bounding box center [503, 273] width 210 height 32
paste input "7893404996"
type input "7893404996"
click at [655, 268] on button "Get details" at bounding box center [651, 271] width 75 height 25
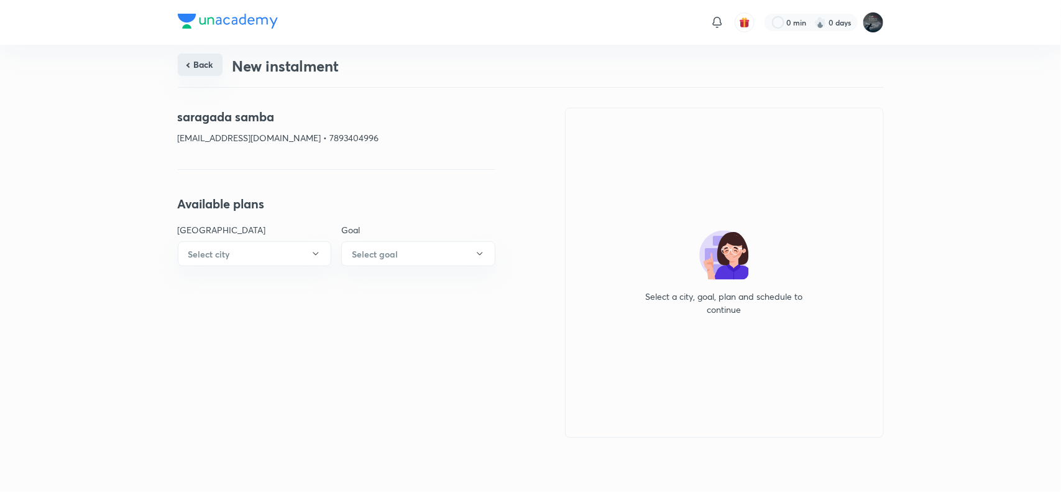
click at [202, 57] on button "Back" at bounding box center [200, 64] width 45 height 22
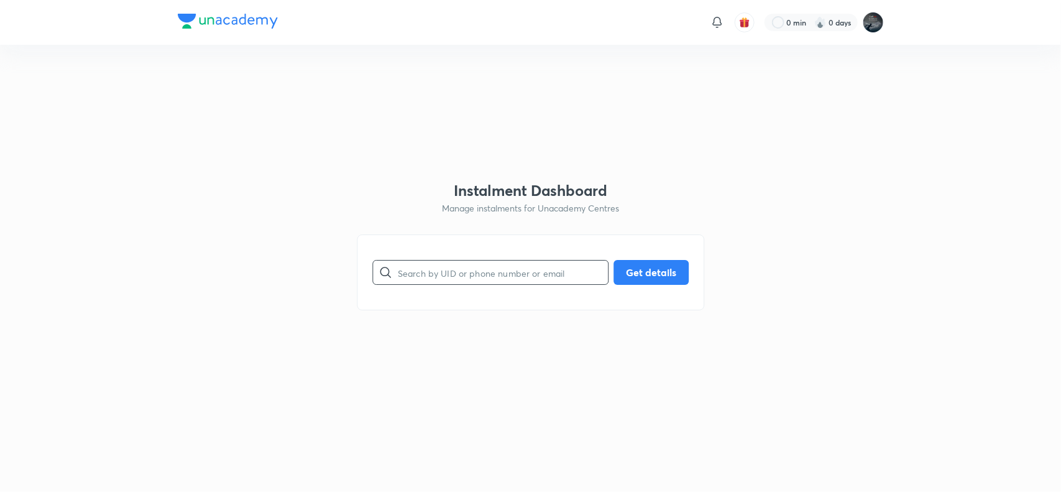
click at [440, 268] on input "text" at bounding box center [503, 273] width 210 height 32
paste input "6303830462"
type input "6303830462"
click at [640, 275] on button "Get details" at bounding box center [651, 271] width 75 height 25
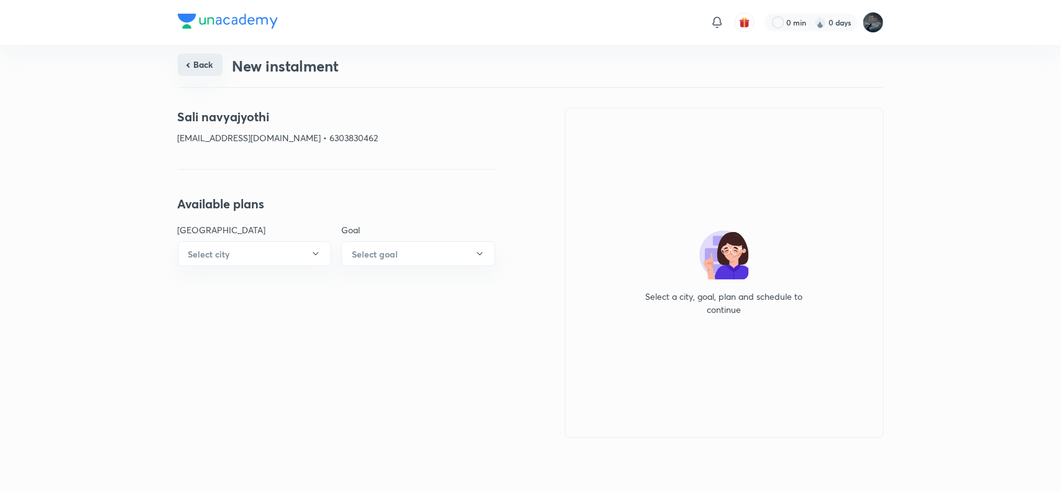
click at [199, 63] on button "Back" at bounding box center [200, 64] width 45 height 22
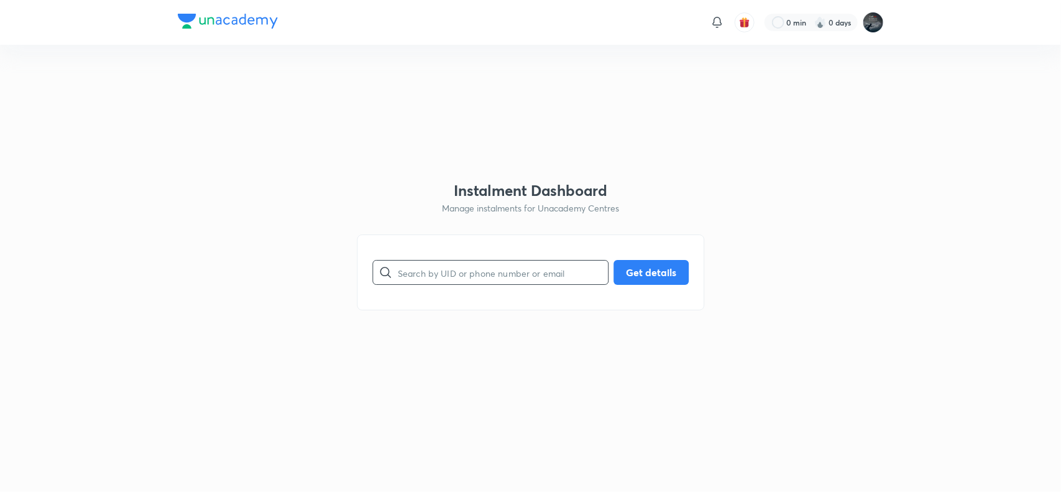
click at [443, 274] on input "text" at bounding box center [503, 273] width 210 height 32
paste input "9121668761"
type input "9121668761"
click at [641, 282] on button "Get details" at bounding box center [651, 271] width 75 height 25
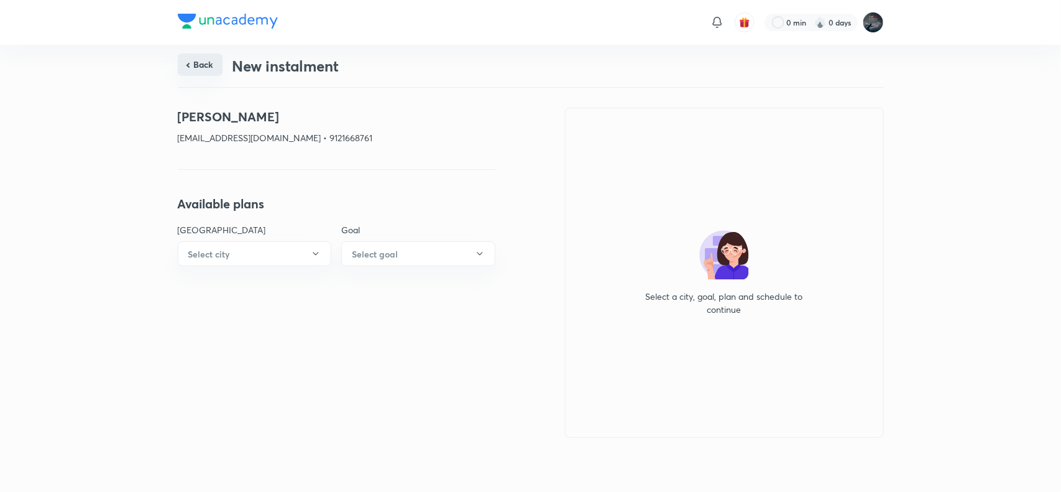
click at [198, 69] on button "Back" at bounding box center [200, 64] width 45 height 22
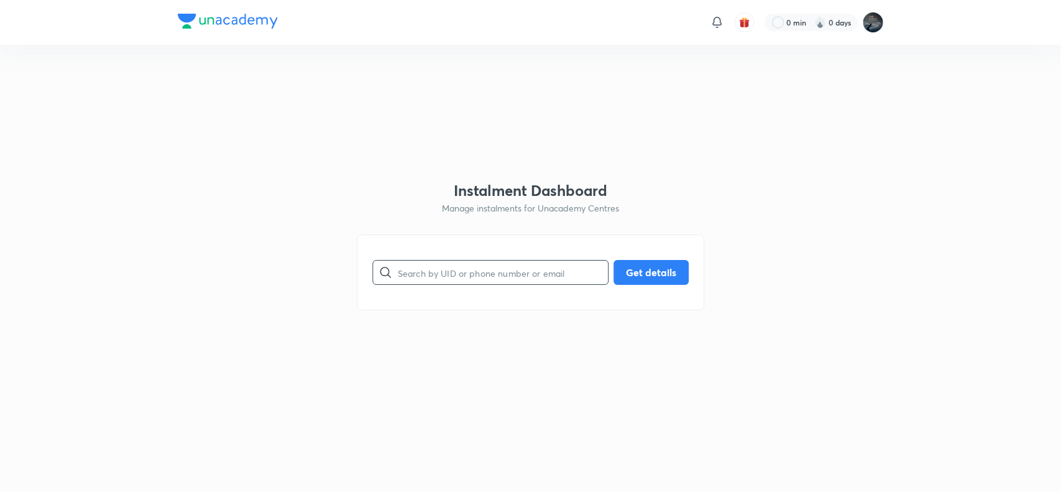
click at [453, 263] on input "text" at bounding box center [503, 273] width 210 height 32
paste input "8688822993"
type input "8688822993"
click at [633, 279] on button "Get details" at bounding box center [651, 271] width 75 height 25
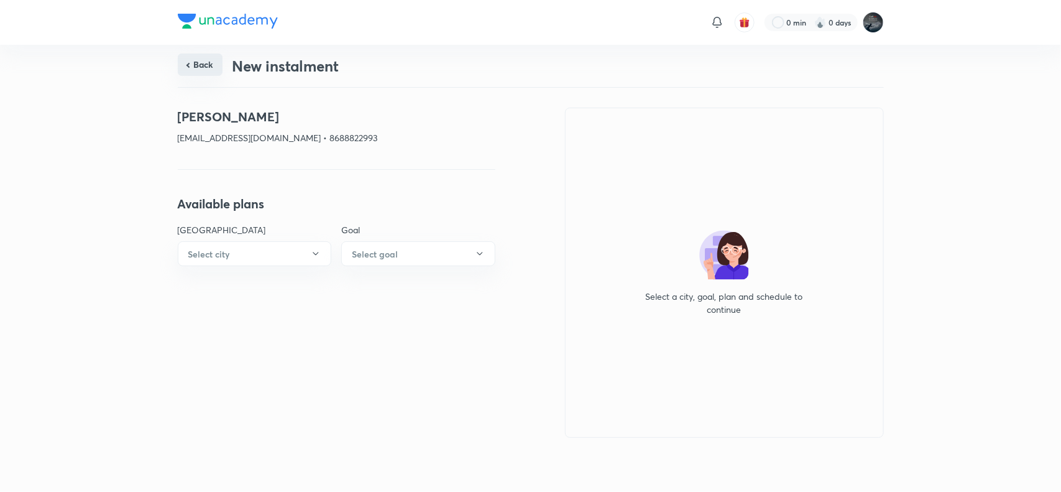
click at [203, 61] on button "Back" at bounding box center [200, 64] width 45 height 22
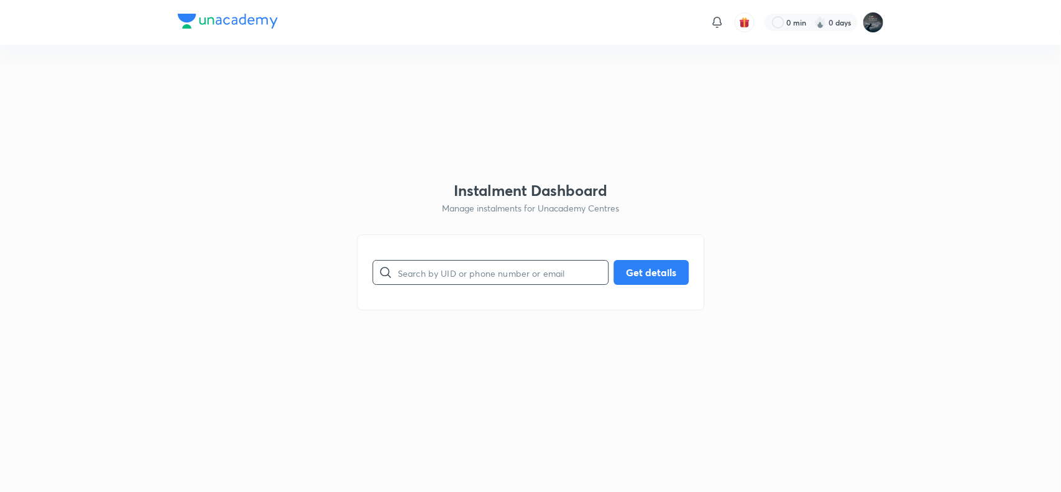
click at [461, 272] on input "text" at bounding box center [503, 273] width 210 height 32
type input "9440392779"
click at [648, 262] on button "Get details" at bounding box center [651, 271] width 75 height 25
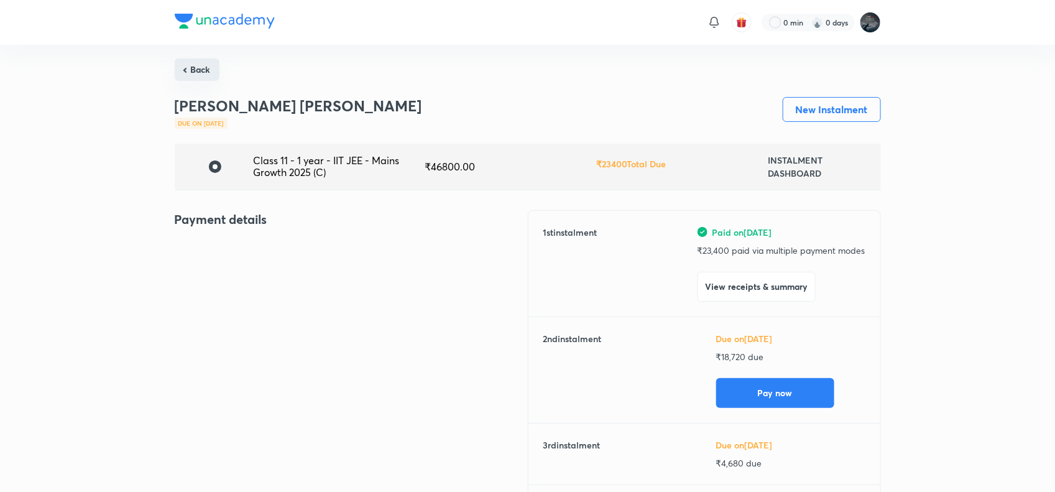
click at [196, 63] on button "Back" at bounding box center [197, 69] width 45 height 22
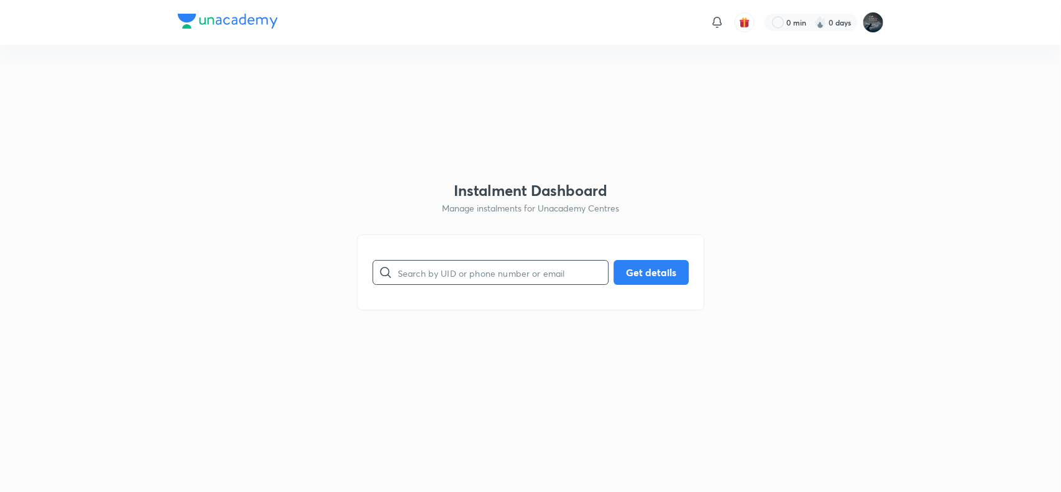
click at [445, 267] on input "text" at bounding box center [503, 273] width 210 height 32
paste input "8121150322"
type input "8121150322"
click at [653, 263] on button "Get details" at bounding box center [651, 271] width 75 height 25
